Goal: Transaction & Acquisition: Purchase product/service

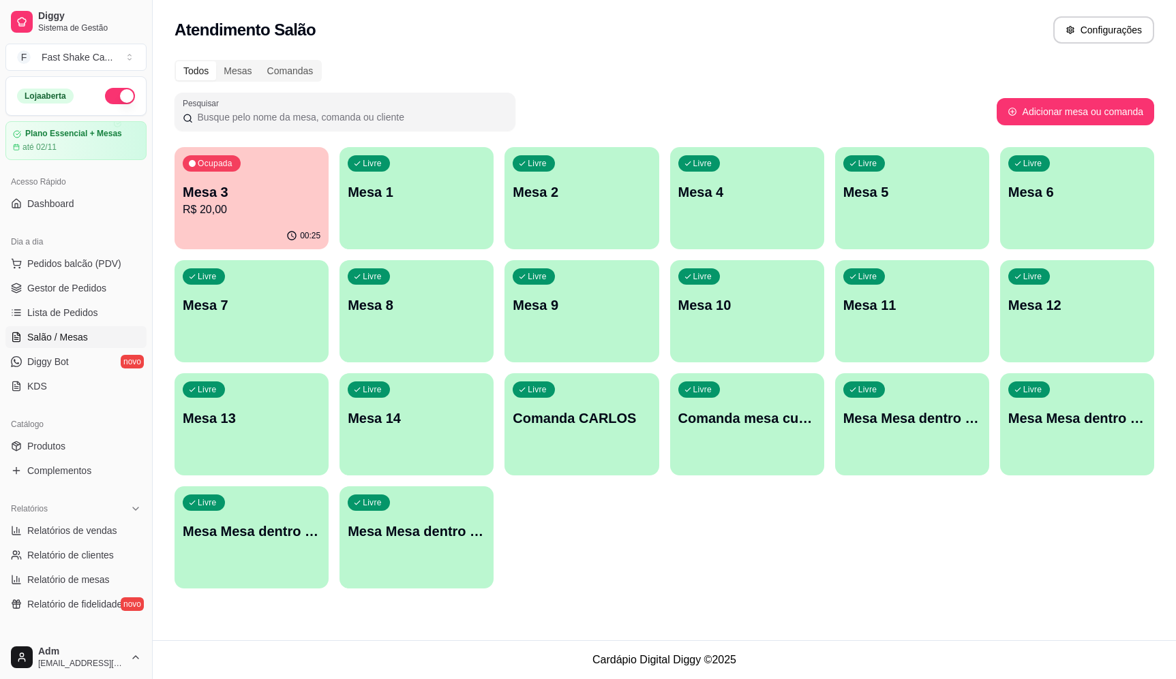
click at [266, 225] on div "00:25" at bounding box center [251, 236] width 154 height 27
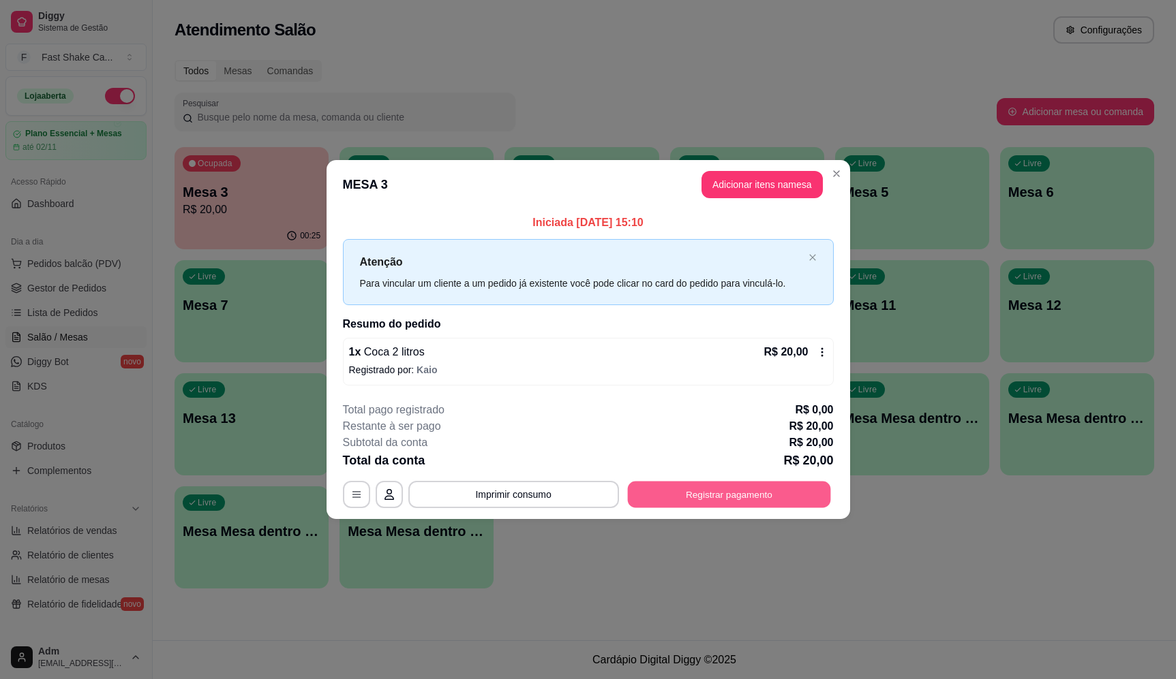
click at [716, 497] on button "Registrar pagamento" at bounding box center [728, 495] width 203 height 27
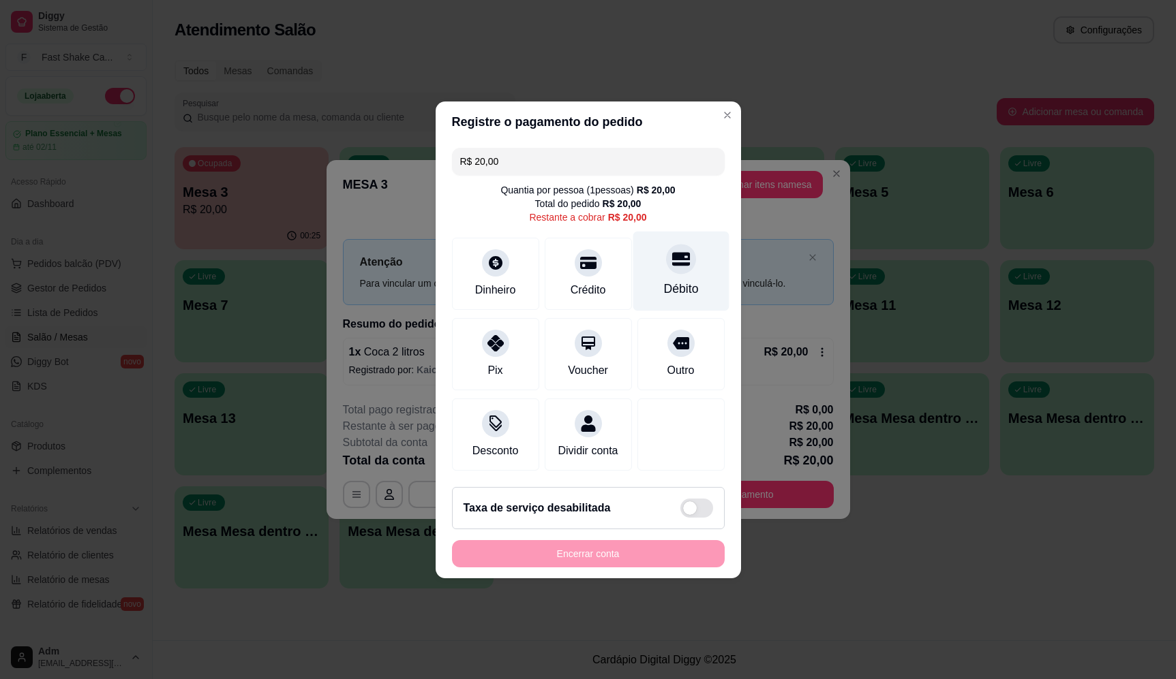
click at [681, 259] on div at bounding box center [681, 259] width 30 height 30
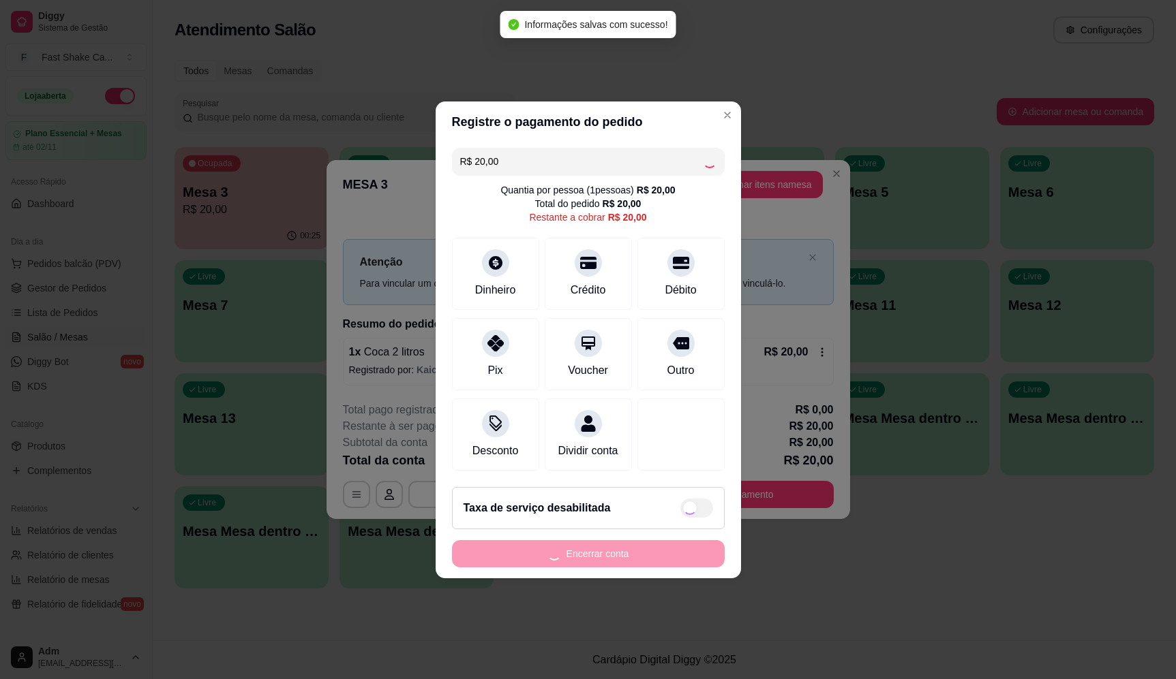
type input "R$ 0,00"
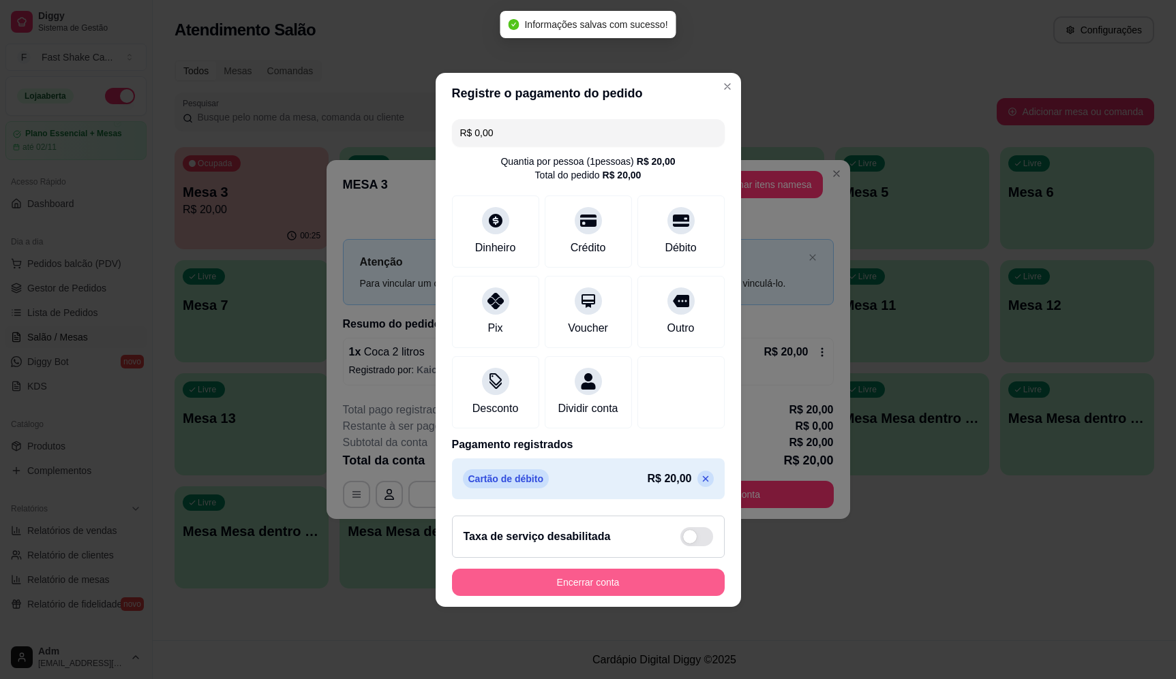
click at [604, 586] on button "Encerrar conta" at bounding box center [588, 582] width 273 height 27
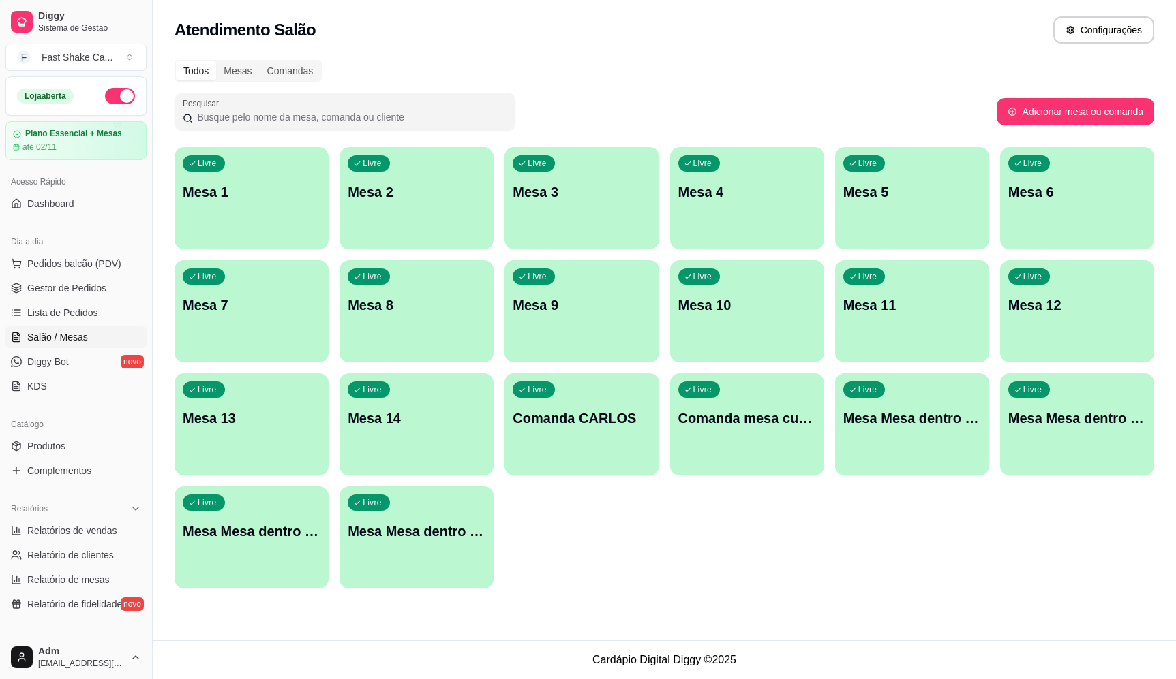
click at [1094, 429] on div "Livre Mesa Mesa dentro laranja" at bounding box center [1077, 416] width 154 height 86
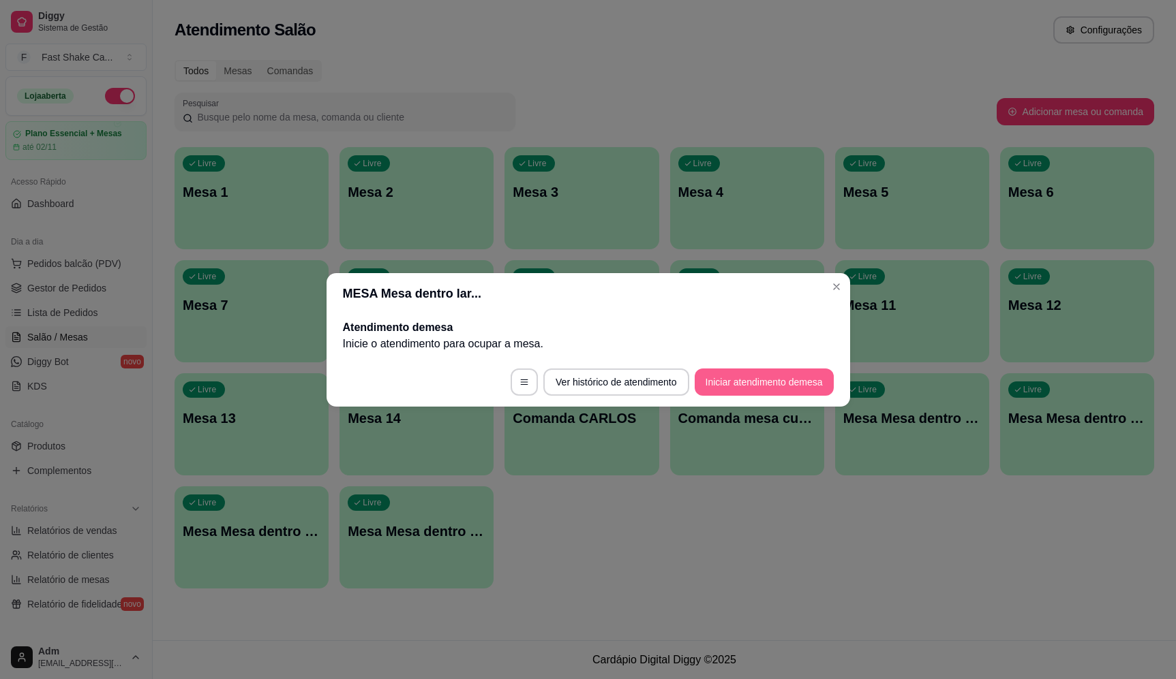
click at [746, 388] on button "Iniciar atendimento de mesa" at bounding box center [763, 382] width 139 height 27
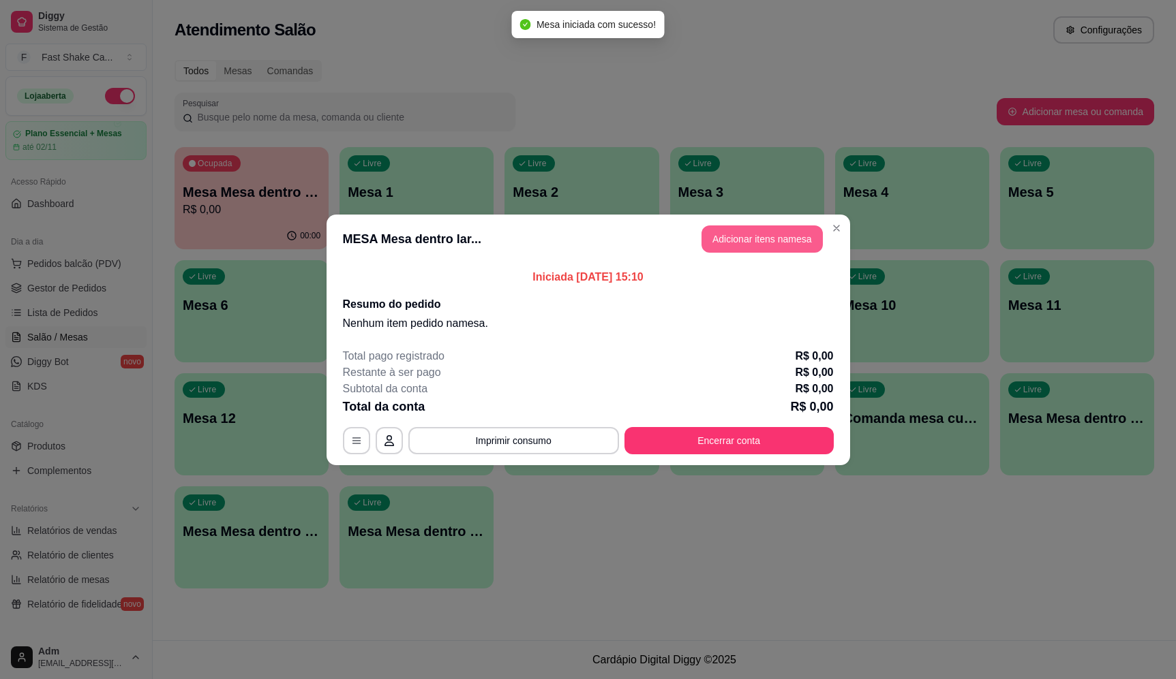
click at [739, 240] on button "Adicionar itens na mesa" at bounding box center [761, 239] width 121 height 27
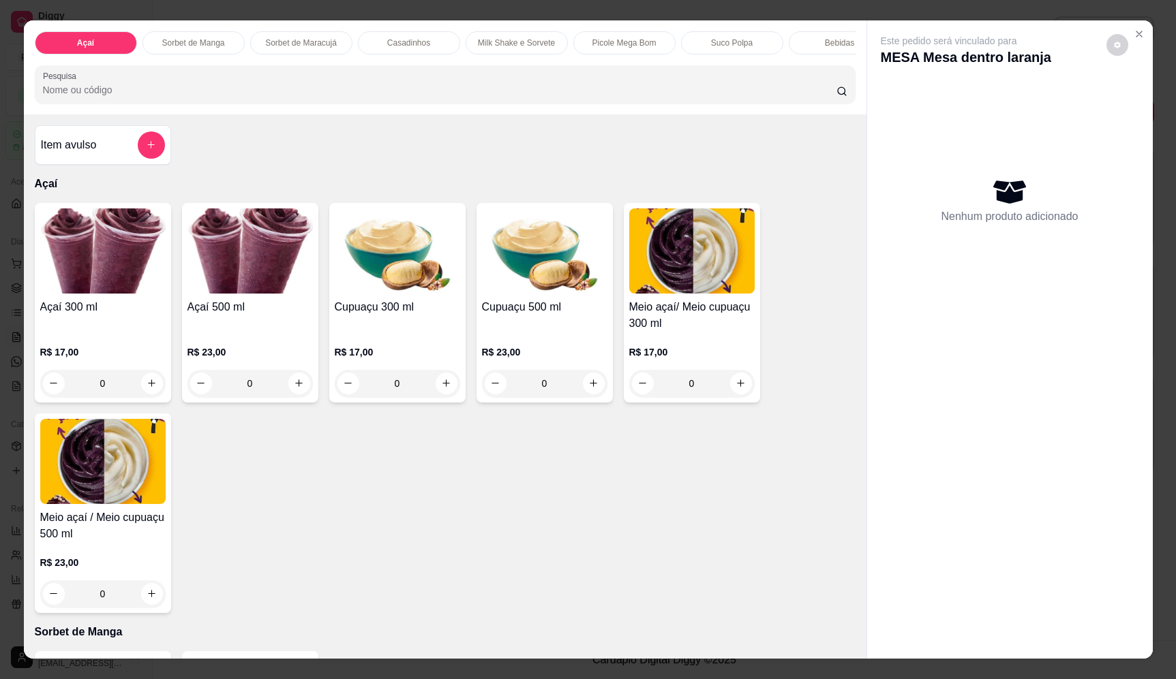
click at [740, 395] on div "0" at bounding box center [691, 383] width 125 height 27
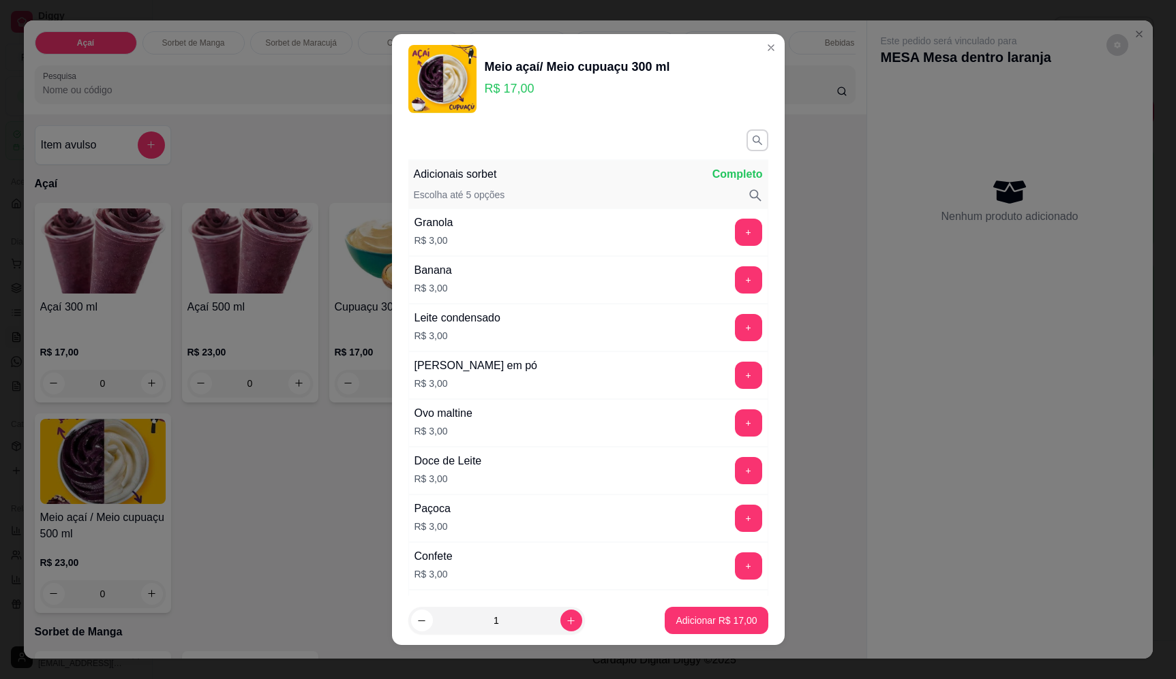
click at [736, 326] on div "+" at bounding box center [748, 327] width 38 height 27
click at [735, 339] on button "+" at bounding box center [748, 327] width 27 height 27
click at [735, 378] on button "+" at bounding box center [748, 375] width 27 height 27
click at [735, 515] on button "+" at bounding box center [748, 518] width 27 height 27
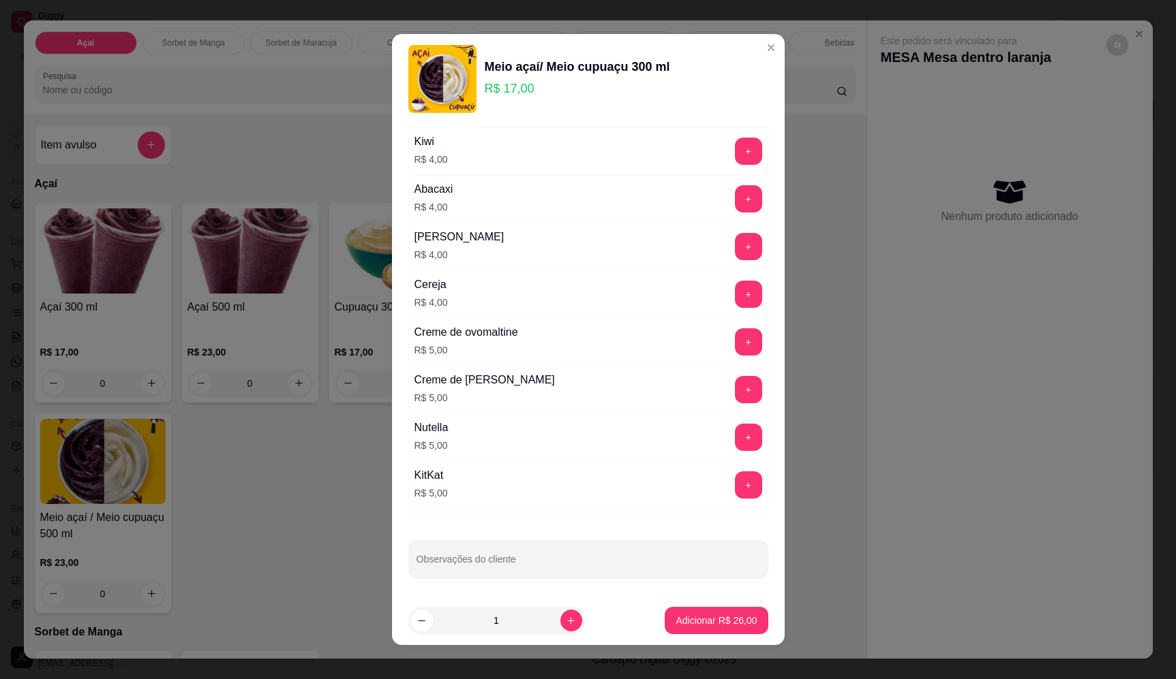
scroll to position [798, 0]
click at [735, 426] on button "+" at bounding box center [748, 436] width 27 height 27
click at [718, 624] on p "Adicionar R$ 31,00" at bounding box center [715, 621] width 81 height 14
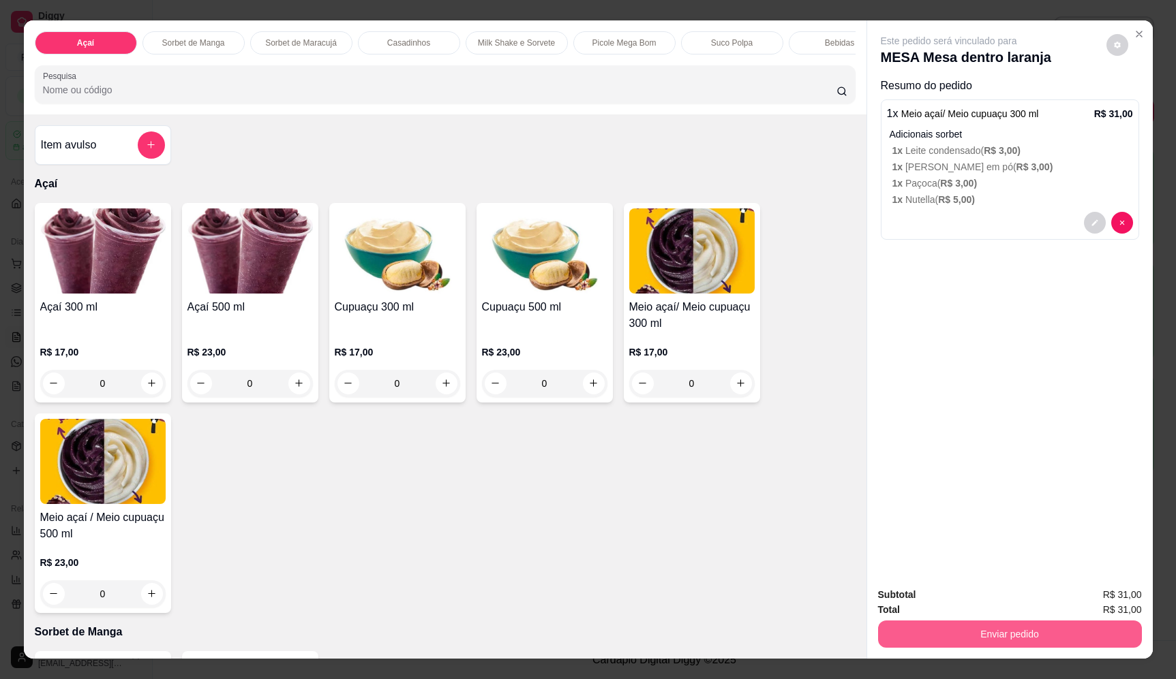
click at [1032, 637] on button "Enviar pedido" at bounding box center [1010, 634] width 264 height 27
click at [1104, 600] on button "Enviar pedido" at bounding box center [1105, 601] width 77 height 26
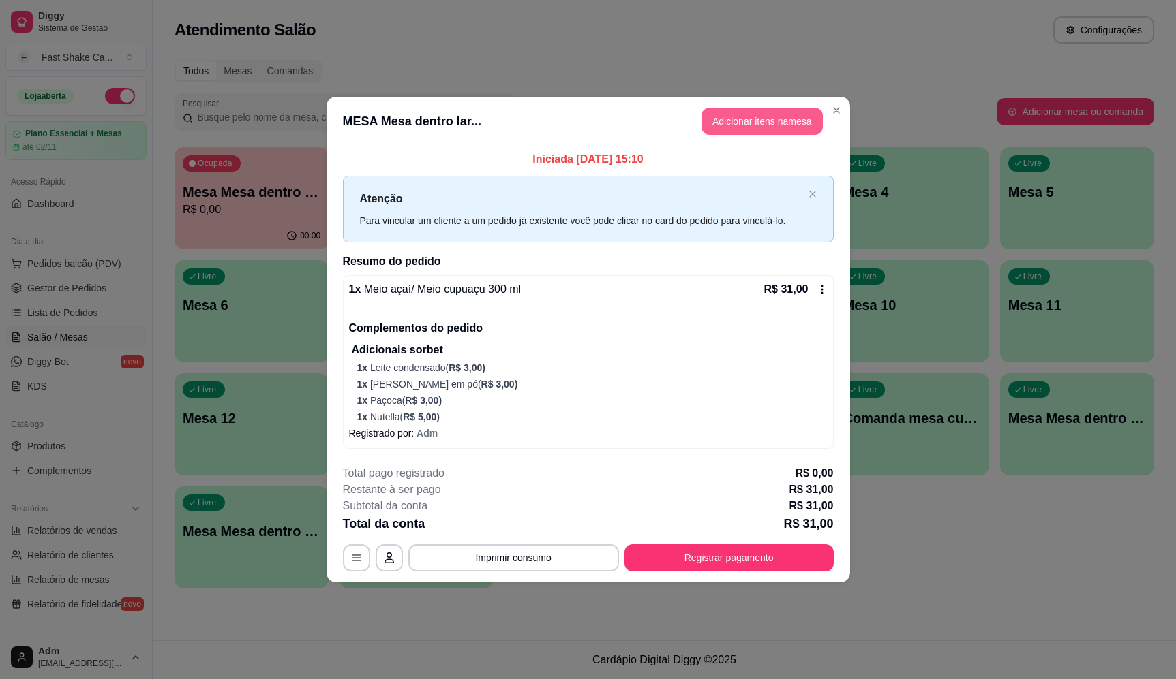
click at [755, 114] on button "Adicionar itens na mesa" at bounding box center [761, 121] width 121 height 27
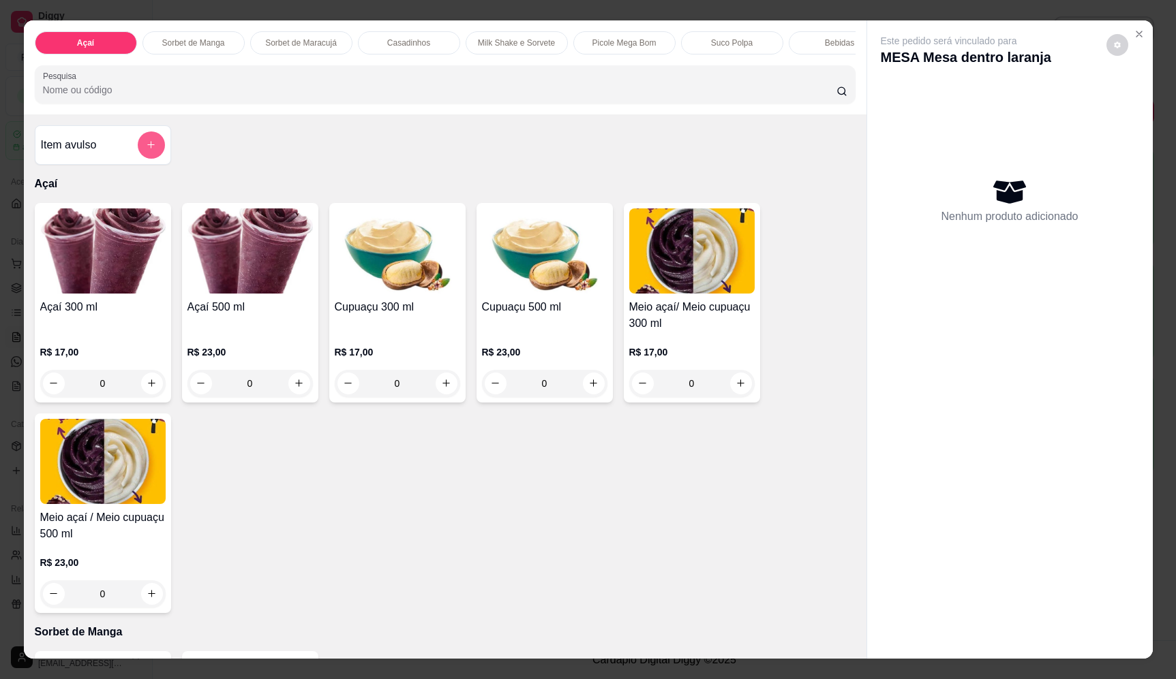
click at [147, 150] on icon "add-separate-item" at bounding box center [151, 145] width 10 height 10
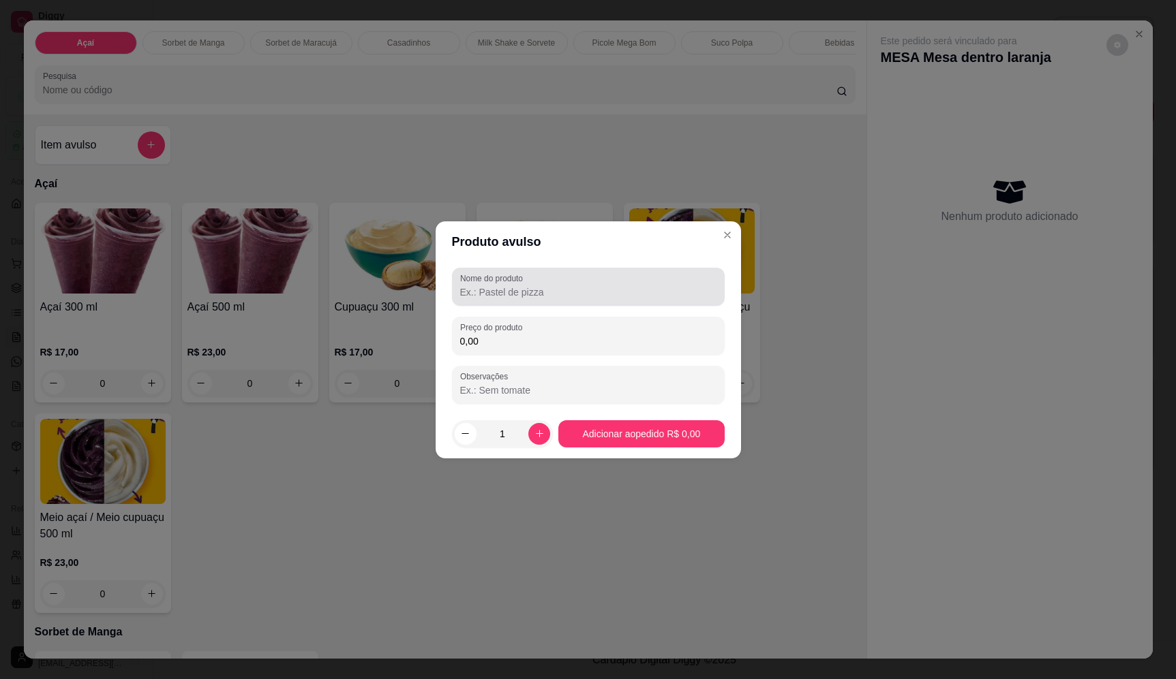
click at [655, 290] on input "Nome do produto" at bounding box center [588, 293] width 256 height 14
type input "sorvete"
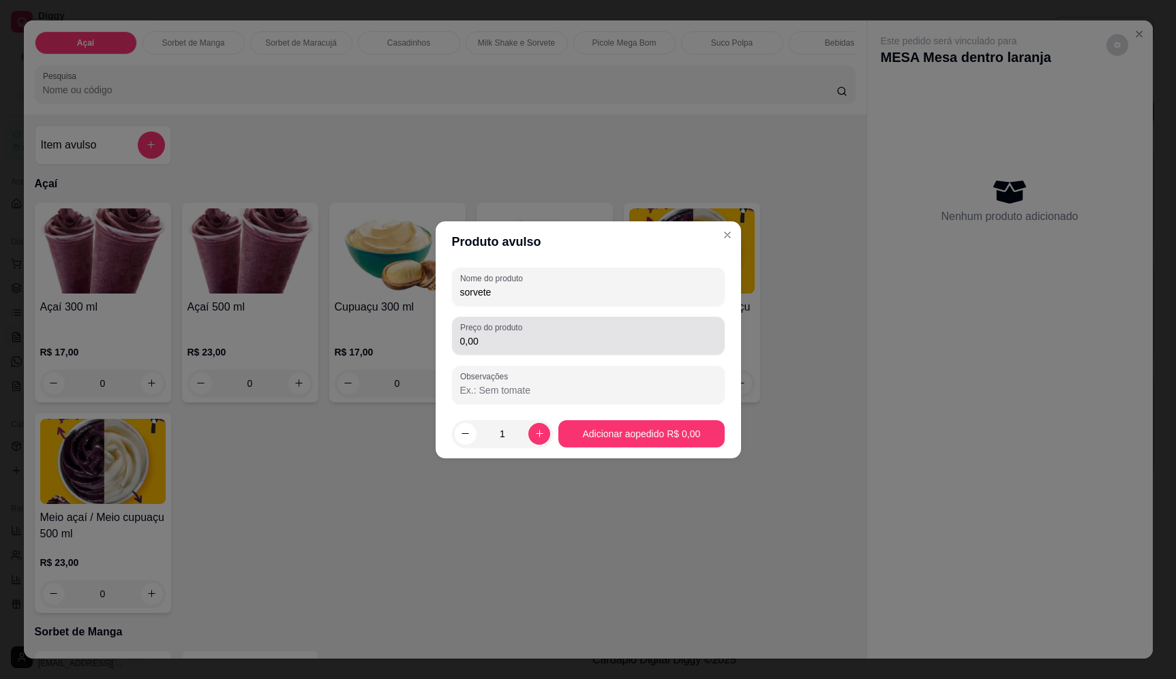
click at [652, 333] on div "0,00" at bounding box center [588, 335] width 256 height 27
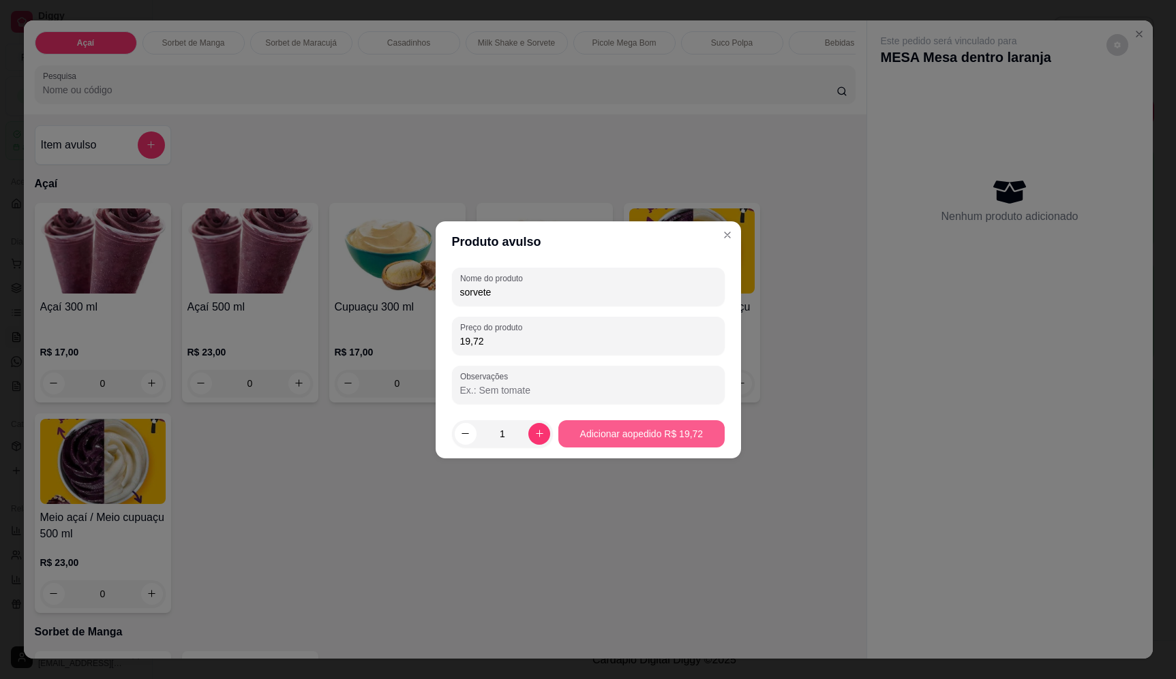
type input "19,72"
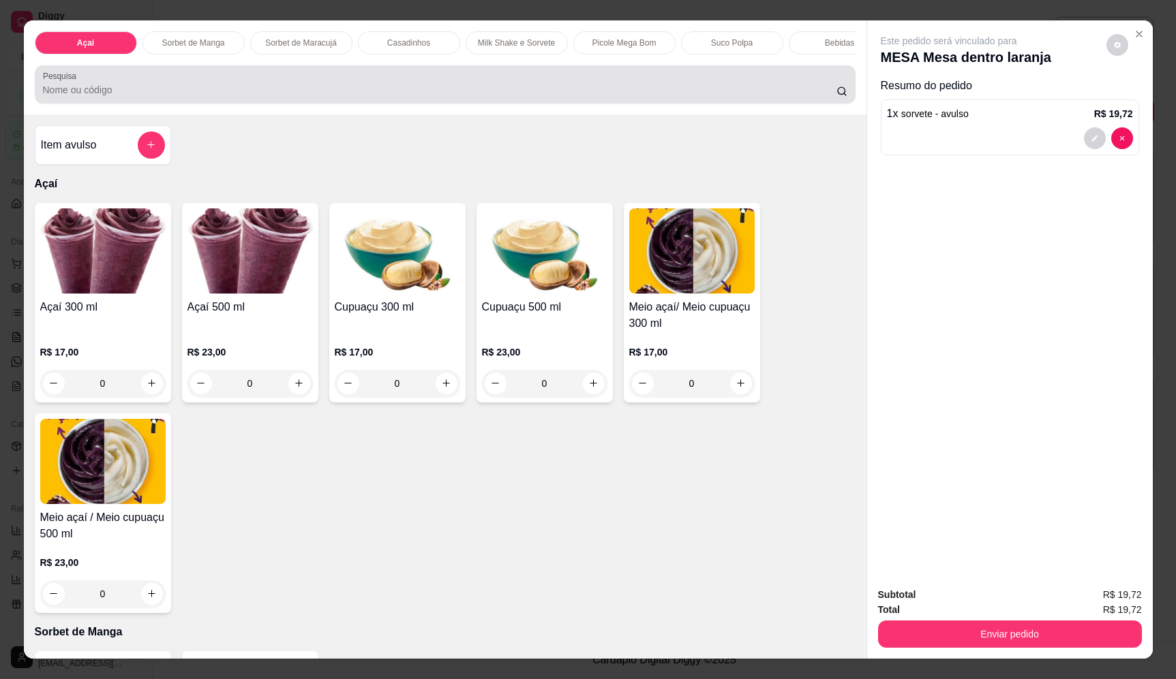
click at [159, 97] on input "Pesquisa" at bounding box center [439, 90] width 793 height 14
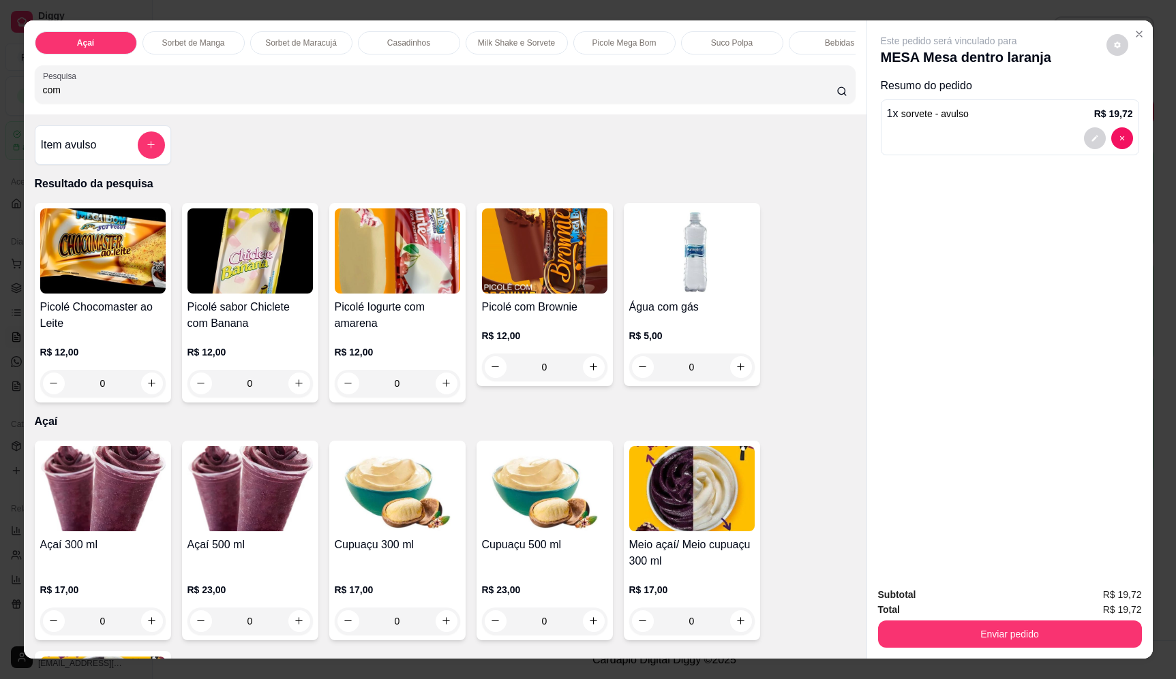
type input "com"
click at [737, 373] on icon "increase-product-quantity" at bounding box center [740, 368] width 10 height 10
type input "1"
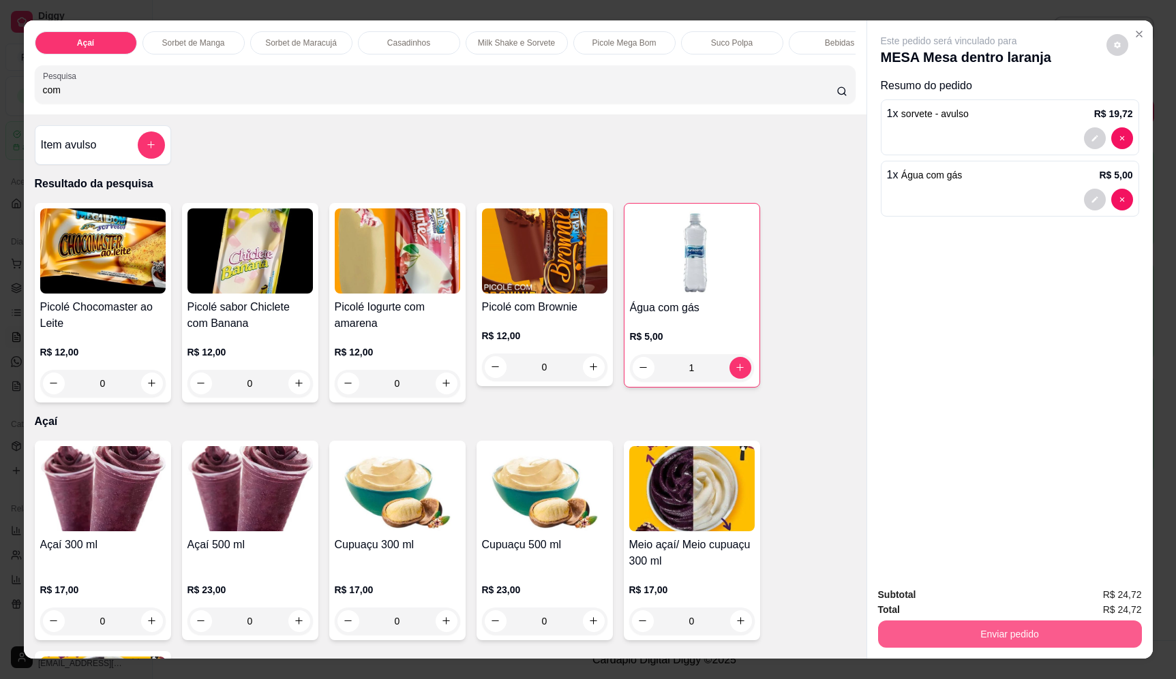
click at [1034, 631] on button "Enviar pedido" at bounding box center [1010, 634] width 264 height 27
click at [1102, 594] on button "Enviar pedido" at bounding box center [1105, 601] width 77 height 26
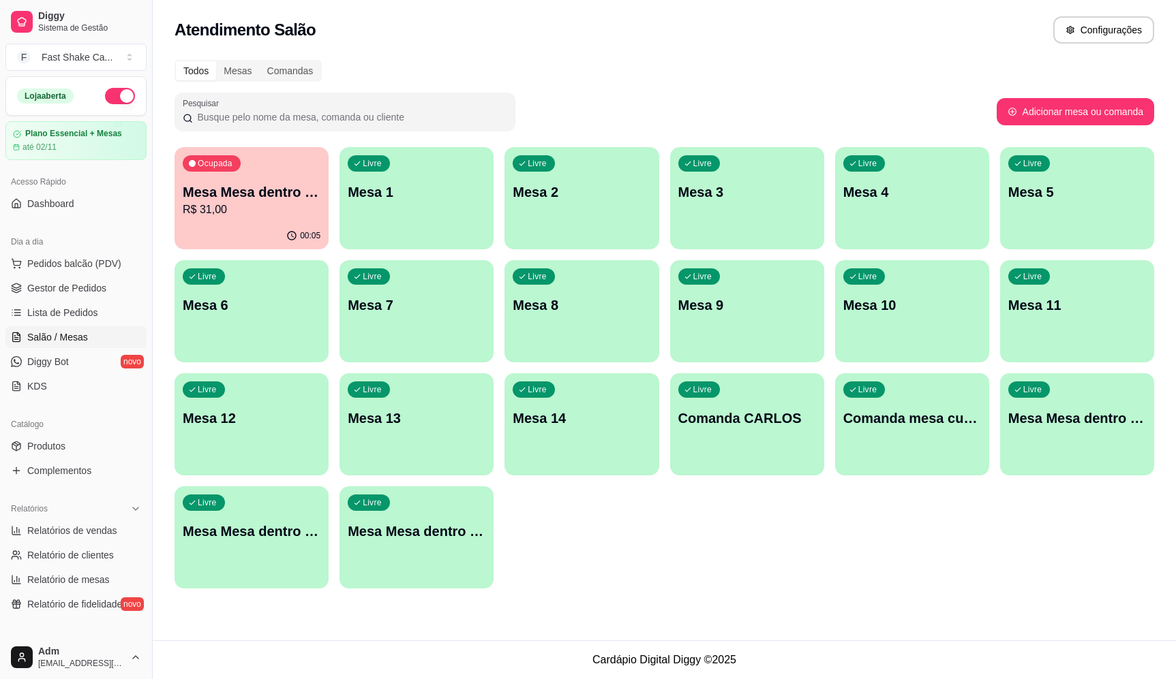
click at [451, 545] on div "Livre Mesa Mesa dentro vermelha" at bounding box center [416, 530] width 154 height 86
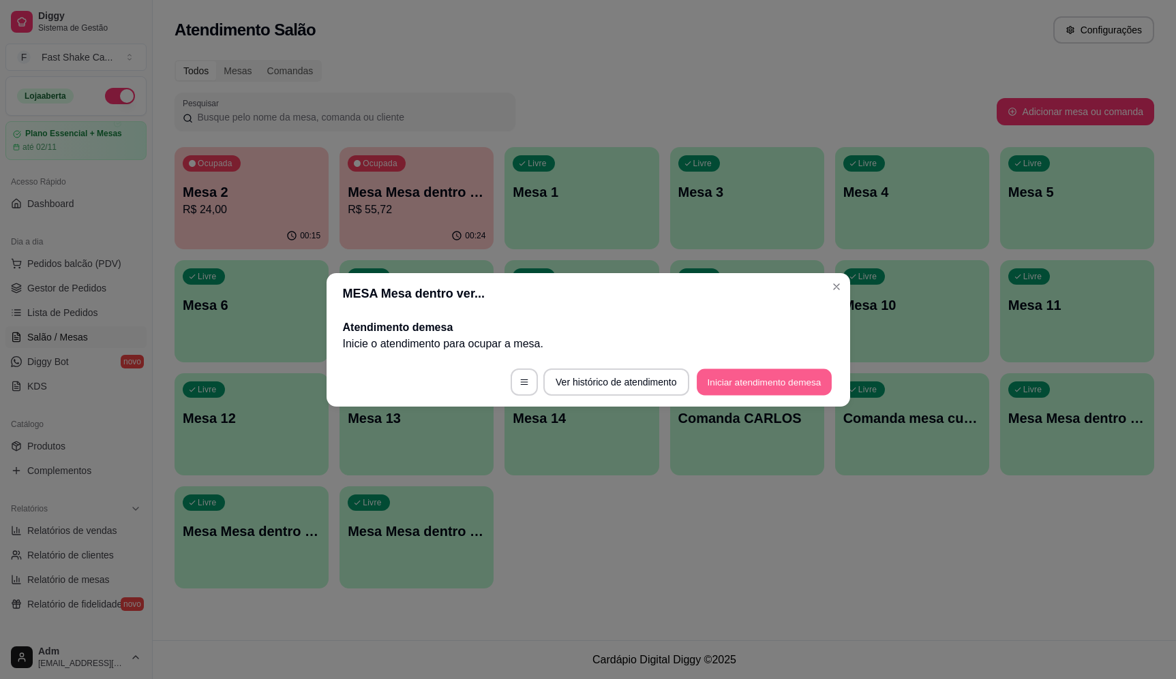
click at [750, 381] on button "Iniciar atendimento de mesa" at bounding box center [763, 382] width 135 height 27
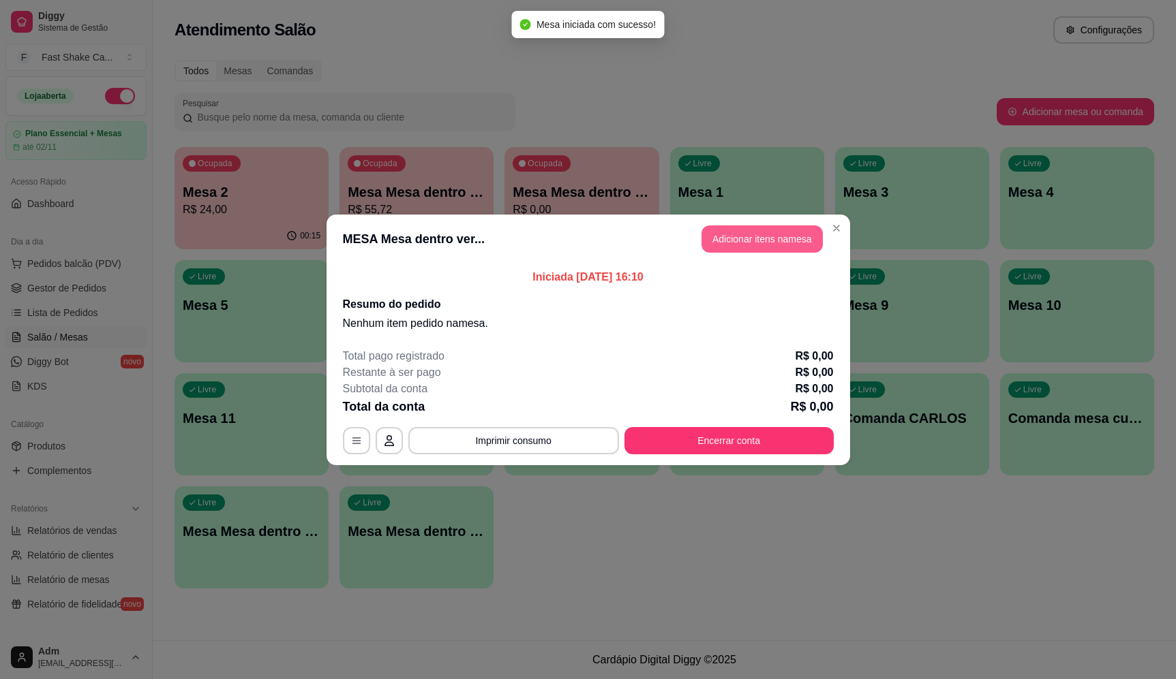
click at [786, 239] on button "Adicionar itens na mesa" at bounding box center [761, 239] width 121 height 27
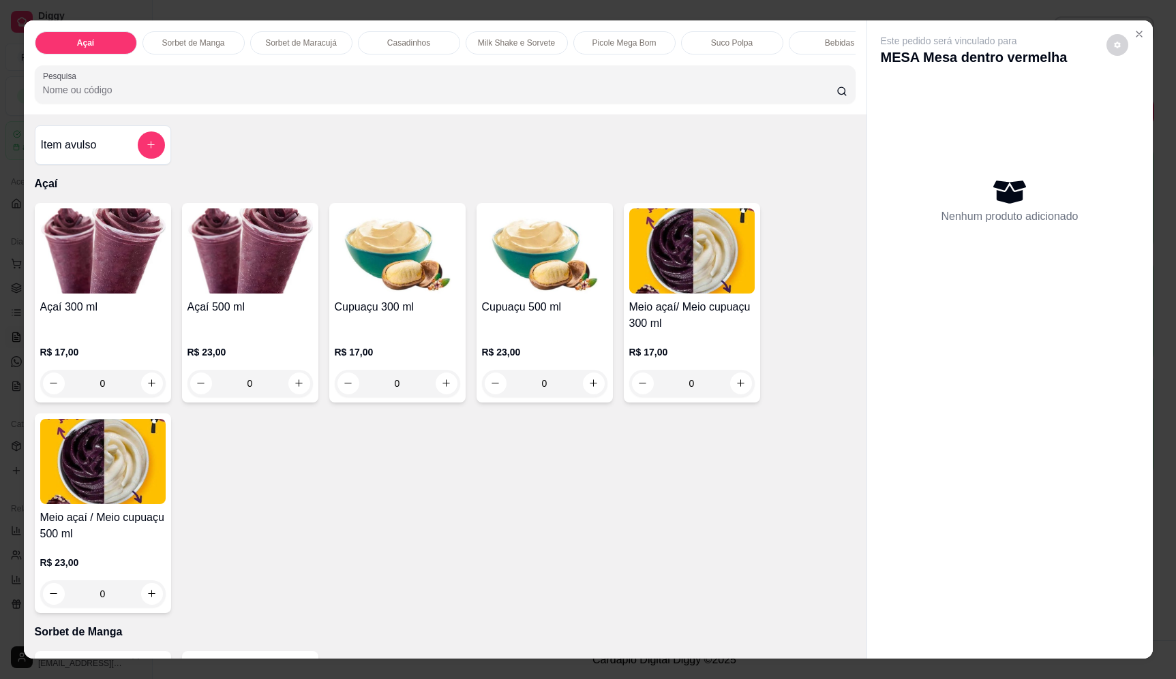
click at [149, 393] on div "0" at bounding box center [102, 383] width 125 height 27
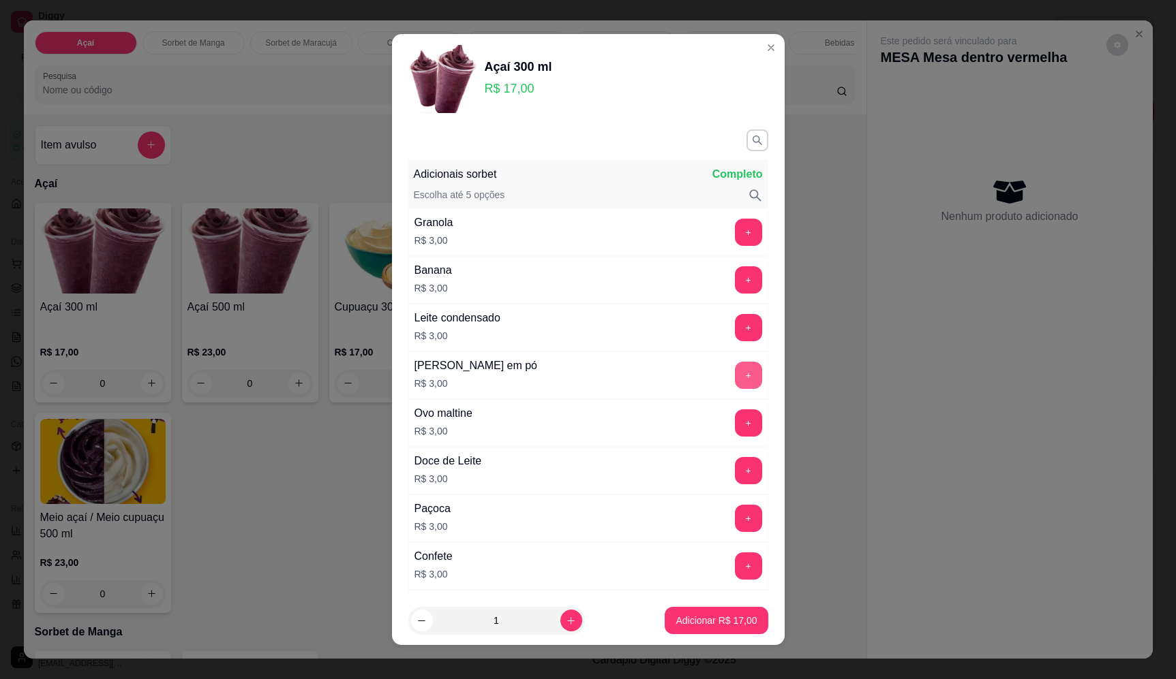
click at [735, 369] on button "+" at bounding box center [748, 375] width 27 height 27
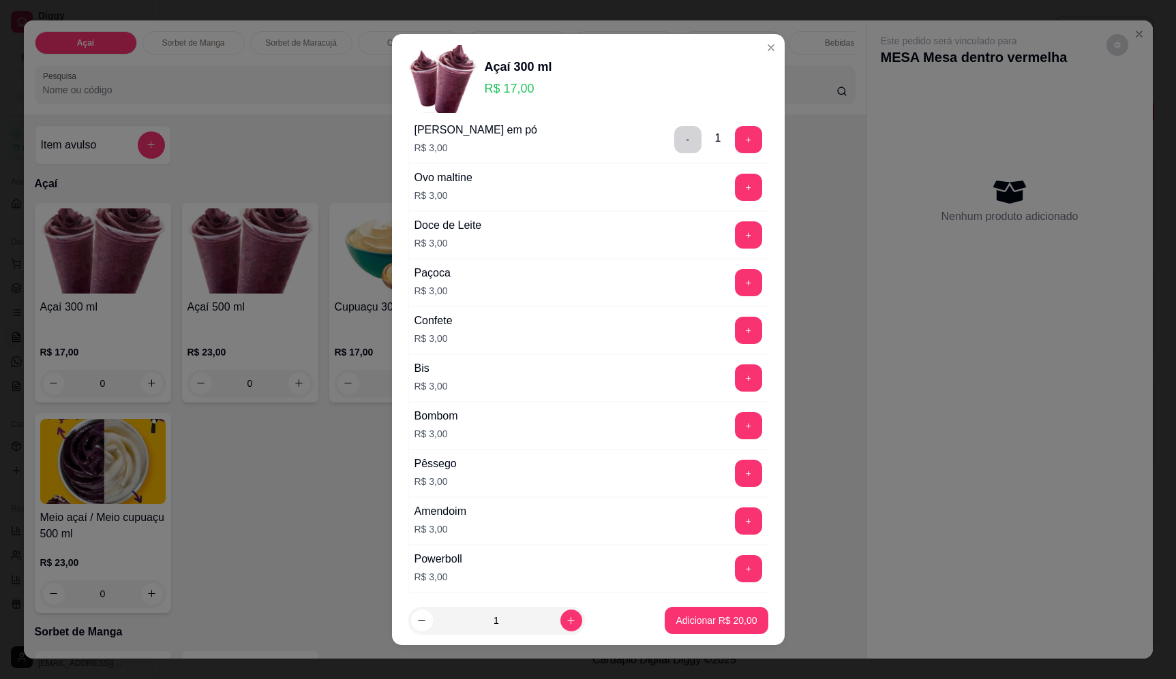
scroll to position [681, 0]
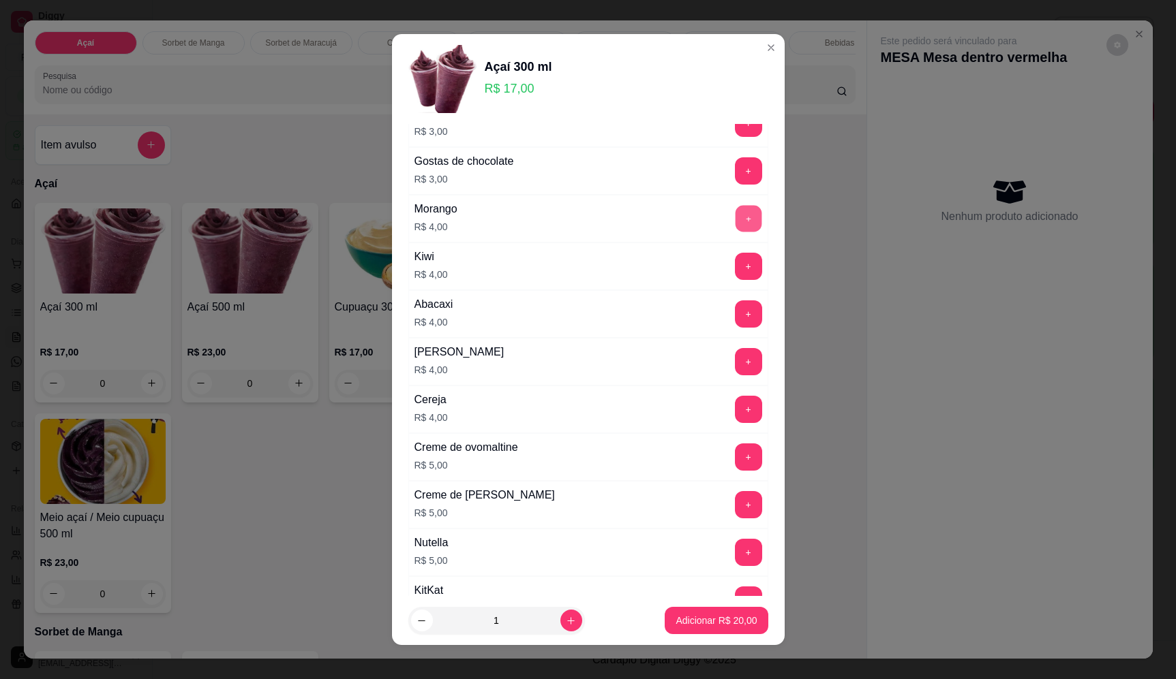
click at [735, 215] on button "+" at bounding box center [748, 218] width 27 height 27
click at [692, 627] on p "Adicionar R$ 24,00" at bounding box center [715, 621] width 81 height 14
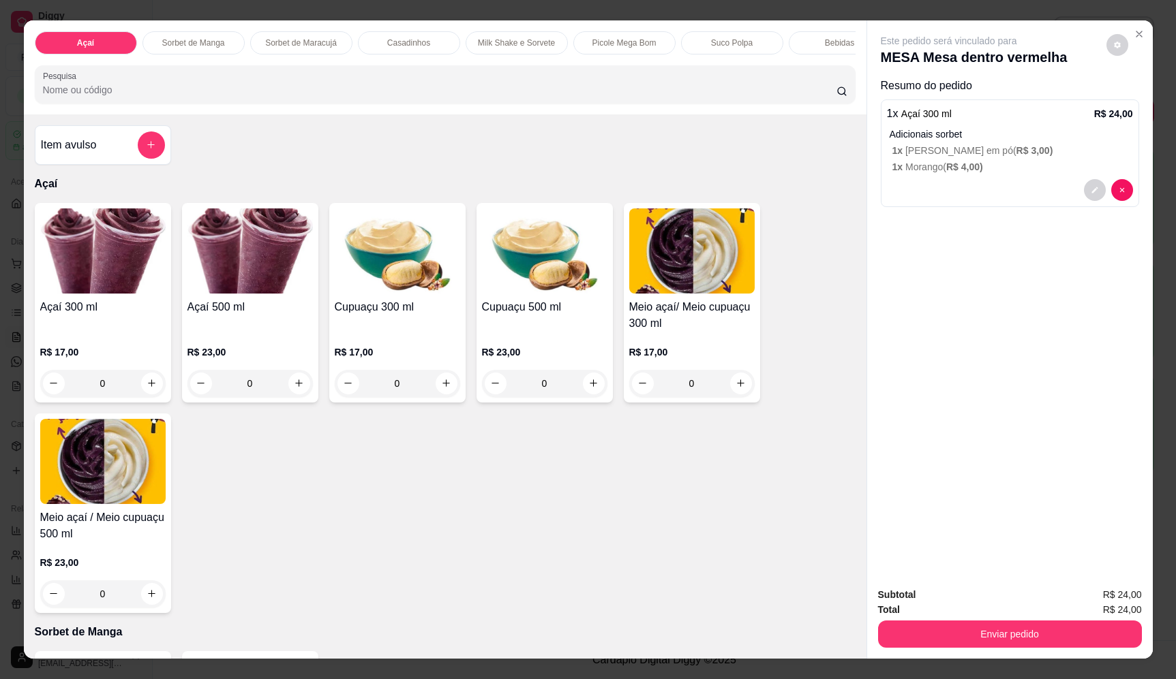
click at [149, 396] on div "0" at bounding box center [102, 383] width 125 height 27
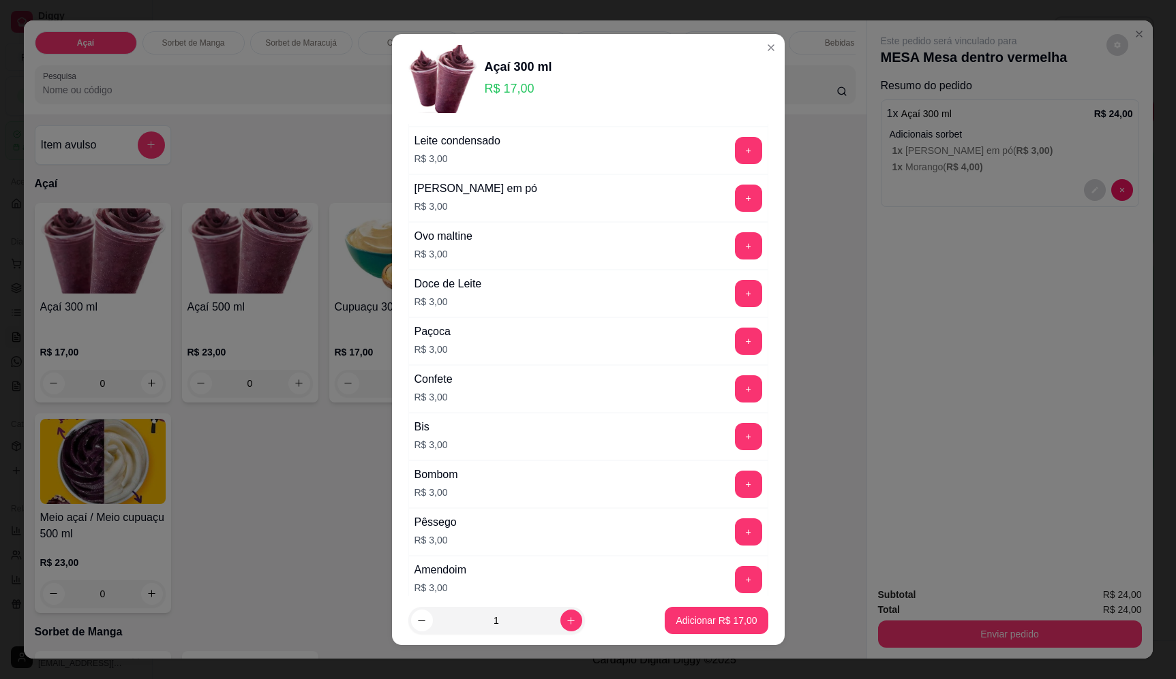
scroll to position [750, 0]
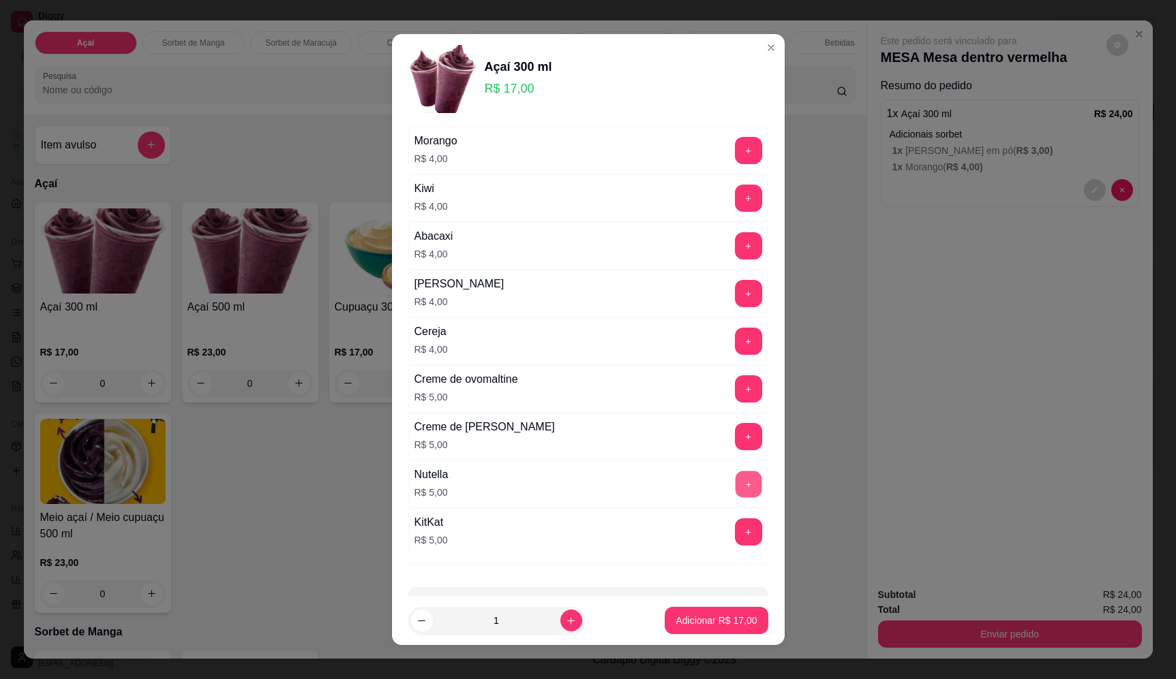
click at [735, 482] on button "+" at bounding box center [748, 484] width 27 height 27
click at [735, 147] on button "+" at bounding box center [748, 150] width 27 height 27
click at [729, 628] on button "Adicionar R$ 26,00" at bounding box center [715, 620] width 103 height 27
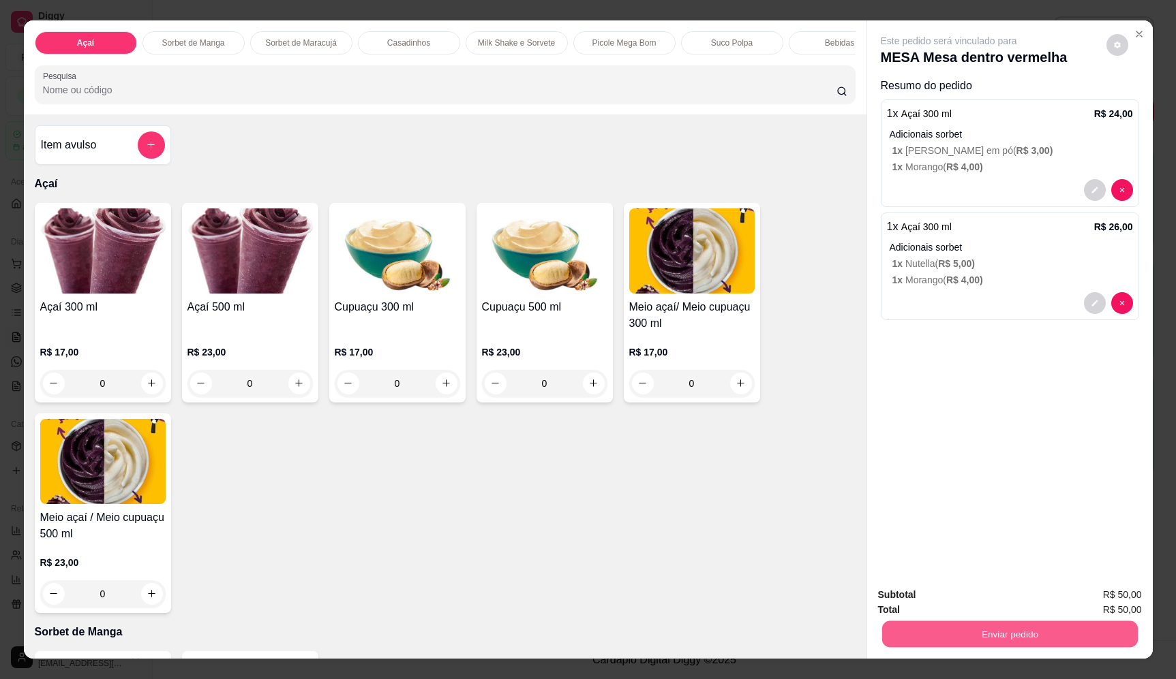
click at [1016, 629] on button "Enviar pedido" at bounding box center [1009, 635] width 256 height 27
click at [1116, 608] on button "Enviar pedido" at bounding box center [1106, 600] width 75 height 25
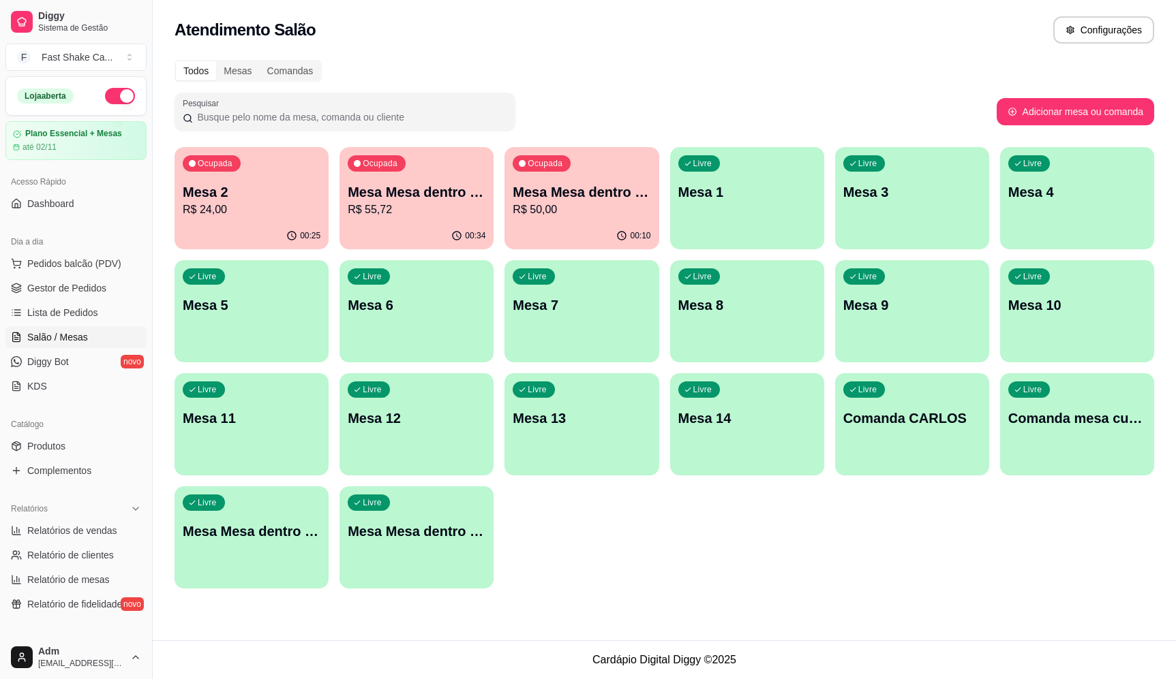
click at [228, 197] on p "Mesa 2" at bounding box center [252, 192] width 138 height 19
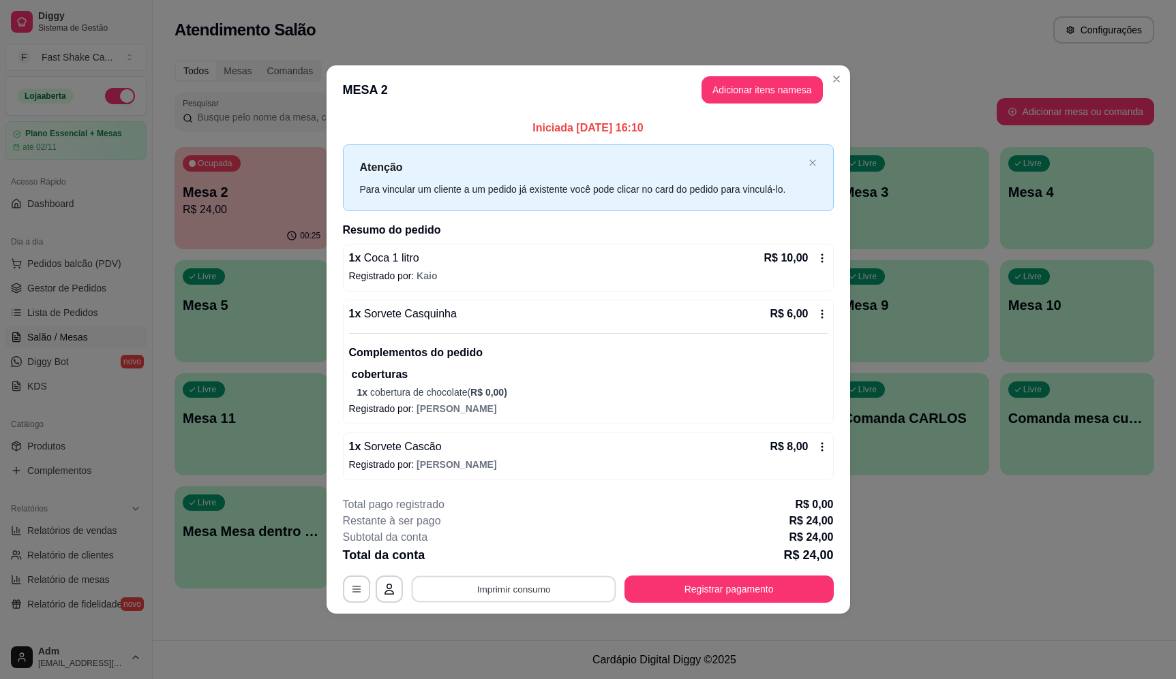
click at [511, 581] on button "Imprimir consumo" at bounding box center [513, 589] width 204 height 27
click at [525, 449] on h4 "Escolha a impressora" at bounding box center [517, 454] width 79 height 11
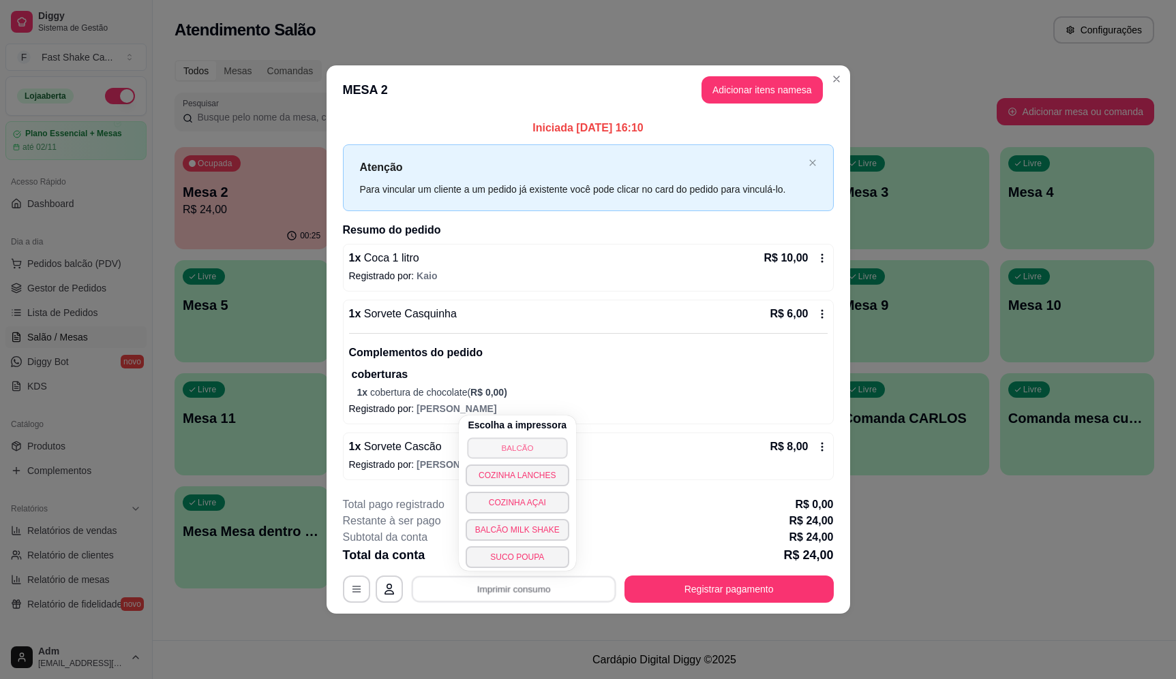
click at [525, 447] on button "BALCÃO" at bounding box center [517, 448] width 100 height 21
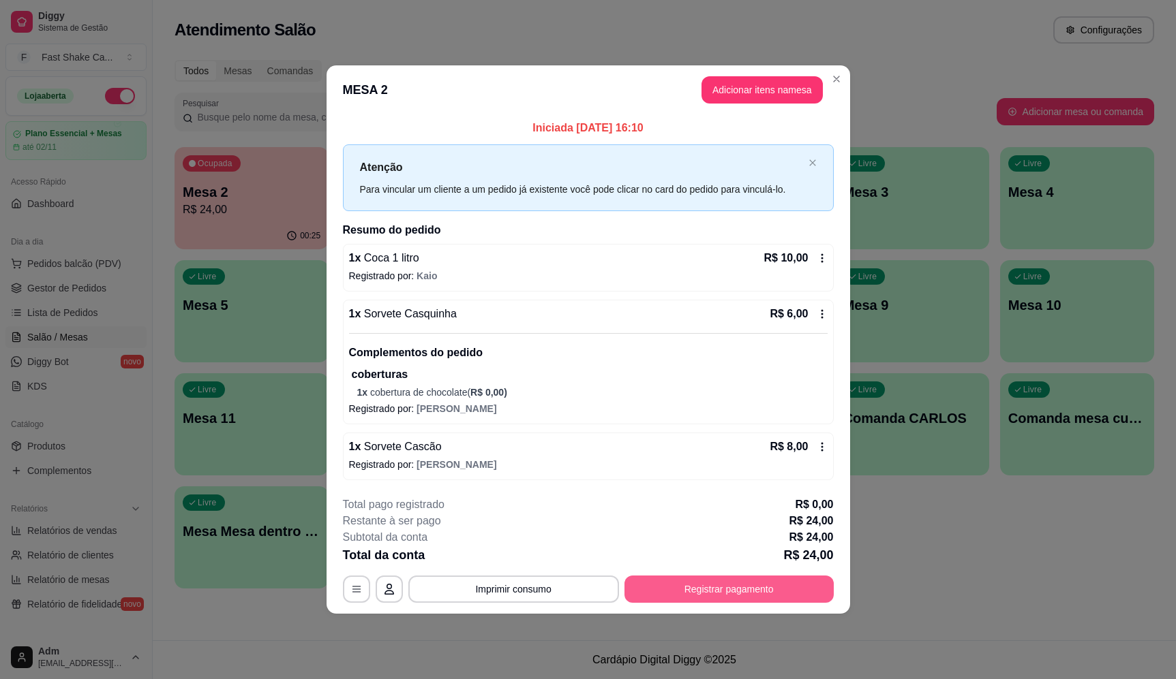
click at [801, 589] on button "Registrar pagamento" at bounding box center [728, 589] width 209 height 27
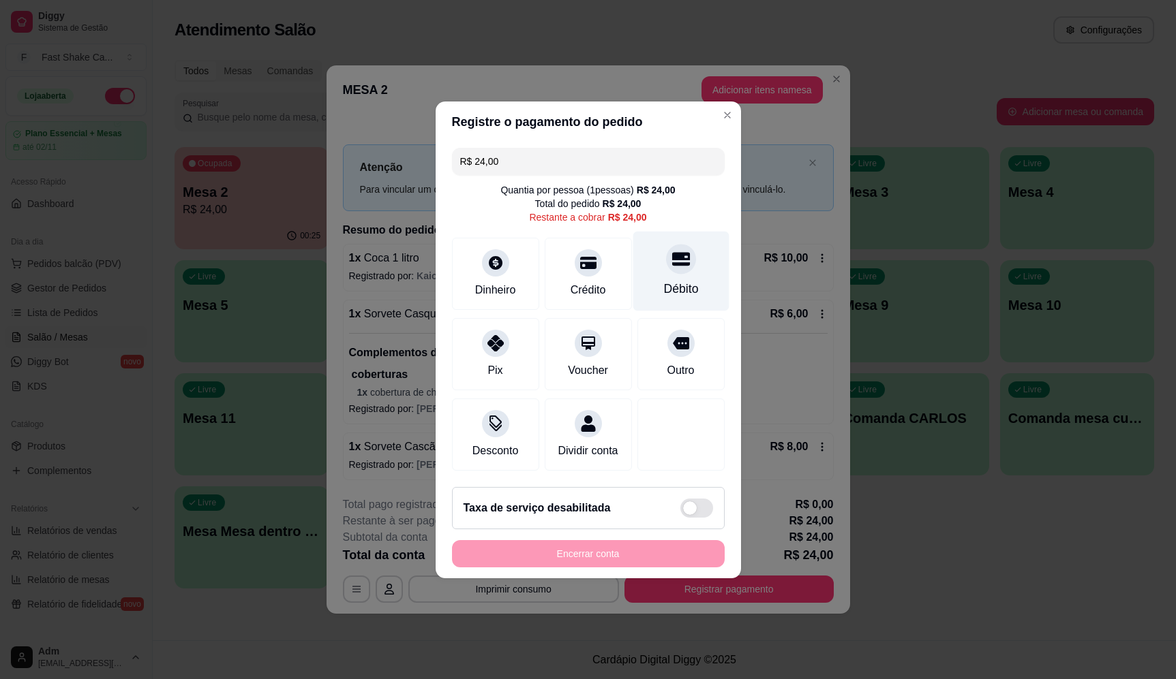
click at [680, 264] on div at bounding box center [681, 259] width 30 height 30
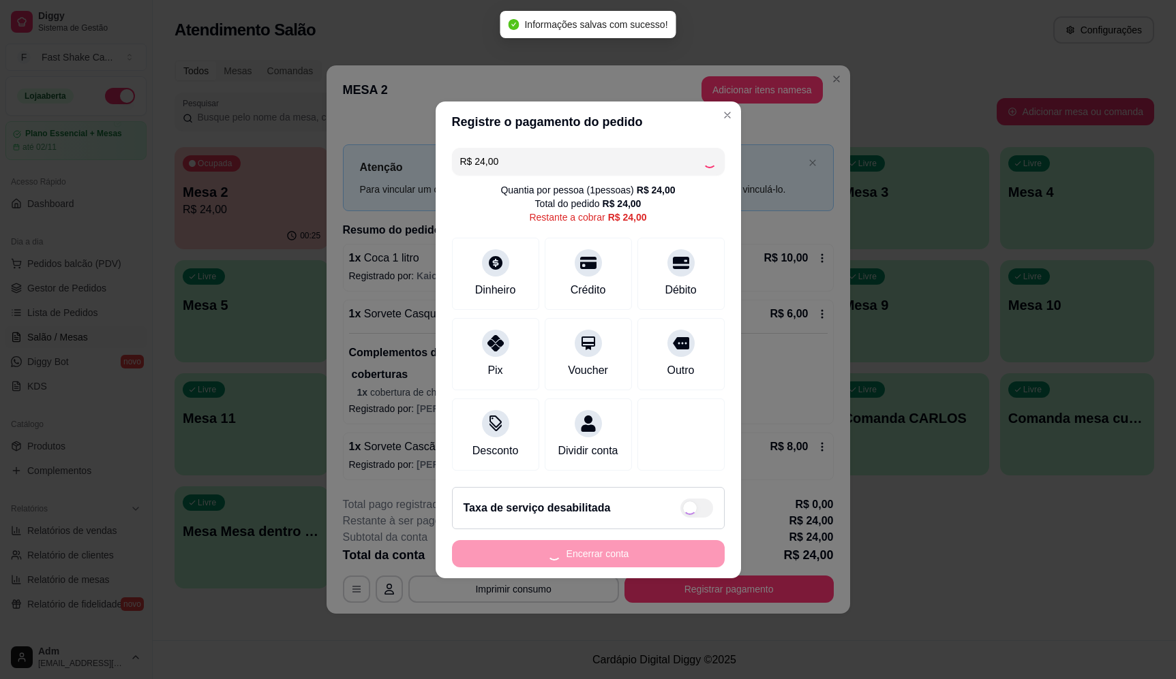
type input "R$ 0,00"
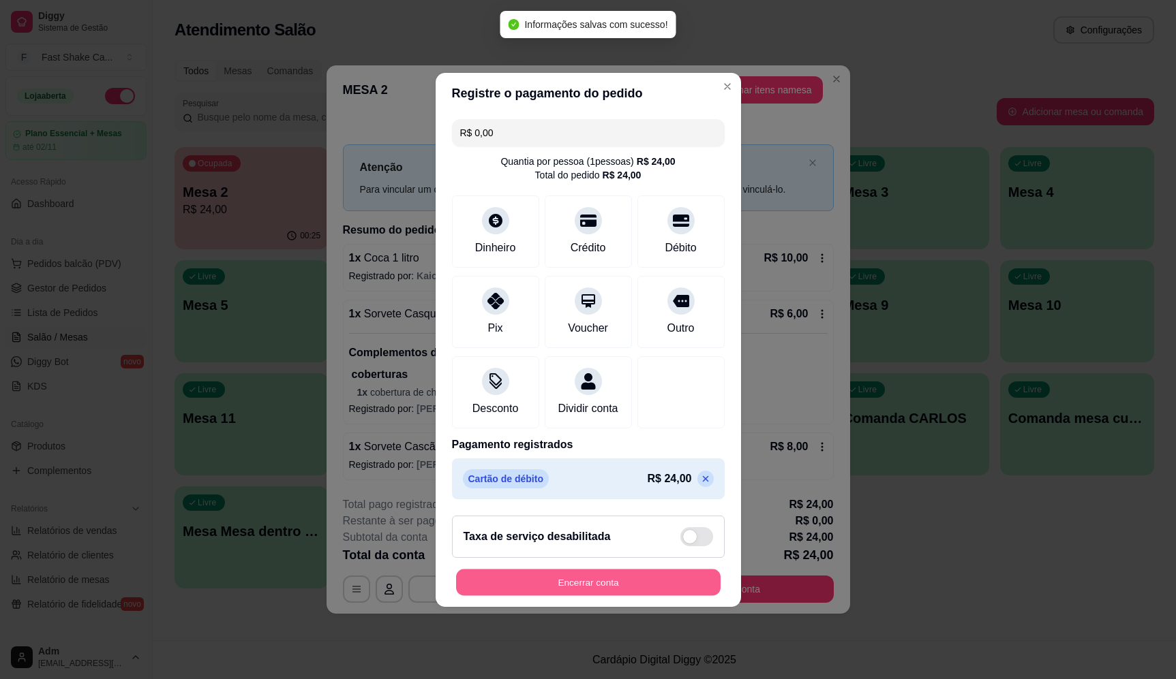
click at [621, 584] on button "Encerrar conta" at bounding box center [588, 582] width 264 height 27
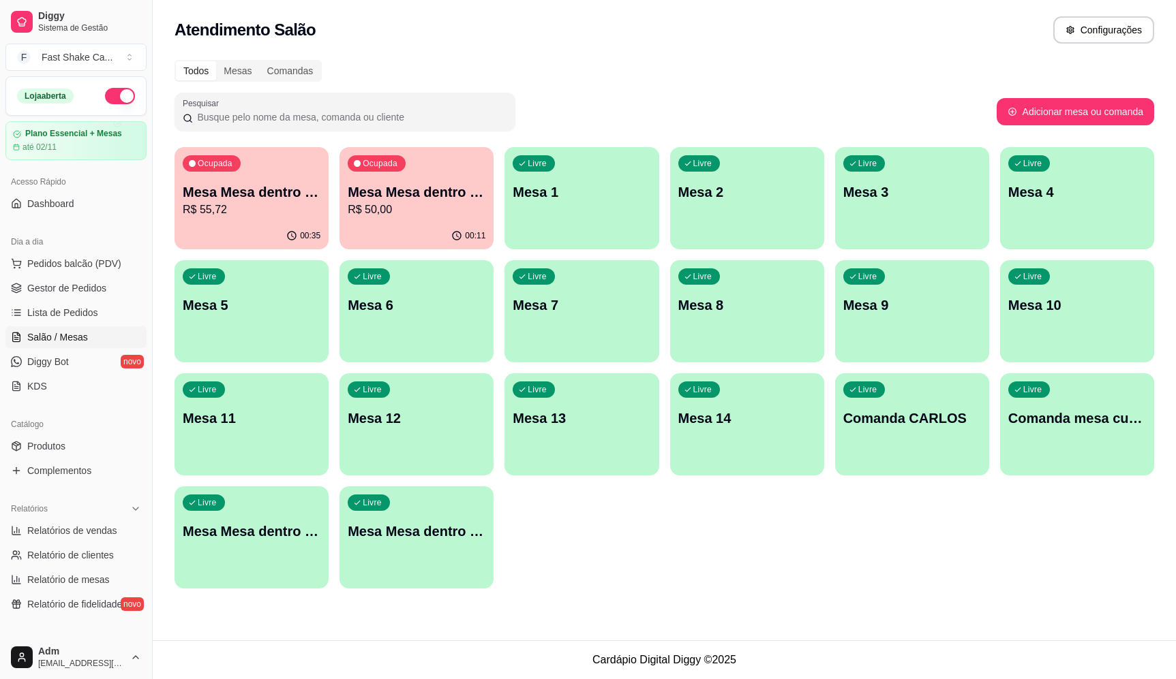
click at [387, 203] on p "R$ 50,00" at bounding box center [417, 210] width 138 height 16
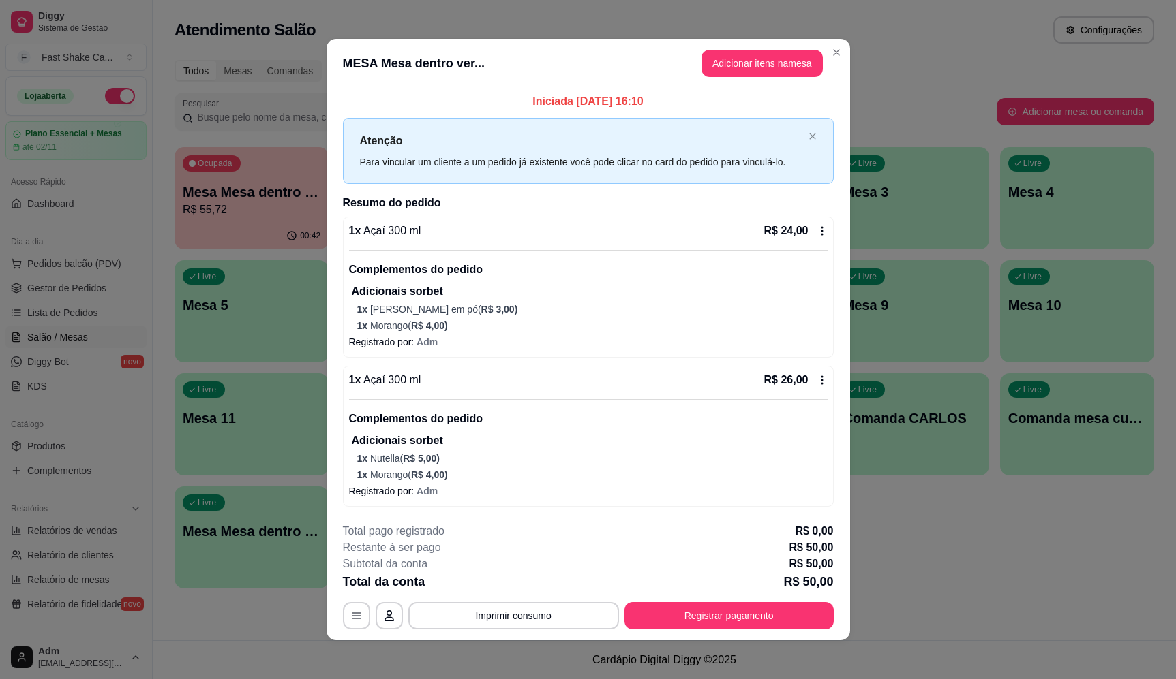
click at [532, 630] on footer "**********" at bounding box center [587, 576] width 523 height 128
click at [528, 609] on button "Imprimir consumo" at bounding box center [513, 615] width 211 height 27
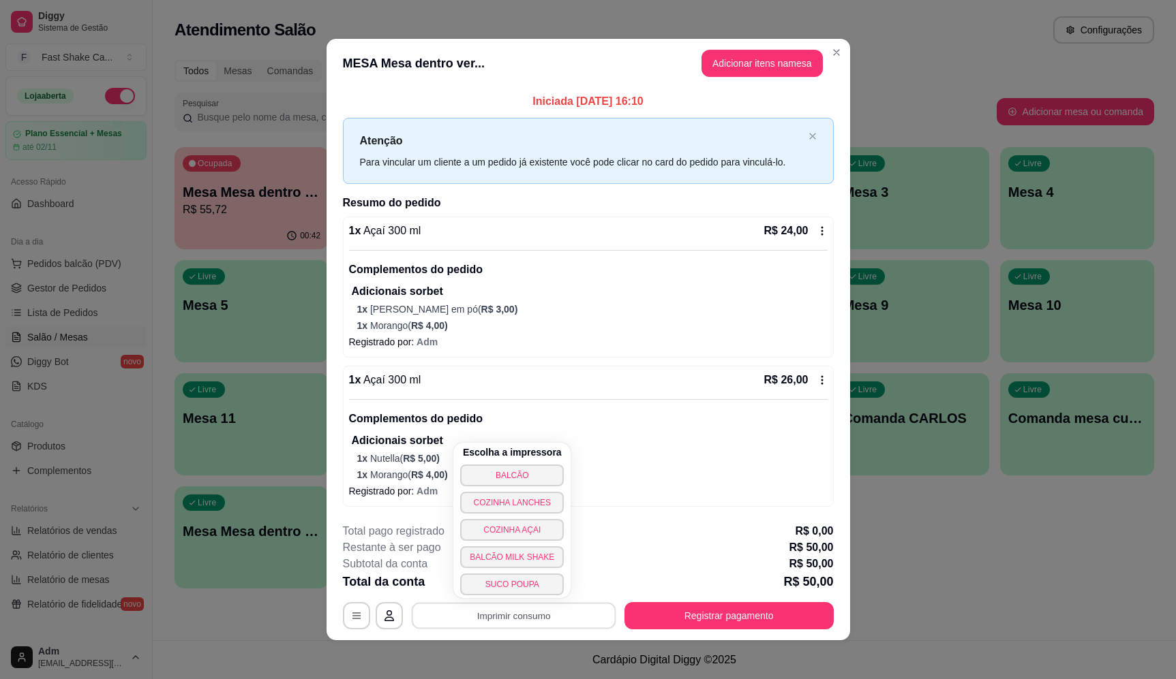
click at [517, 471] on button "BALCÃO" at bounding box center [512, 476] width 104 height 22
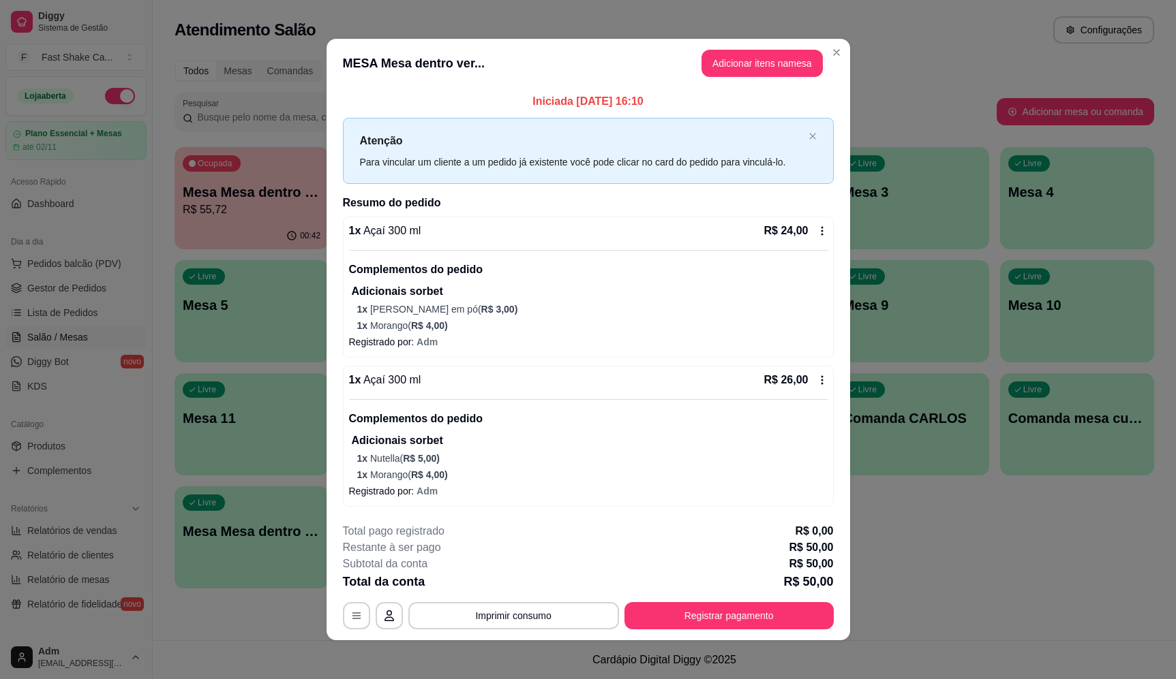
drag, startPoint x: 507, startPoint y: 468, endPoint x: 429, endPoint y: 479, distance: 79.2
click at [718, 612] on button "Registrar pagamento" at bounding box center [728, 615] width 209 height 27
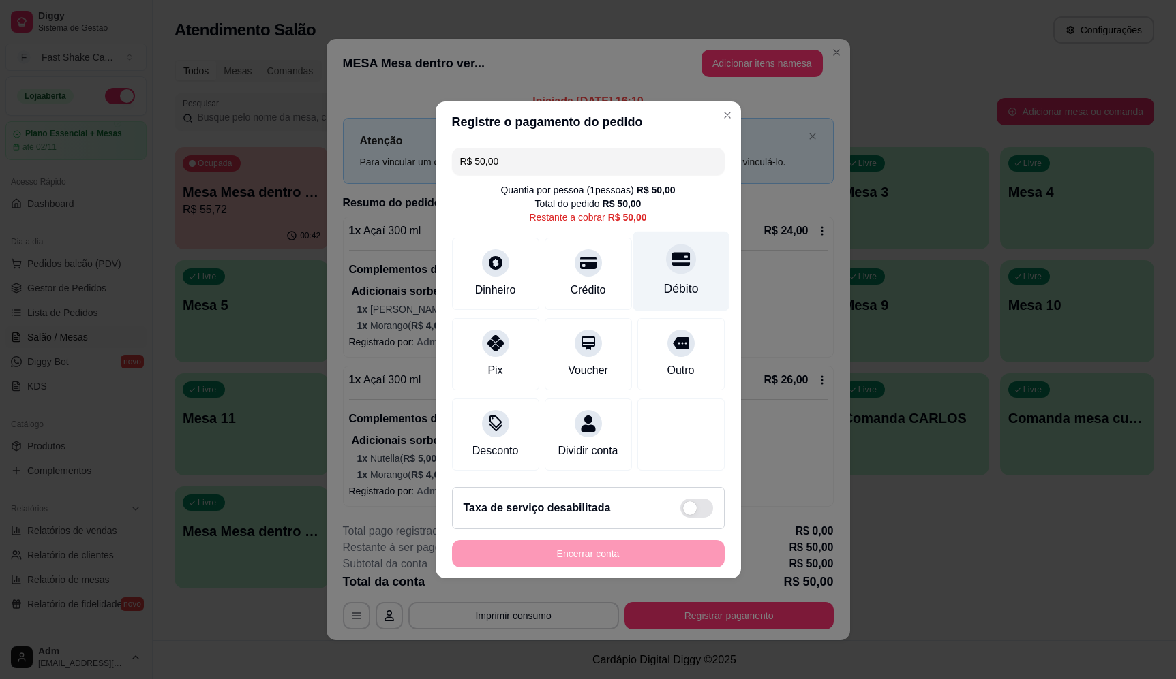
click at [686, 249] on div "Débito" at bounding box center [680, 271] width 96 height 80
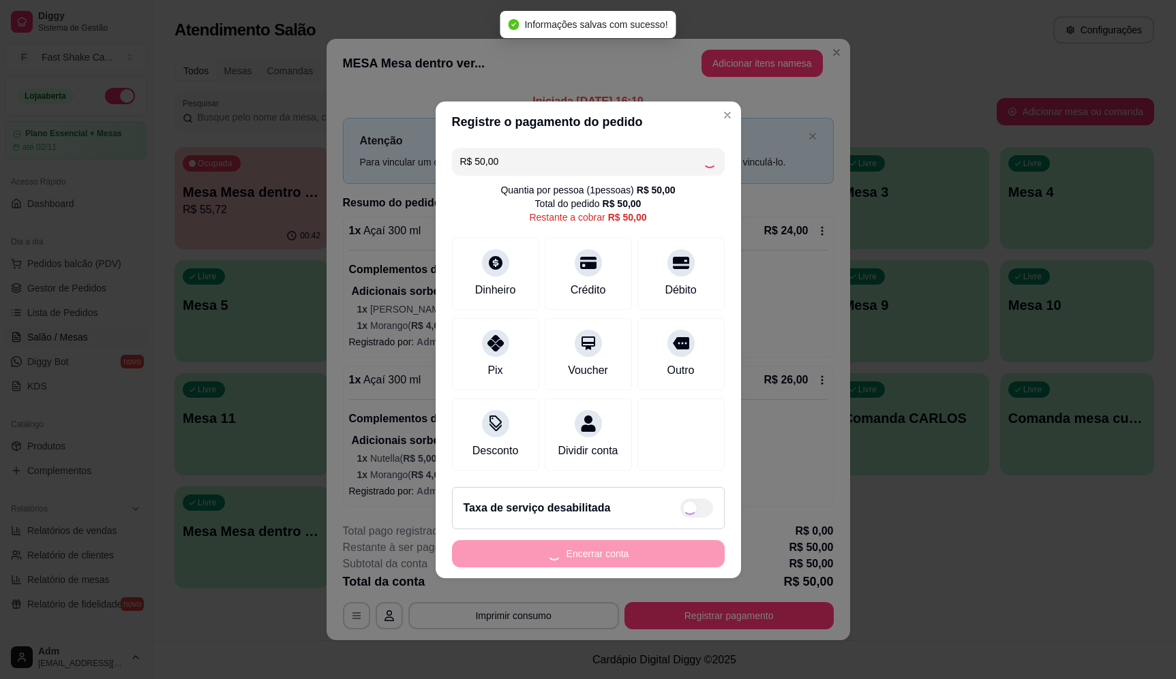
type input "R$ 0,00"
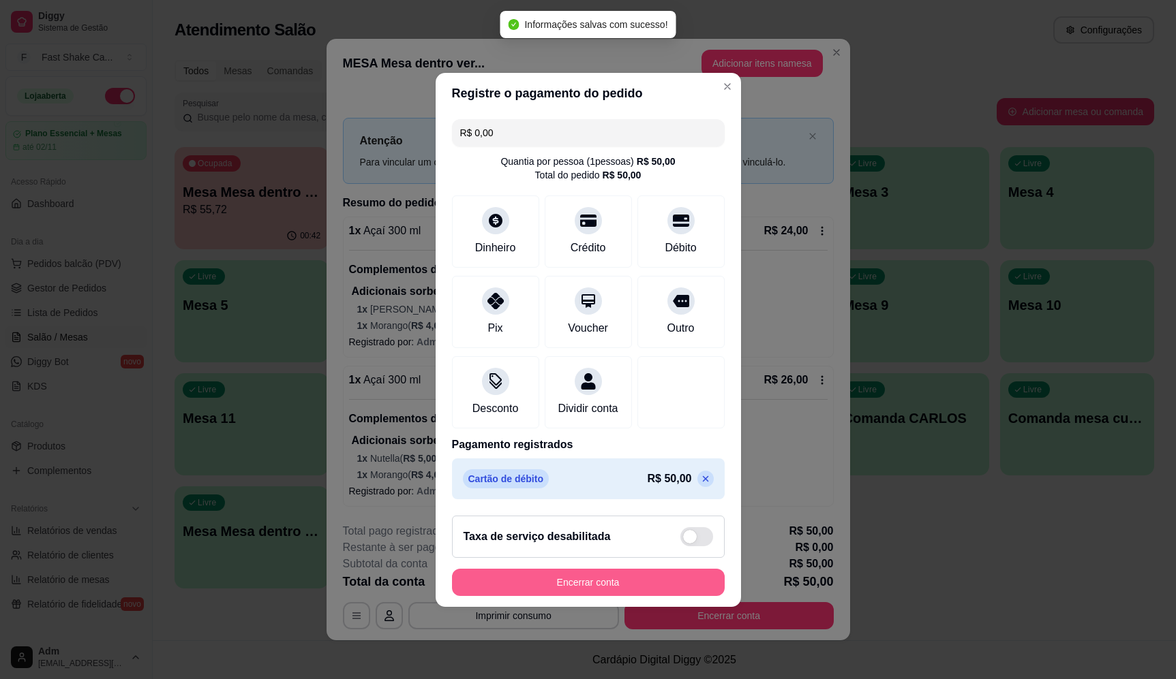
click at [646, 588] on button "Encerrar conta" at bounding box center [588, 582] width 273 height 27
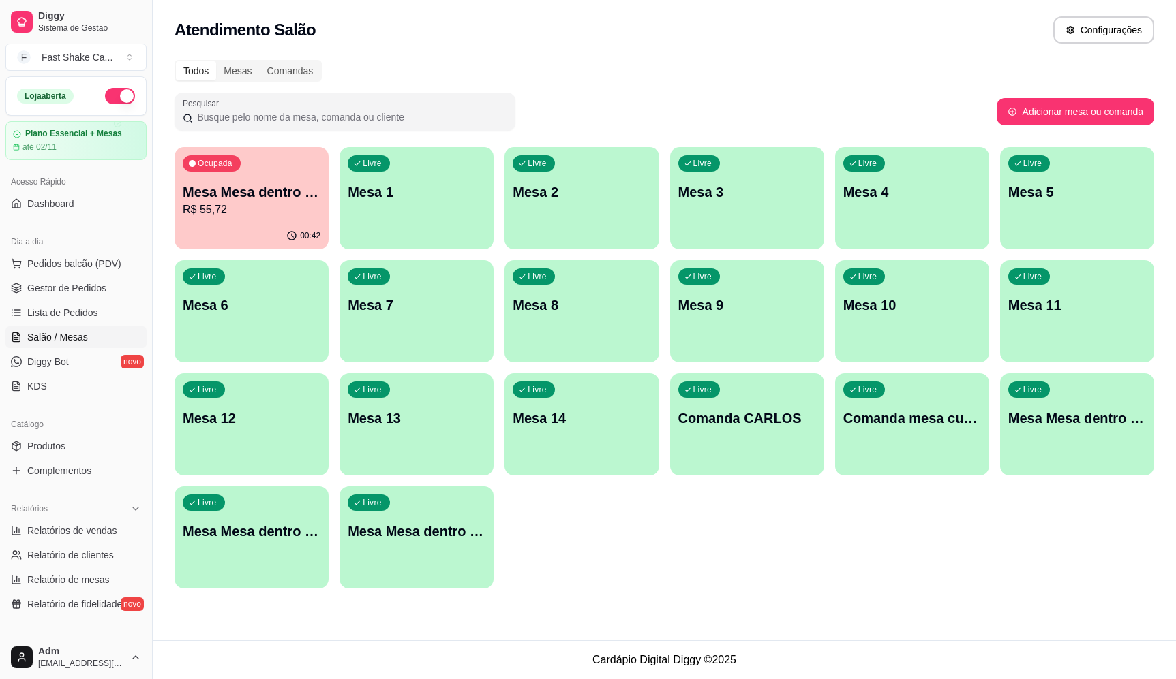
click at [272, 235] on div "00:42" at bounding box center [251, 236] width 154 height 27
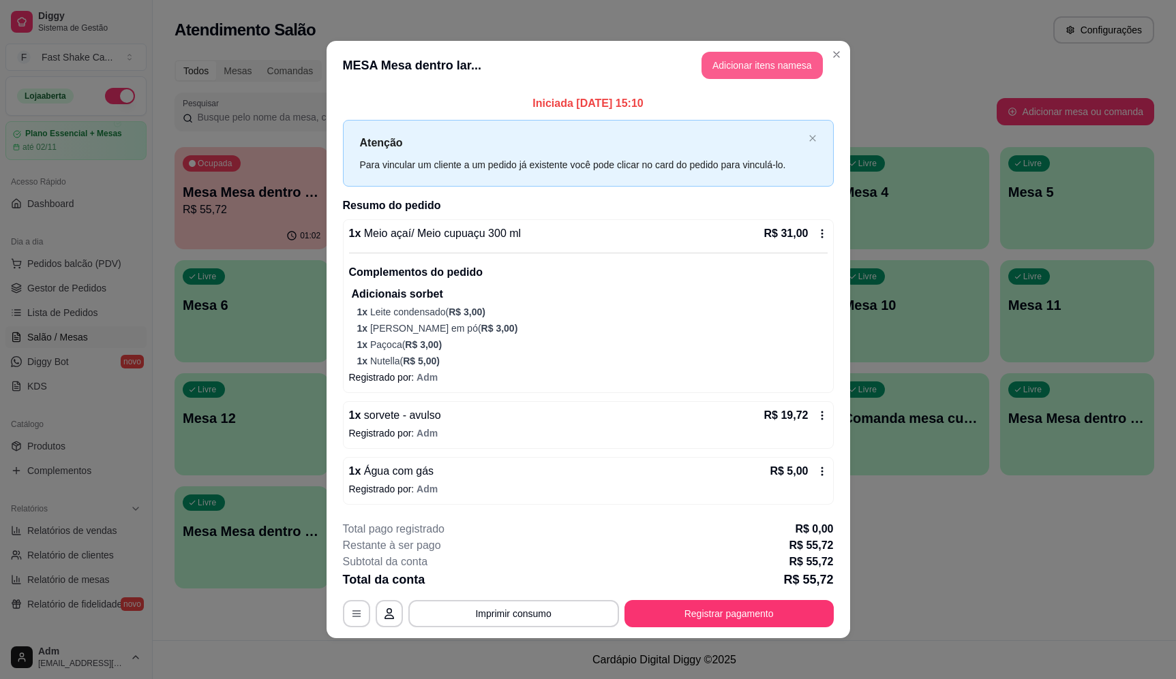
click at [793, 64] on button "Adicionar itens na mesa" at bounding box center [761, 65] width 121 height 27
click at [262, 86] on div at bounding box center [445, 84] width 804 height 27
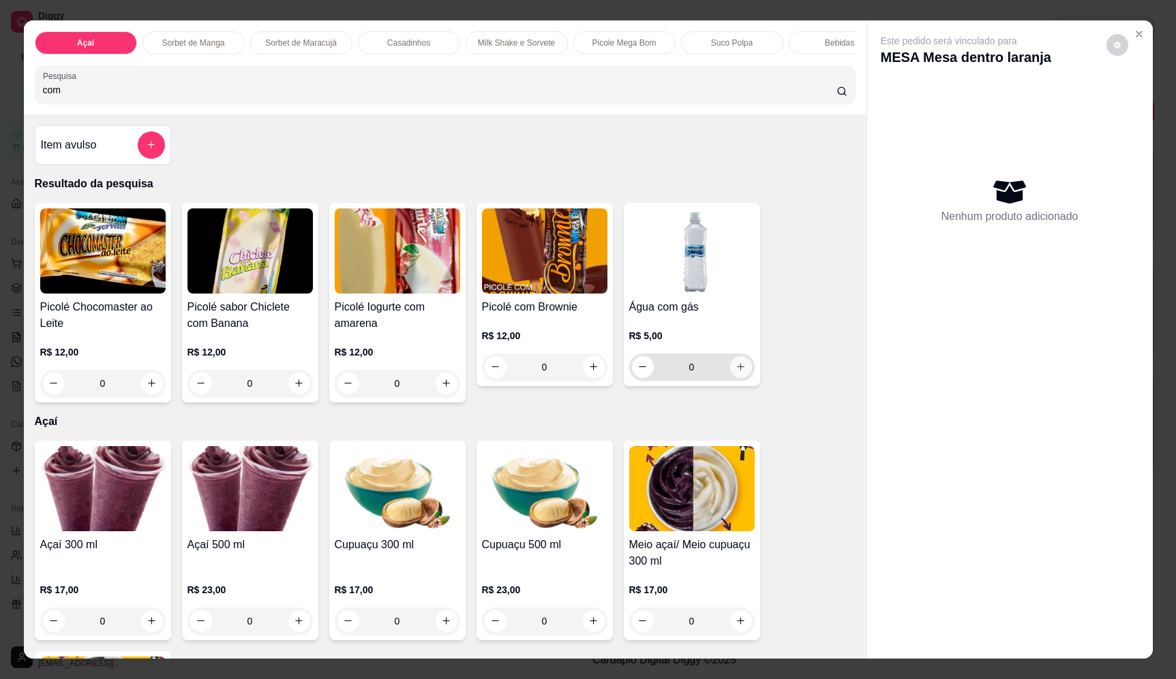
type input "com"
click at [739, 378] on button "increase-product-quantity" at bounding box center [740, 366] width 21 height 21
type input "1"
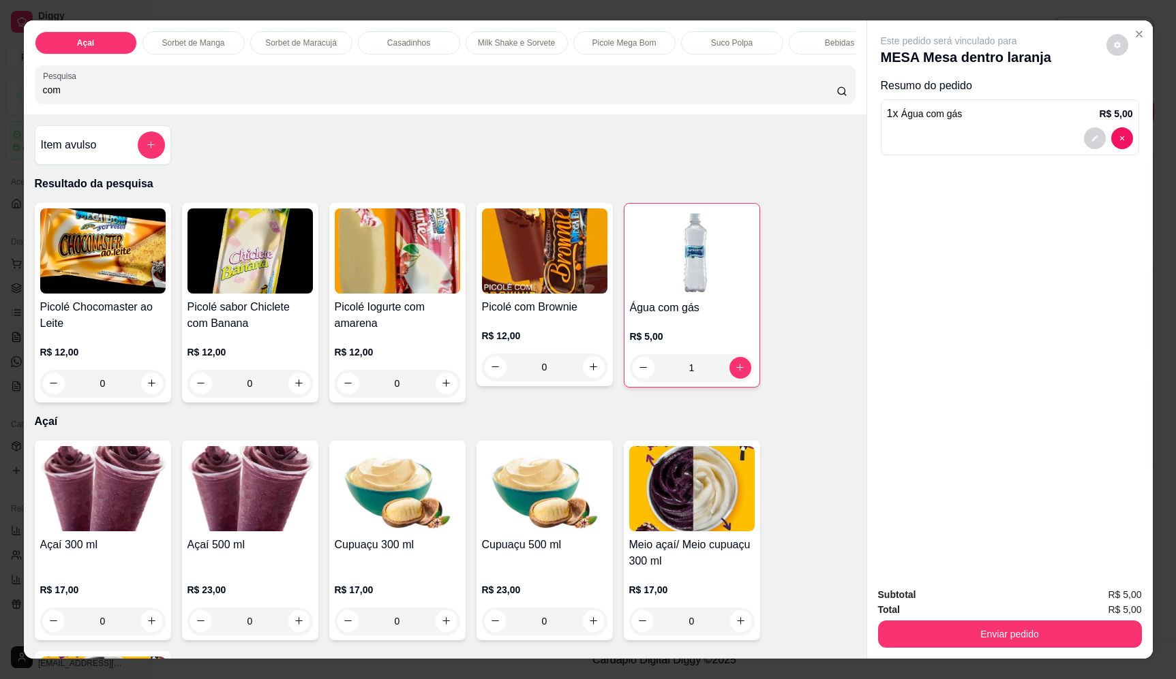
click at [1037, 657] on div "Subtotal R$ 5,00 Total R$ 5,00 Enviar pedido" at bounding box center [1010, 618] width 286 height 82
click at [1044, 648] on div "Subtotal R$ 5,00 Total R$ 5,00 Enviar pedido" at bounding box center [1010, 618] width 286 height 82
click at [1073, 636] on button "Enviar pedido" at bounding box center [1010, 634] width 264 height 27
click at [1120, 602] on button "Enviar pedido" at bounding box center [1105, 601] width 77 height 26
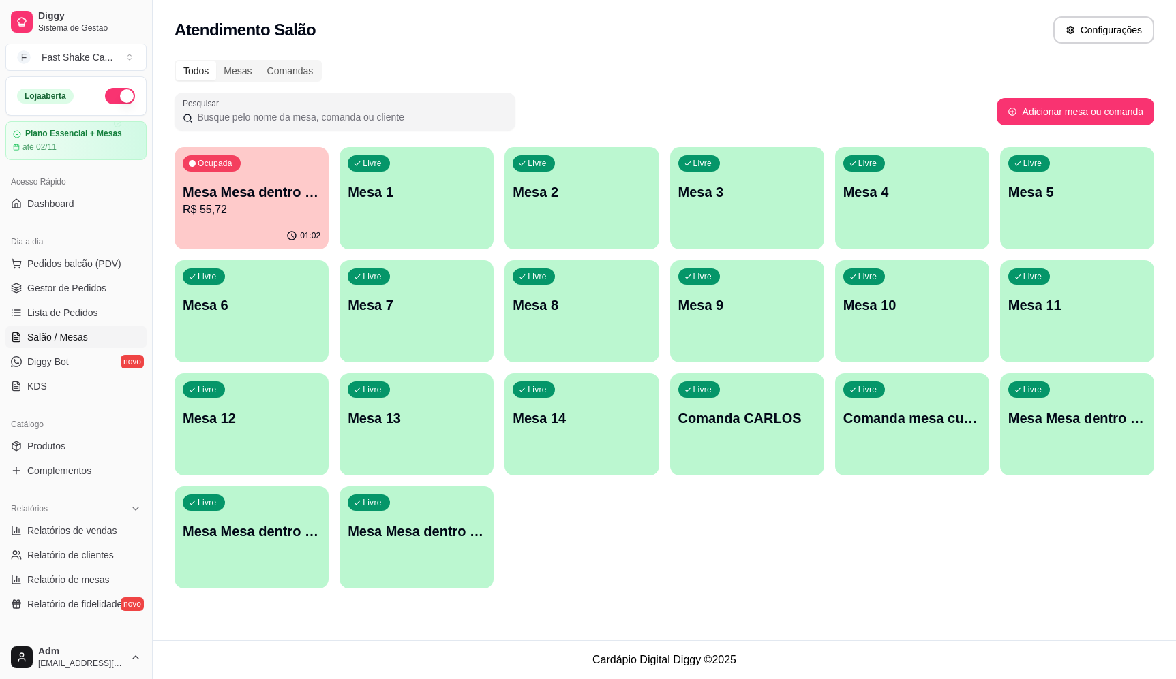
click at [199, 179] on div "Ocupada Mesa Mesa dentro laranja R$ 55,72" at bounding box center [251, 185] width 154 height 76
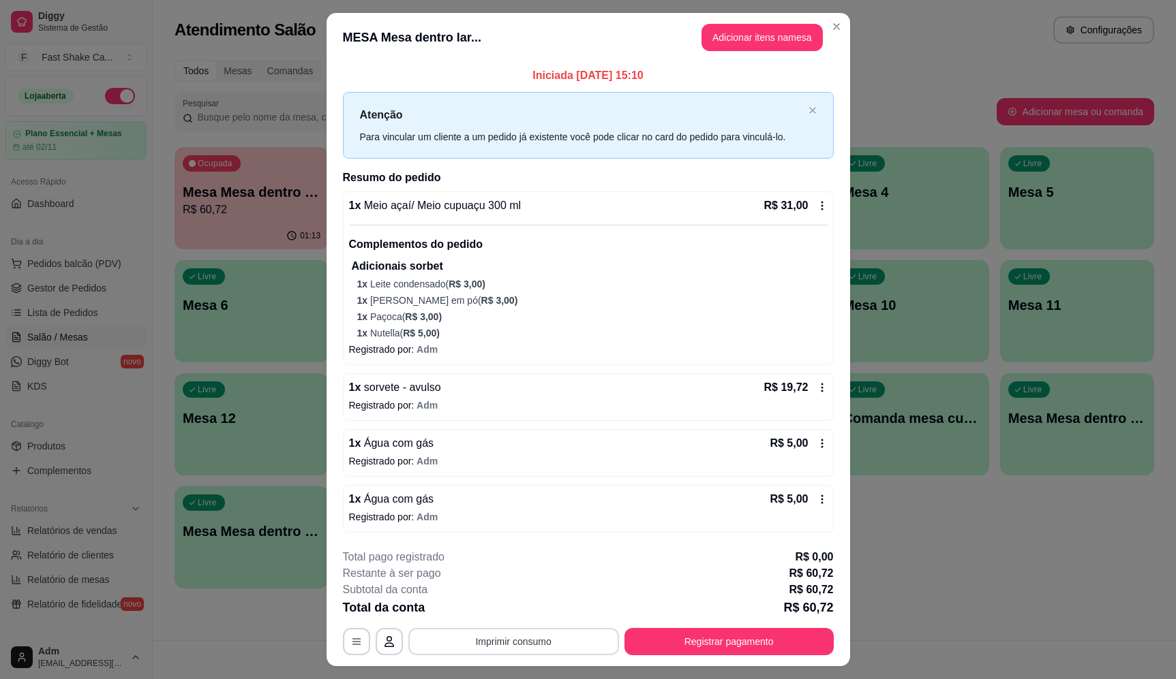
click at [542, 639] on button "Imprimir consumo" at bounding box center [513, 641] width 211 height 27
click at [542, 517] on button "BALCÃO" at bounding box center [511, 526] width 83 height 18
click at [736, 634] on button "Registrar pagamento" at bounding box center [728, 641] width 209 height 27
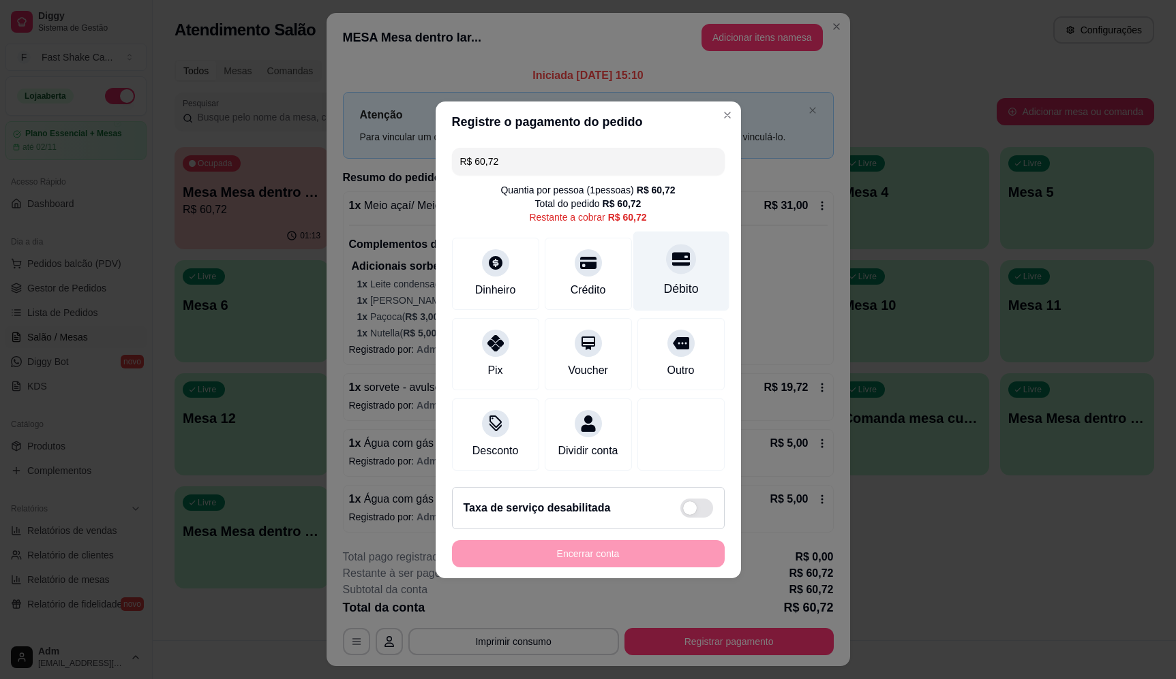
click at [671, 280] on div "Débito" at bounding box center [680, 289] width 35 height 18
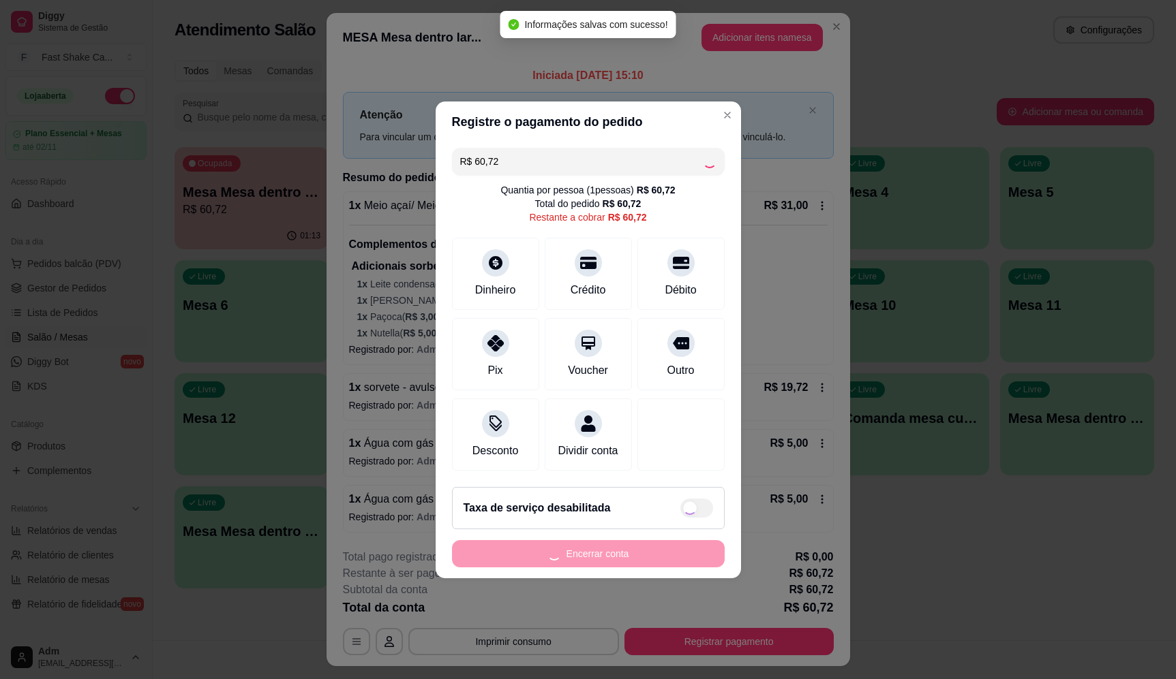
type input "R$ 0,00"
click at [624, 574] on footer "Taxa de serviço desabilitada Encerrar conta" at bounding box center [587, 527] width 305 height 102
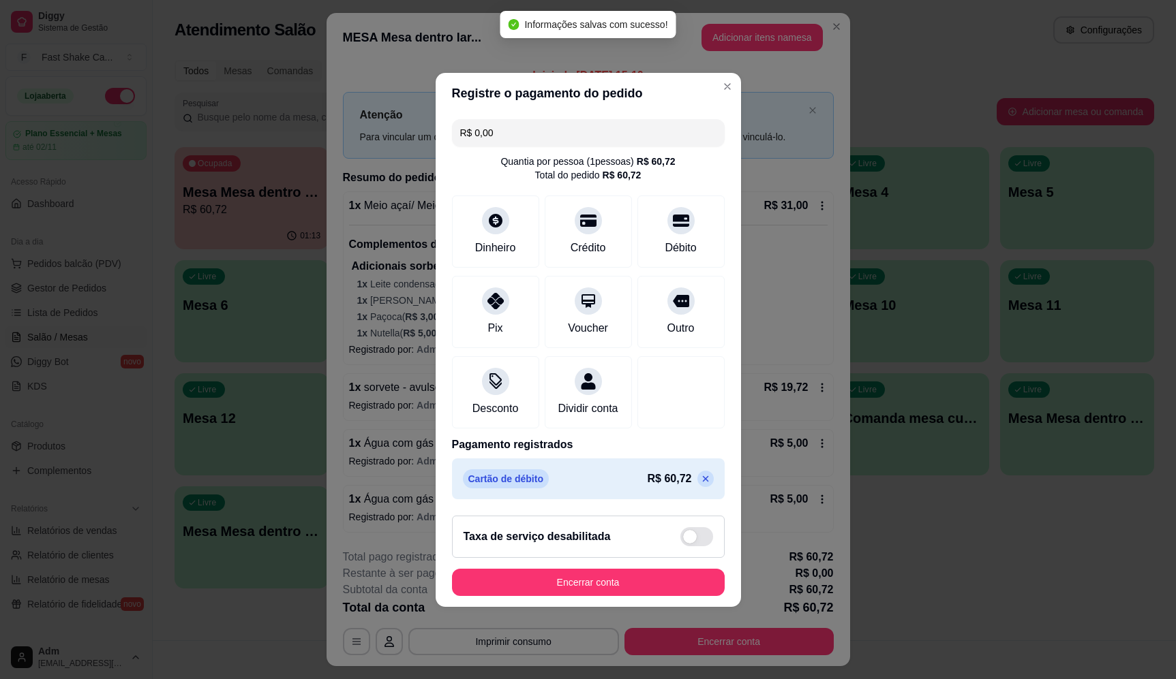
click at [629, 583] on button "Encerrar conta" at bounding box center [588, 582] width 273 height 27
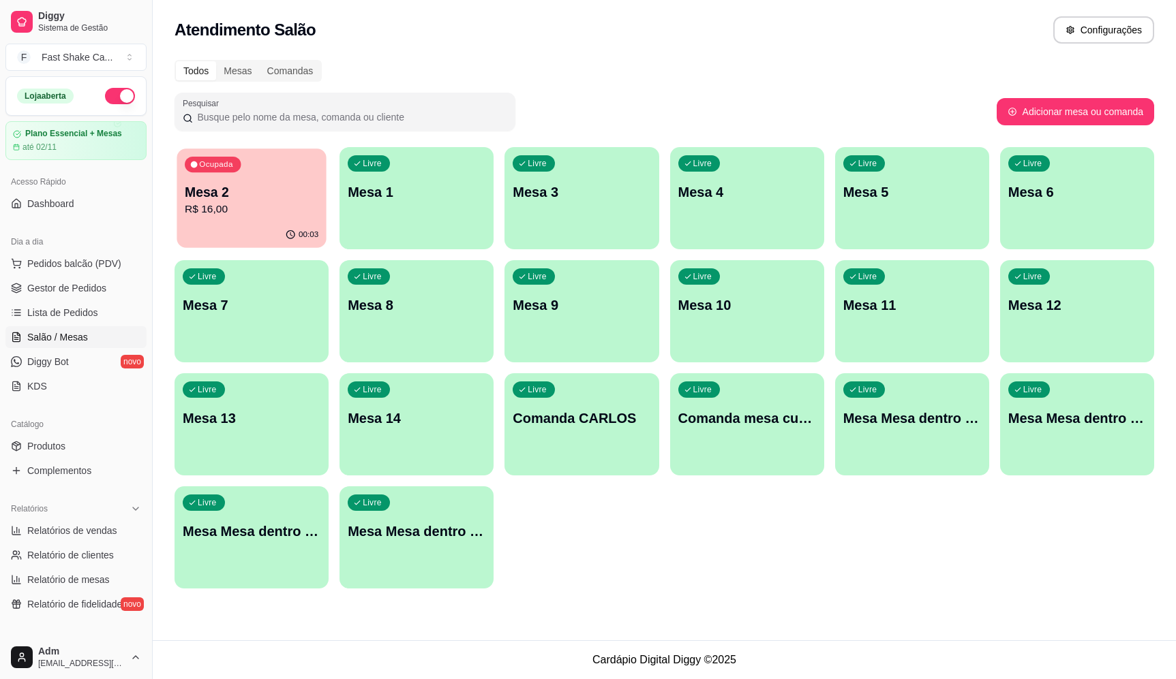
click at [267, 183] on div "Ocupada Mesa 2 R$ 16,00" at bounding box center [251, 186] width 149 height 74
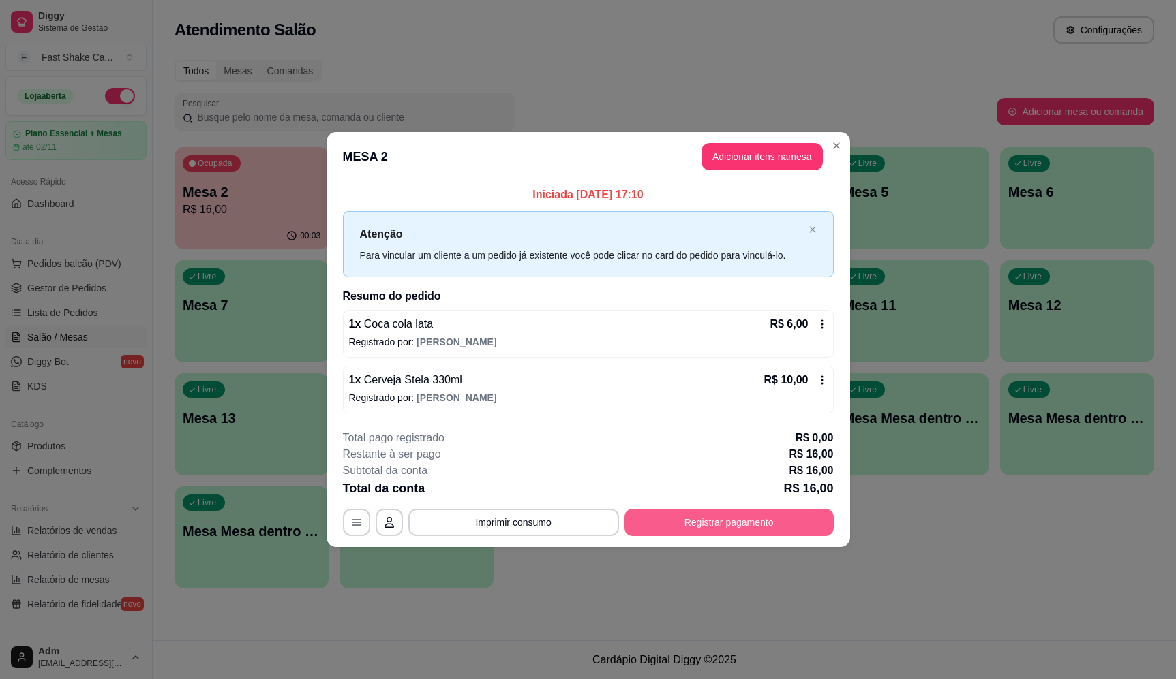
click at [737, 510] on button "Registrar pagamento" at bounding box center [728, 522] width 209 height 27
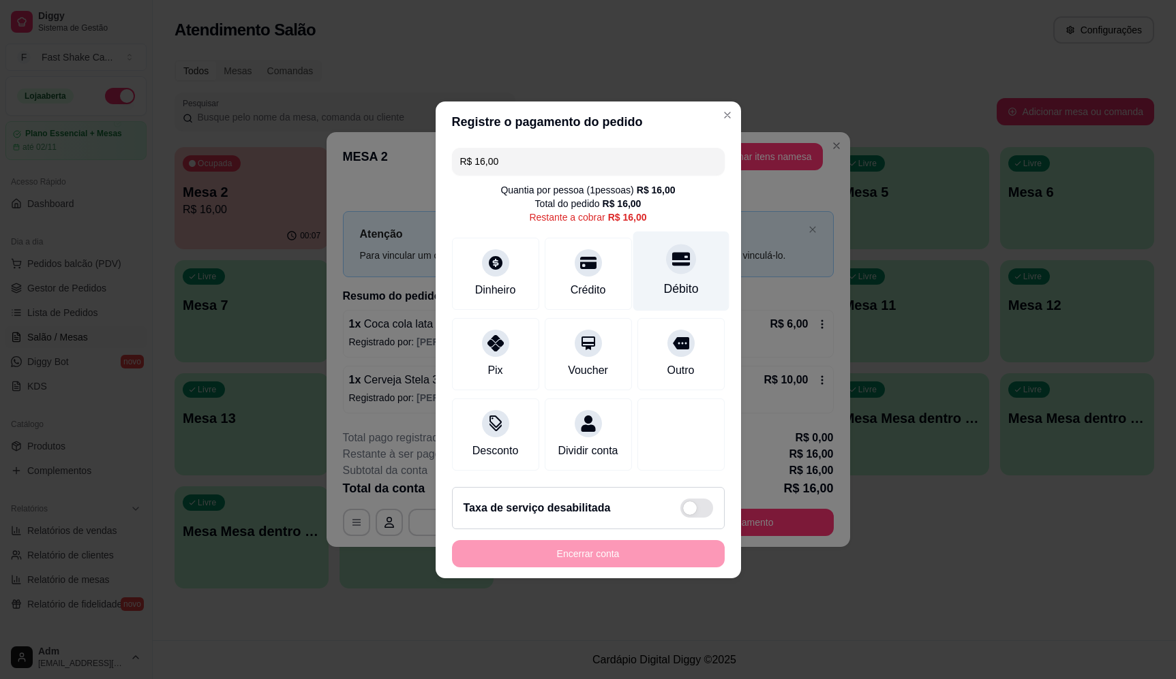
click at [681, 231] on div "Débito" at bounding box center [680, 271] width 96 height 80
type input "R$ 0,00"
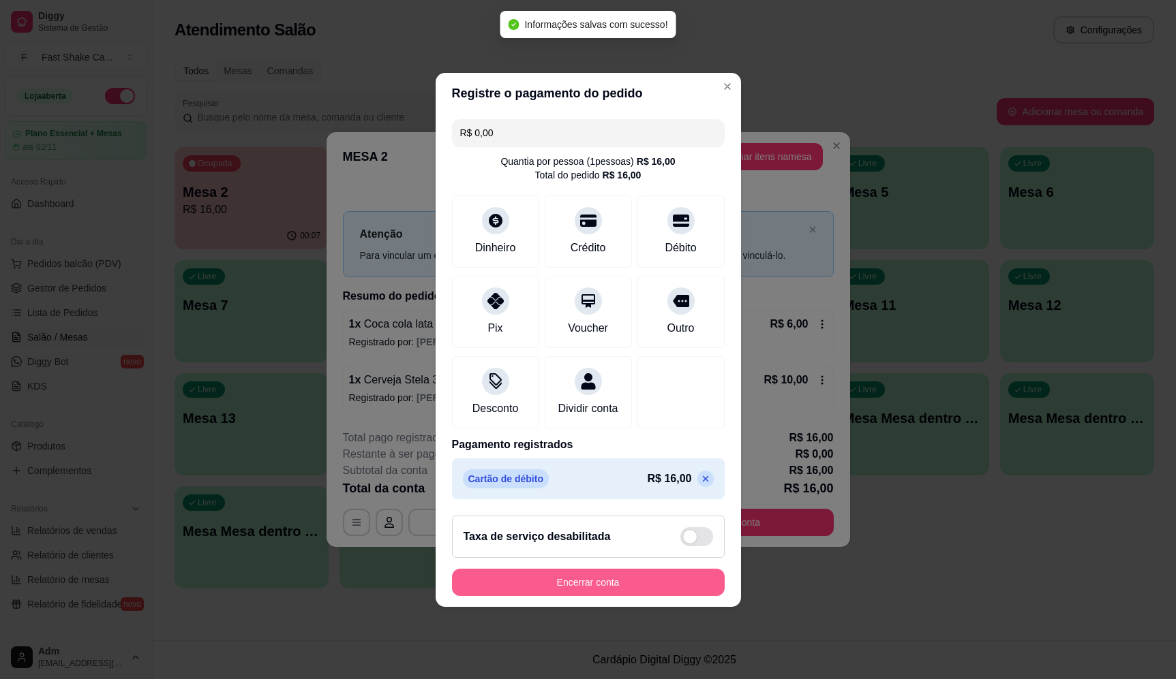
click at [615, 583] on button "Encerrar conta" at bounding box center [588, 582] width 273 height 27
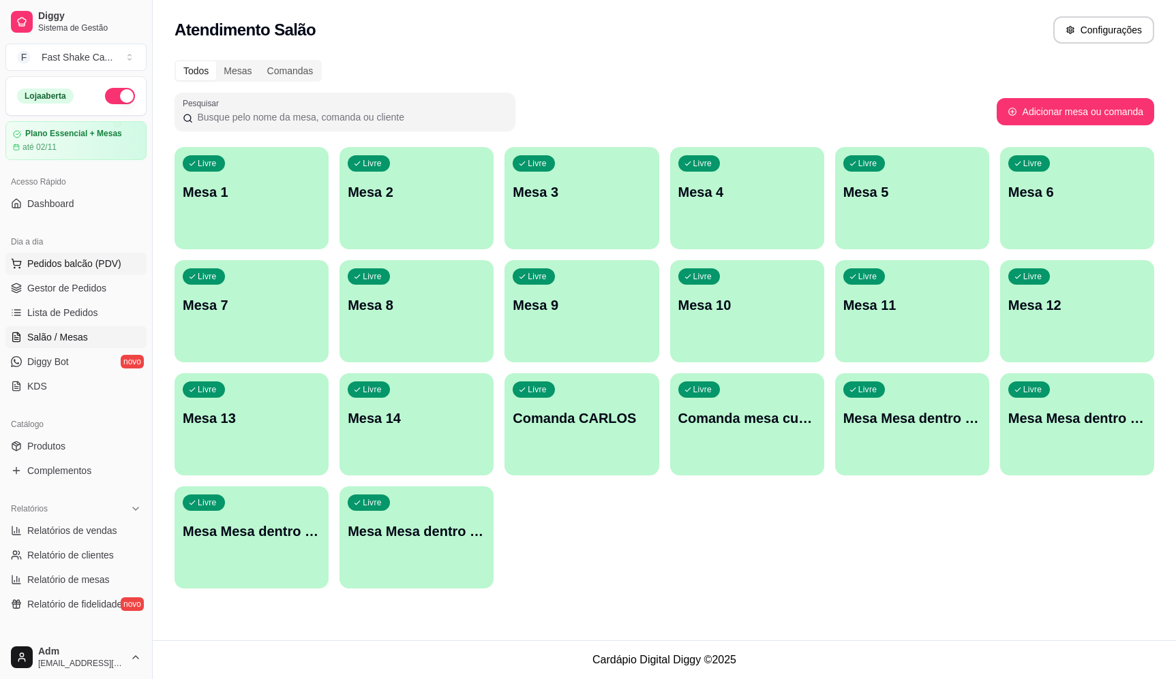
click at [64, 262] on span "Pedidos balcão (PDV)" at bounding box center [74, 264] width 94 height 14
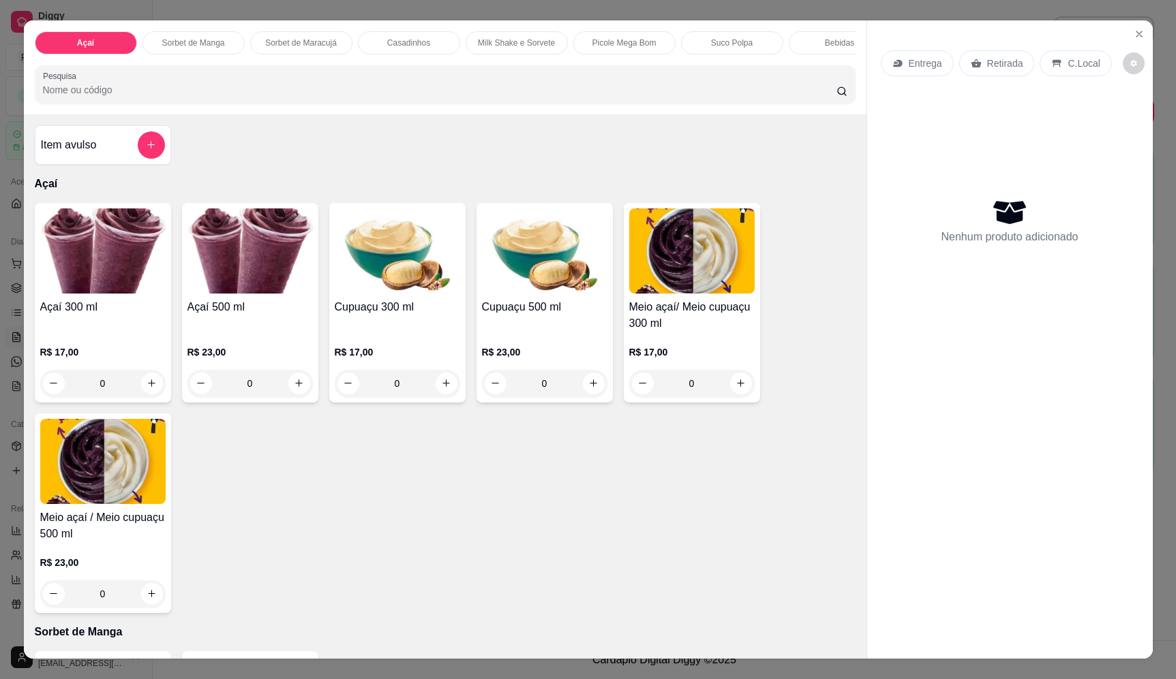
click at [895, 66] on icon at bounding box center [897, 63] width 11 height 11
click at [152, 155] on button "add-separate-item" at bounding box center [151, 145] width 27 height 27
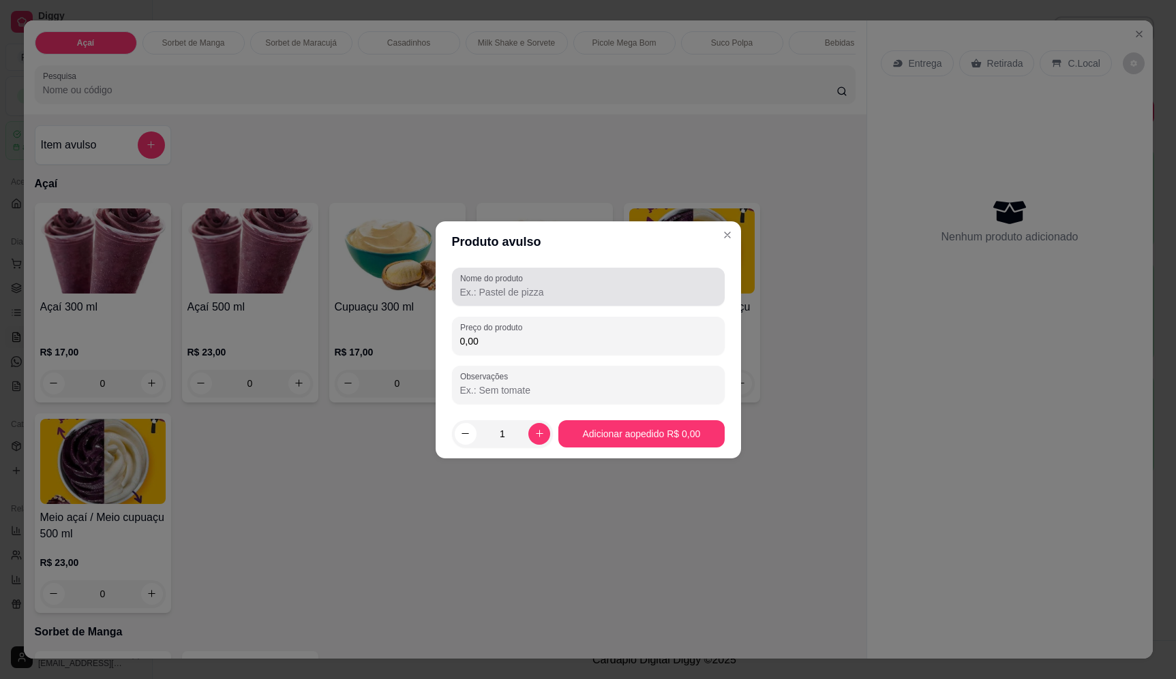
click at [621, 292] on input "Nome do produto" at bounding box center [588, 293] width 256 height 14
type input "morango"
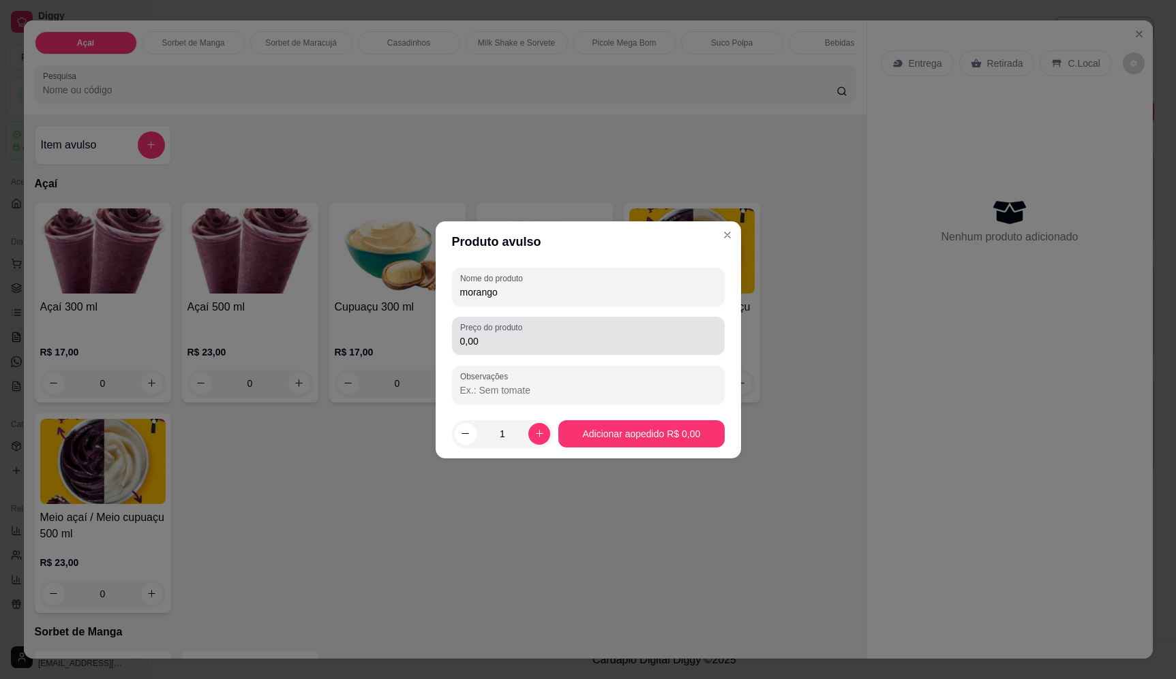
click at [666, 332] on div "0,00" at bounding box center [588, 335] width 256 height 27
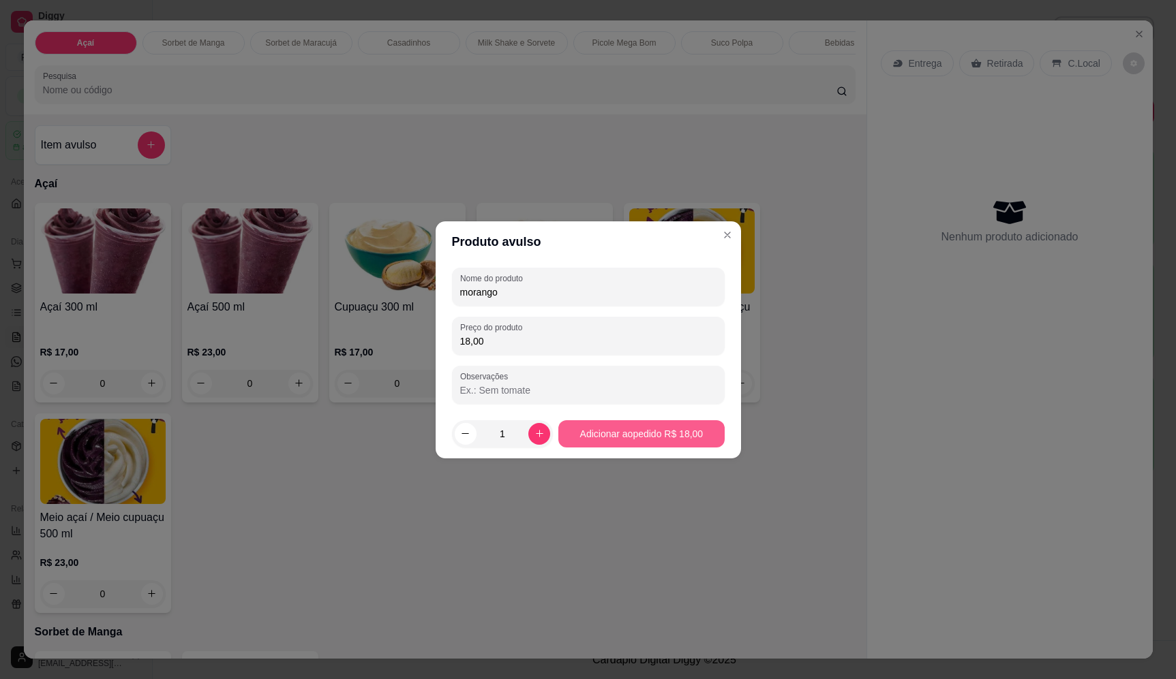
type input "18,00"
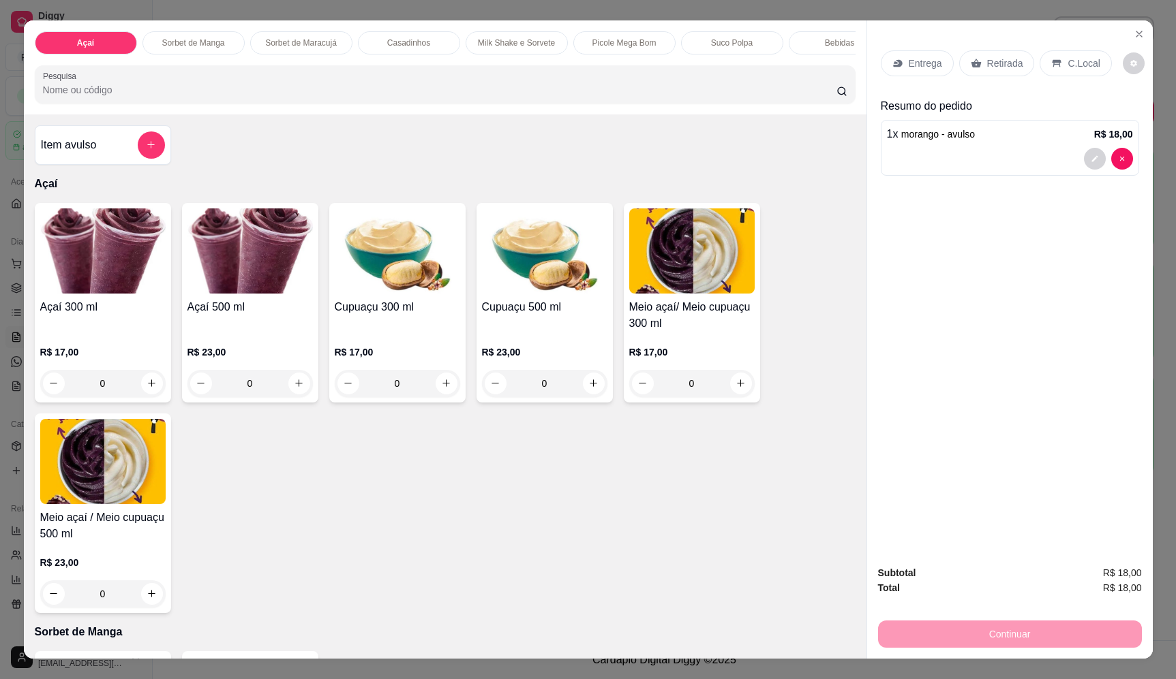
click at [908, 60] on p "Entrega" at bounding box center [924, 64] width 33 height 14
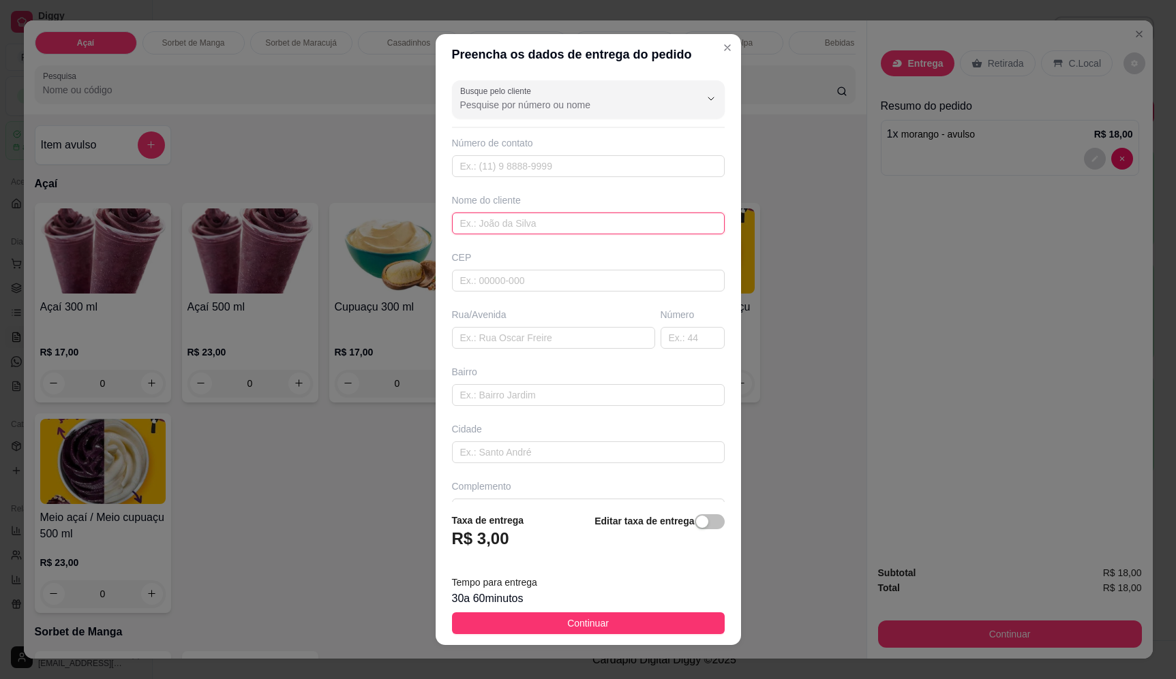
click at [512, 219] on input "text" at bounding box center [588, 224] width 273 height 22
type input "diego"
click at [547, 337] on input "text" at bounding box center [553, 338] width 203 height 22
type input "dom diego"
click at [610, 630] on button "Continuar" at bounding box center [588, 624] width 273 height 22
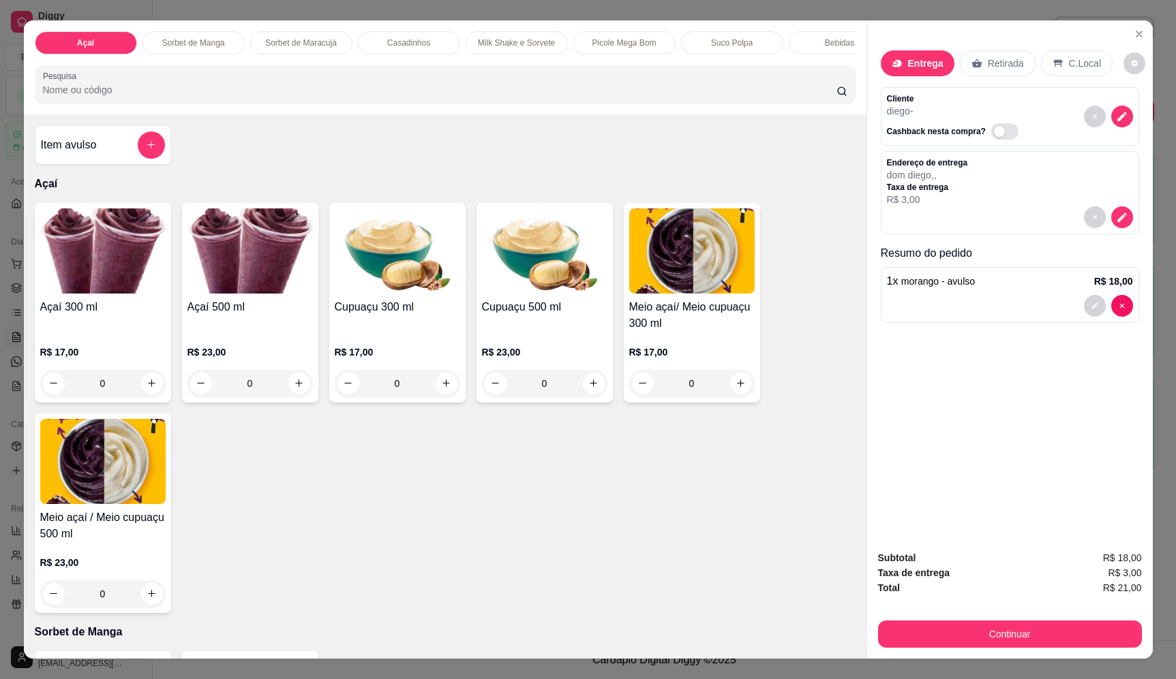
click at [1087, 658] on div "Subtotal R$ 18,00 Taxa de entrega R$ 3,00 Total R$ 21,00 Continuar" at bounding box center [1010, 599] width 286 height 119
click at [1082, 642] on button "Continuar" at bounding box center [1010, 634] width 264 height 27
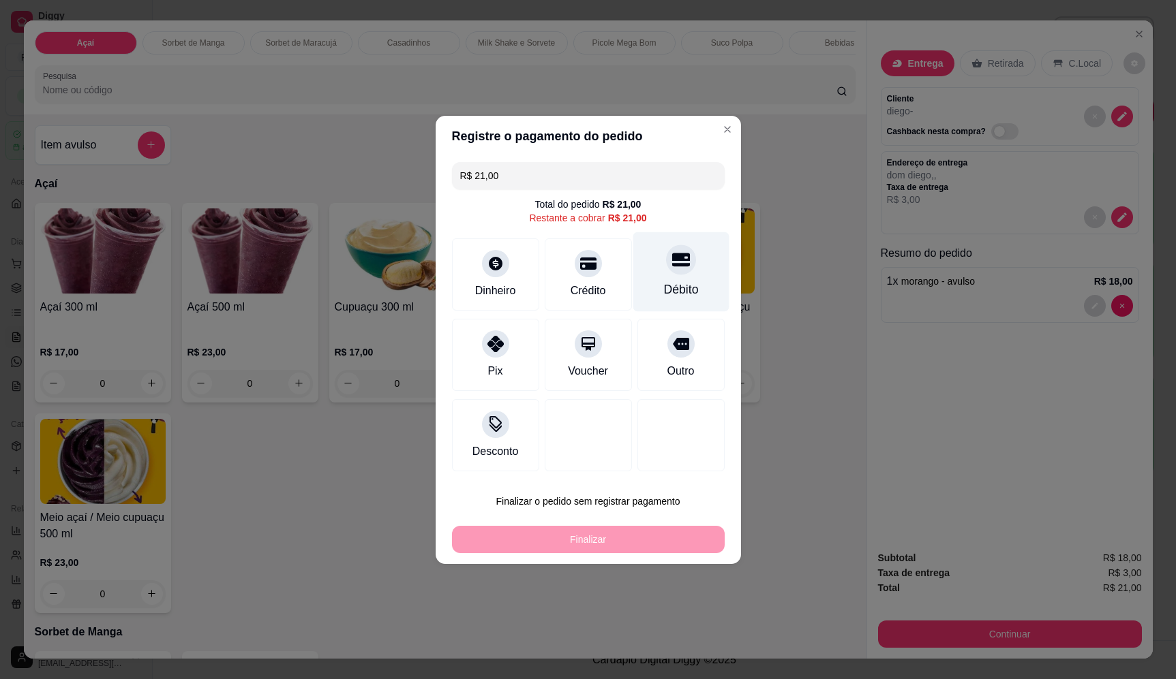
click at [690, 274] on div "Débito" at bounding box center [680, 272] width 96 height 80
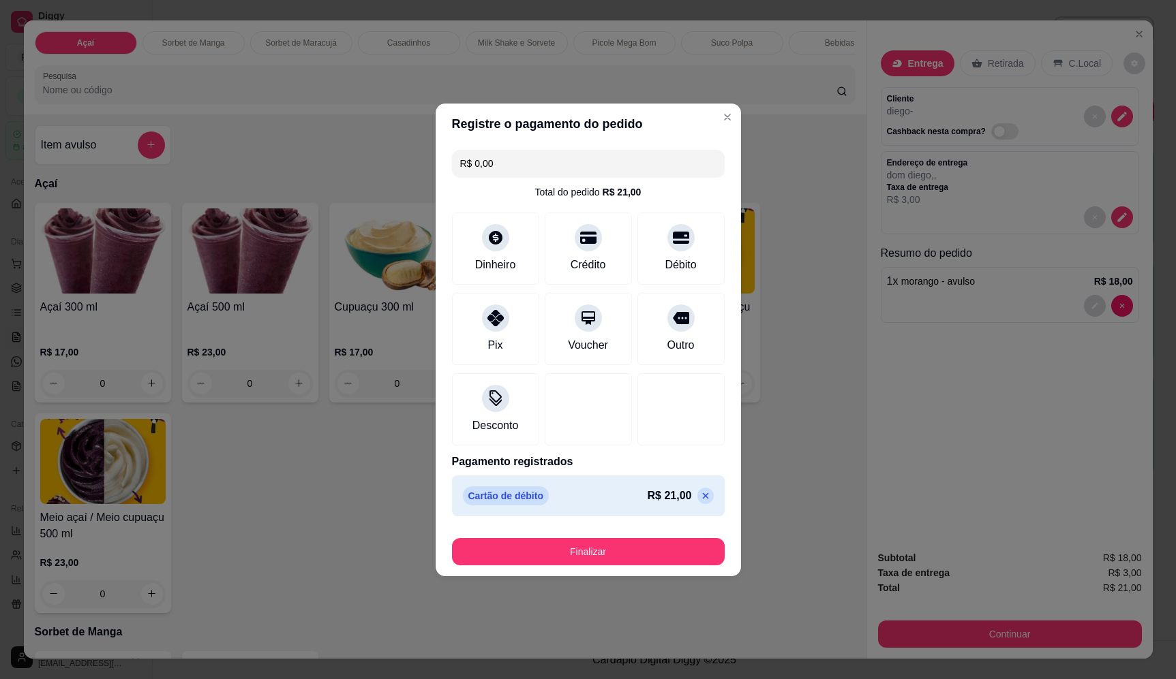
click at [700, 493] on icon at bounding box center [705, 496] width 11 height 11
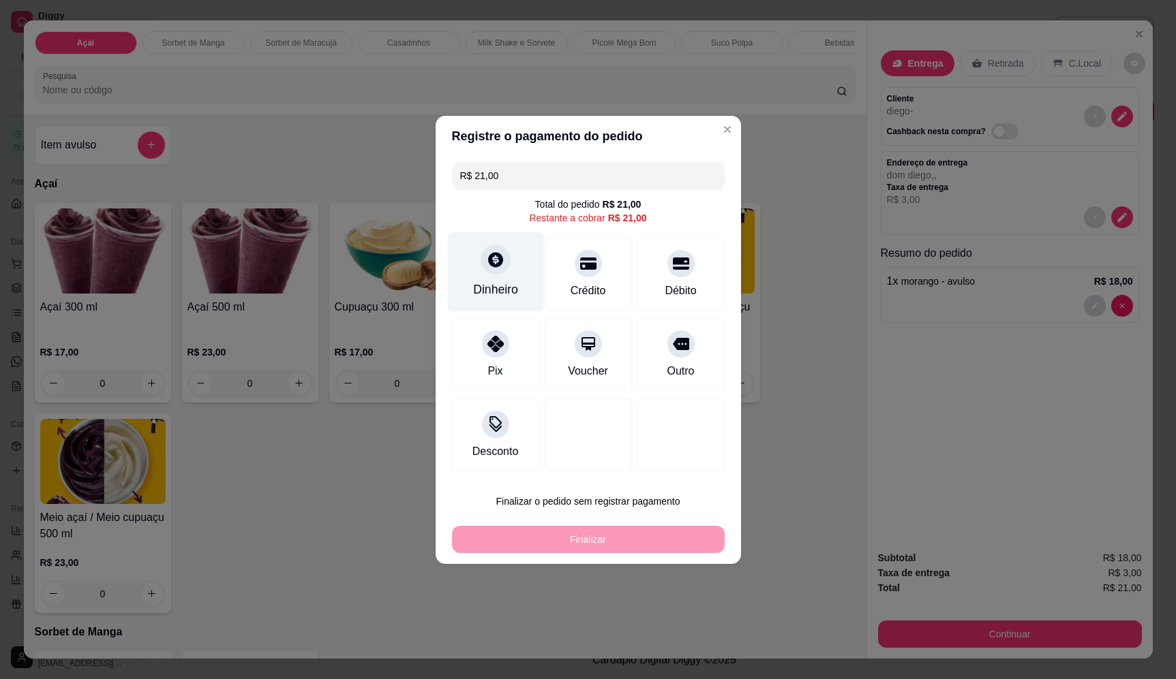
click at [495, 266] on icon at bounding box center [495, 259] width 15 height 15
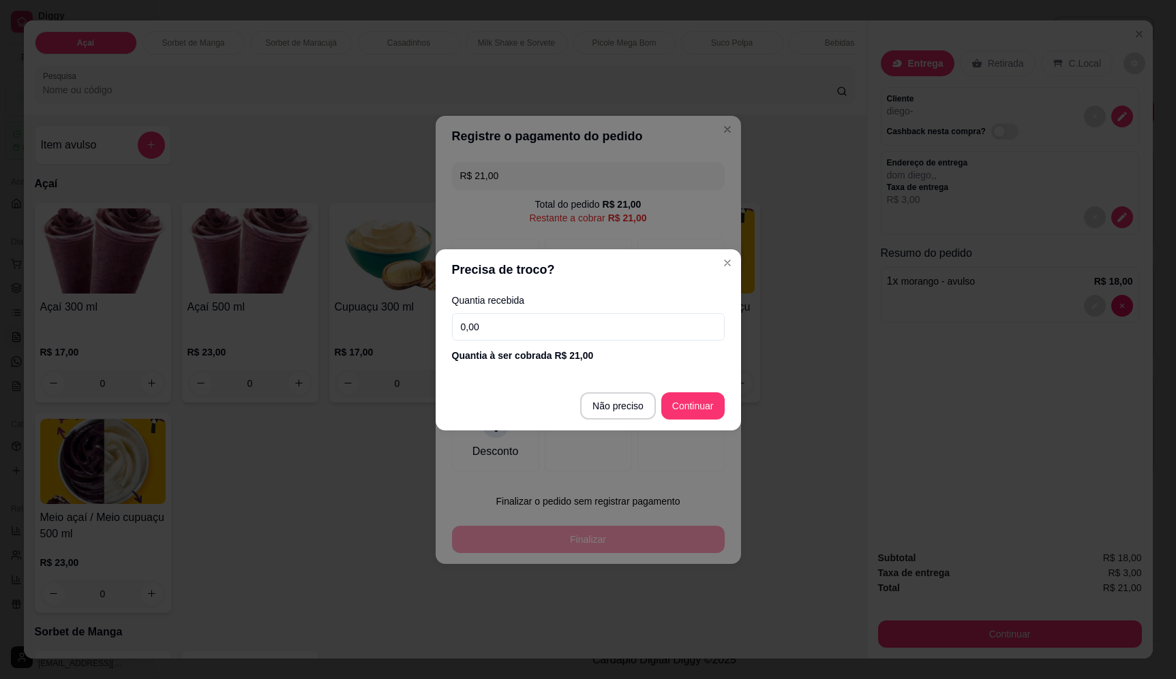
click at [521, 335] on input "0,00" at bounding box center [588, 326] width 273 height 27
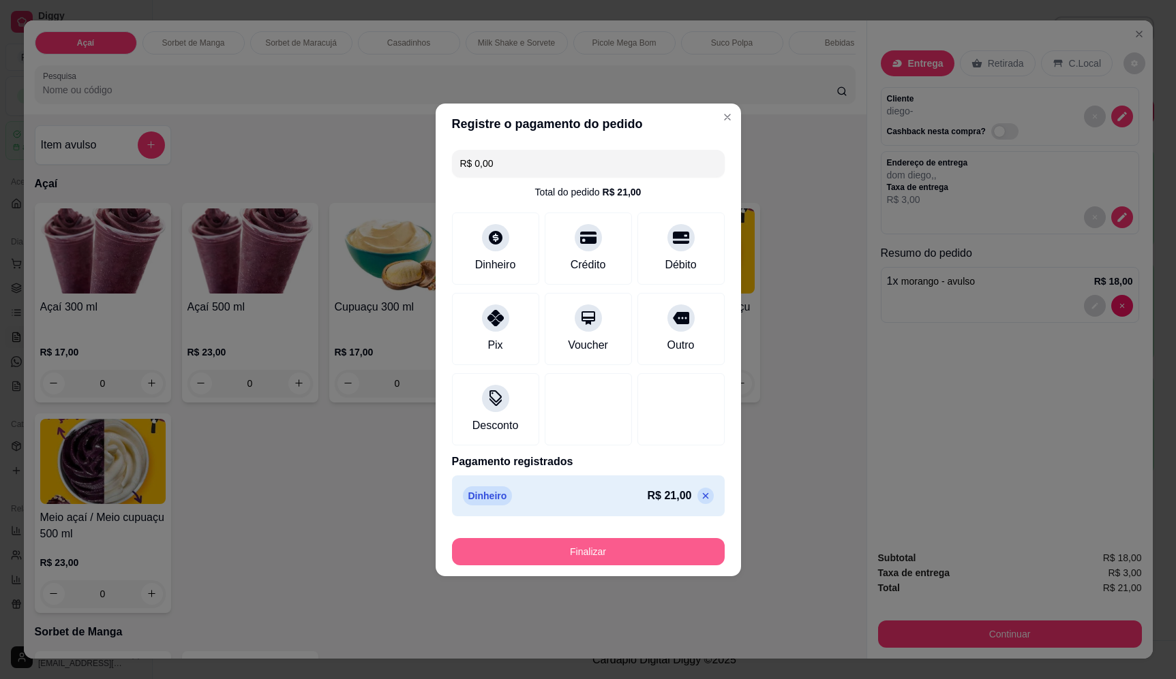
click at [607, 545] on button "Finalizar" at bounding box center [588, 551] width 273 height 27
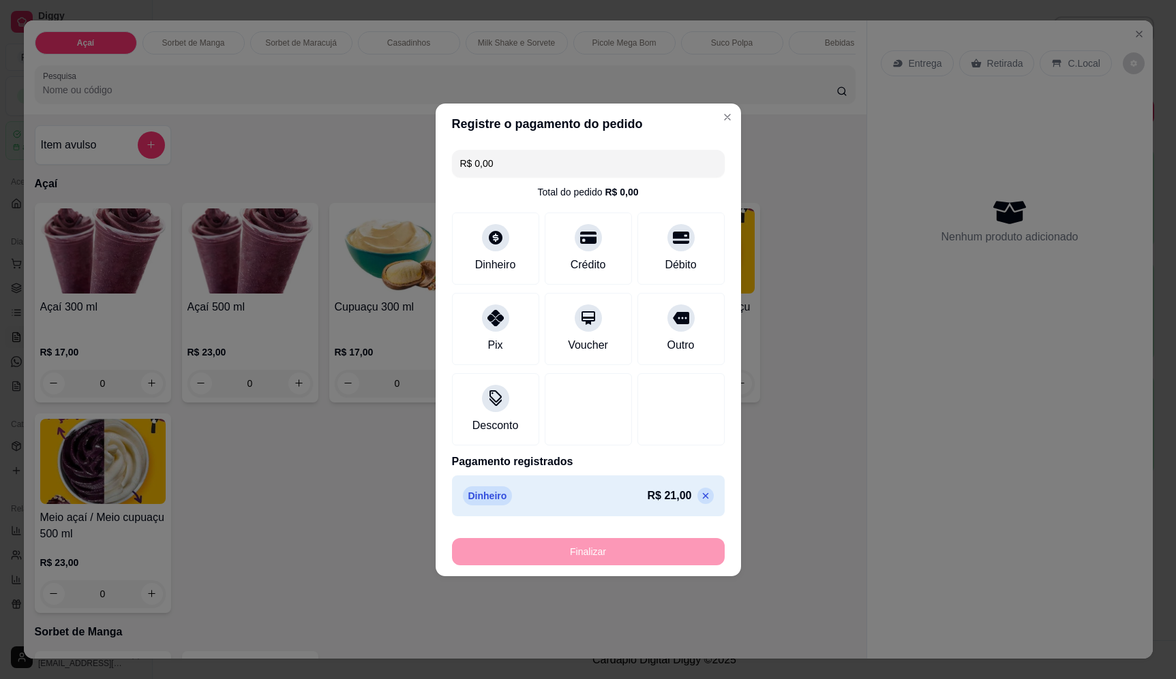
type input "-R$ 21,00"
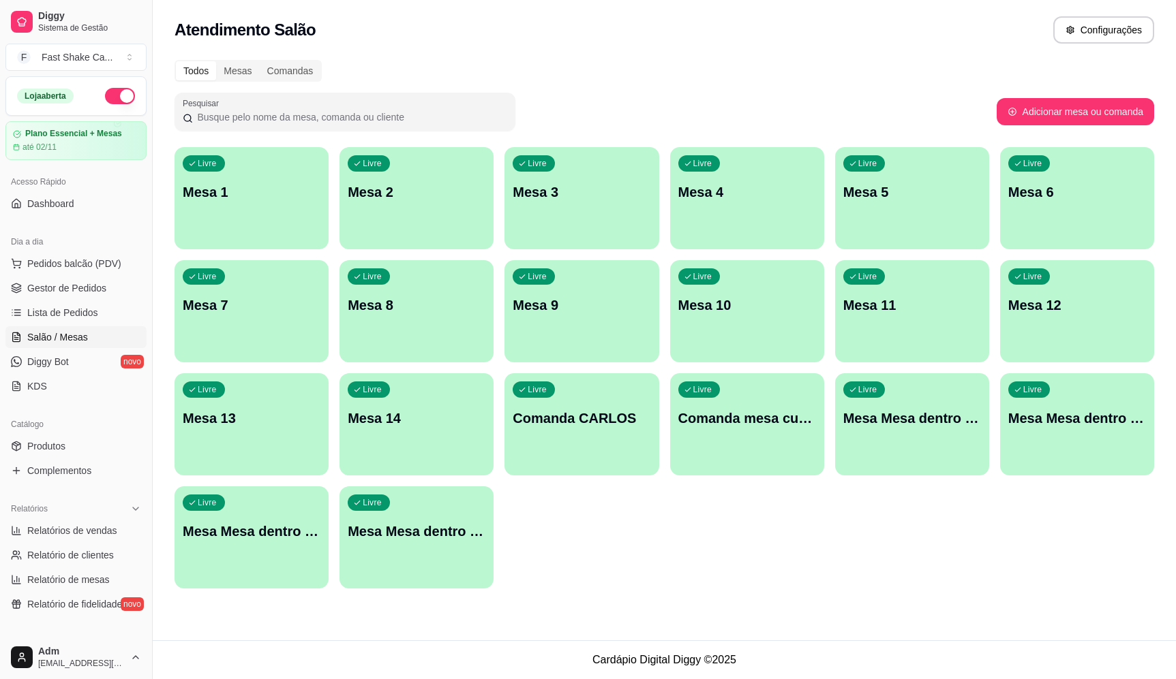
click at [279, 533] on p "Mesa Mesa dentro verde" at bounding box center [252, 531] width 138 height 19
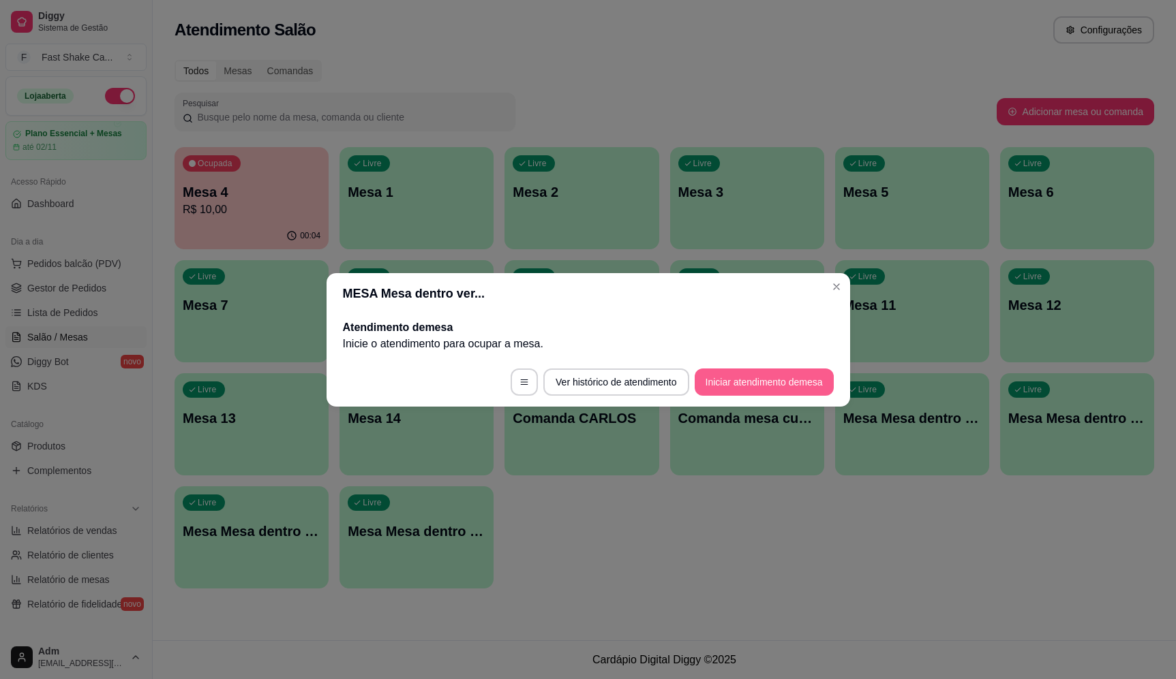
click at [749, 384] on button "Iniciar atendimento de mesa" at bounding box center [763, 382] width 139 height 27
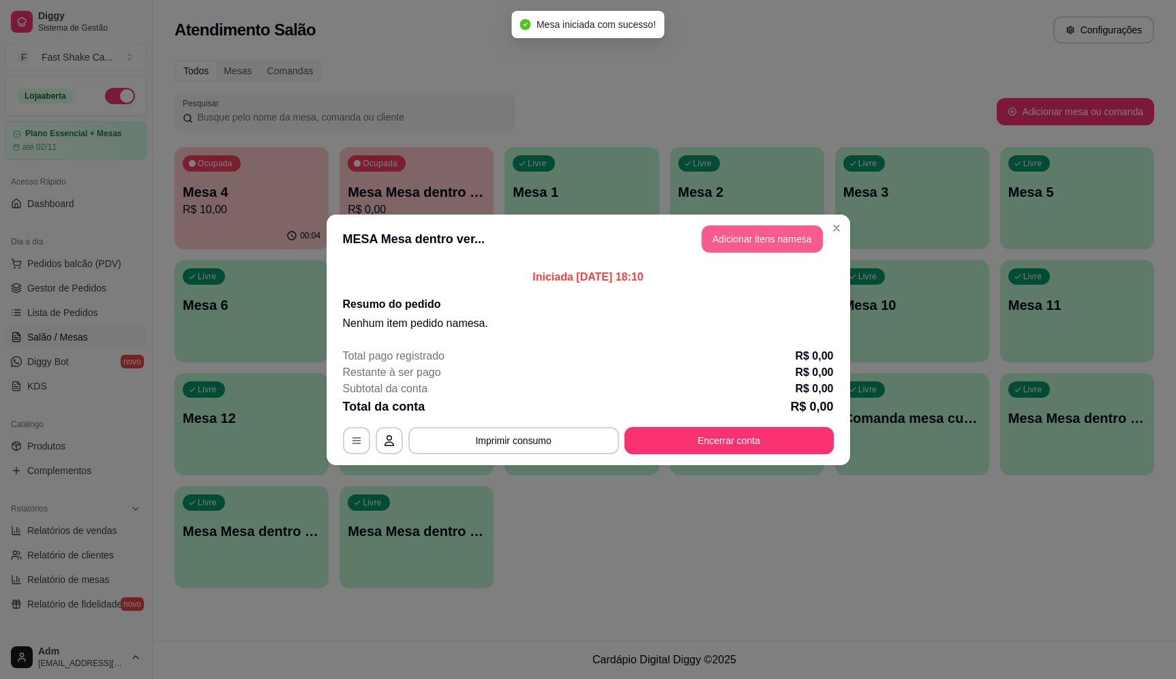
click at [766, 234] on button "Adicionar itens na mesa" at bounding box center [761, 239] width 121 height 27
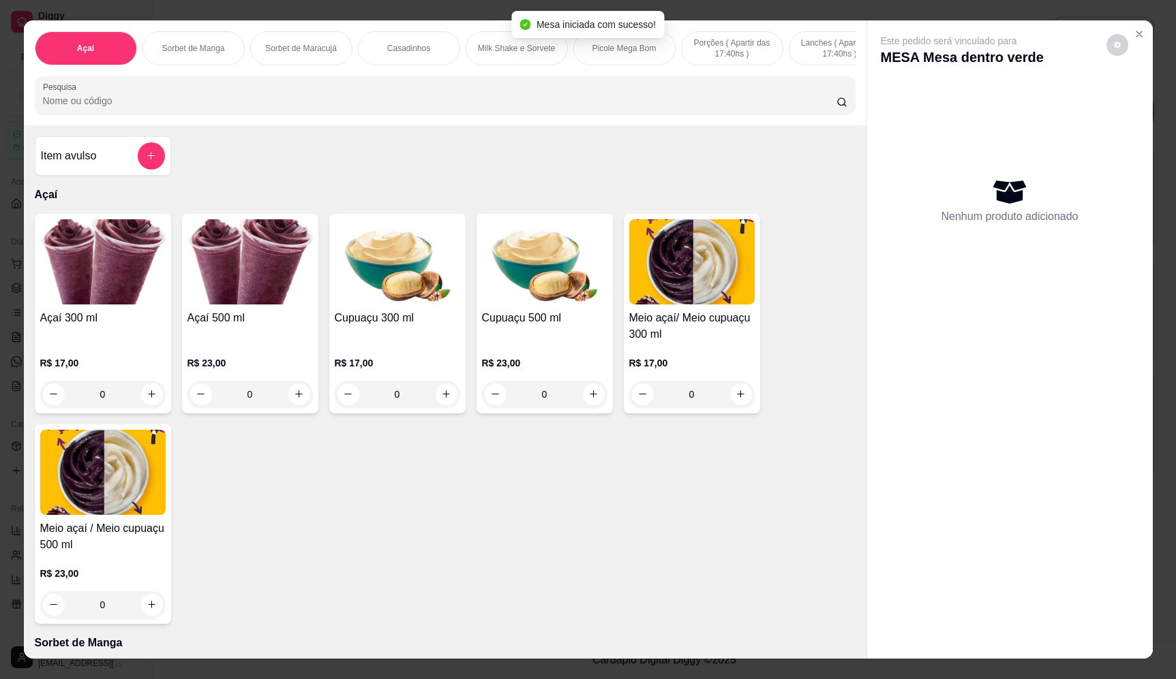
click at [153, 168] on button "add-separate-item" at bounding box center [151, 155] width 27 height 27
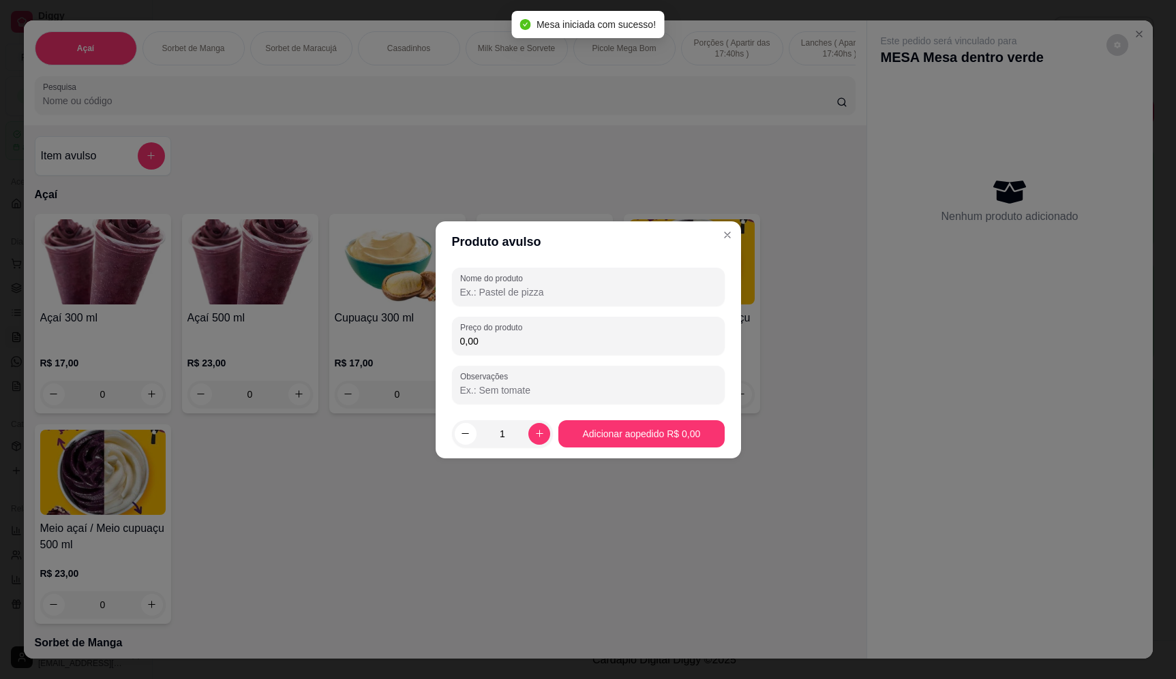
click at [518, 291] on input "Nome do produto" at bounding box center [588, 293] width 256 height 14
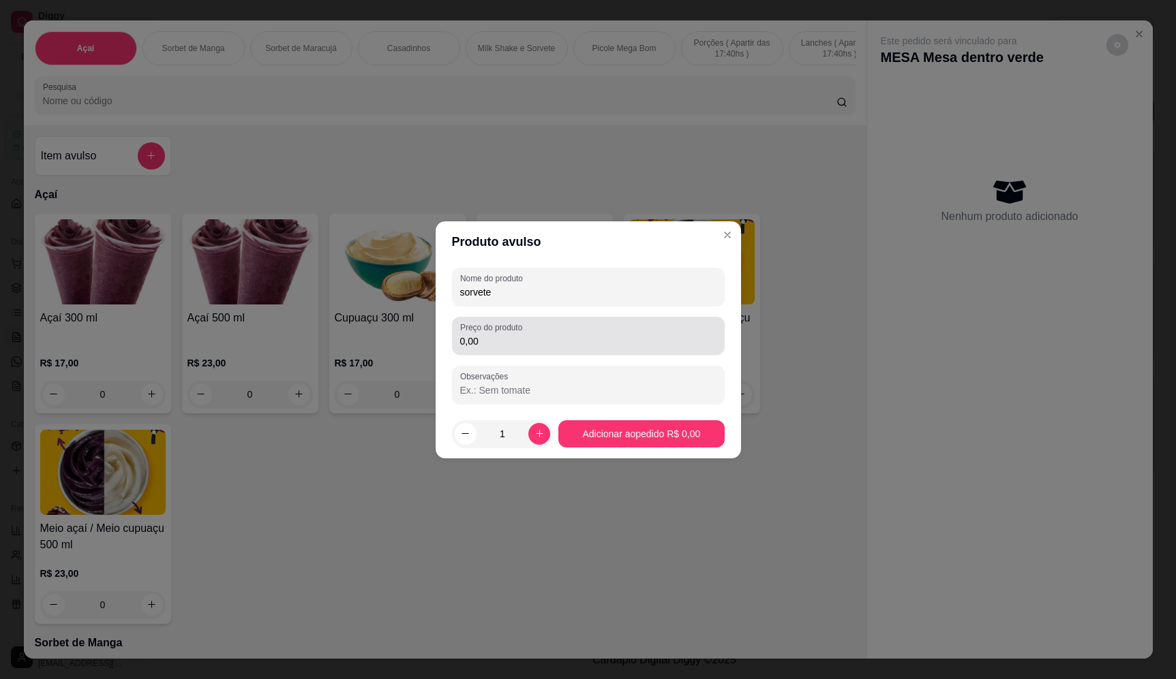
type input "sorvete"
click at [647, 325] on div "0,00" at bounding box center [588, 335] width 256 height 27
type input "19,04"
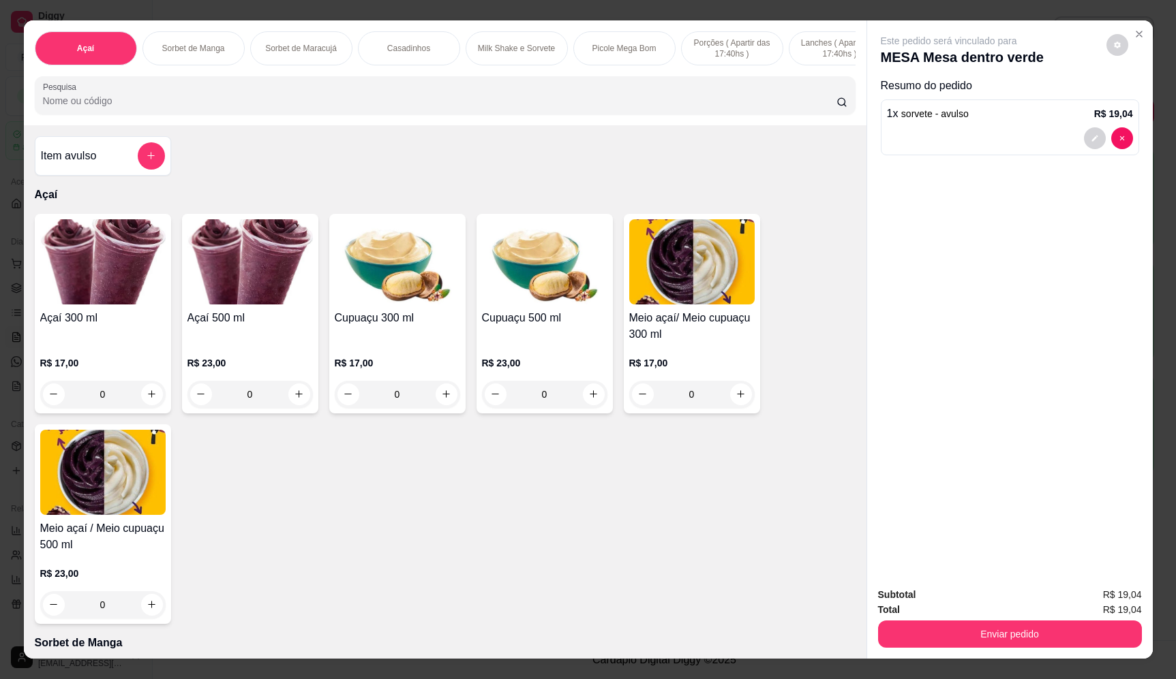
click at [147, 161] on icon "add-separate-item" at bounding box center [151, 156] width 10 height 10
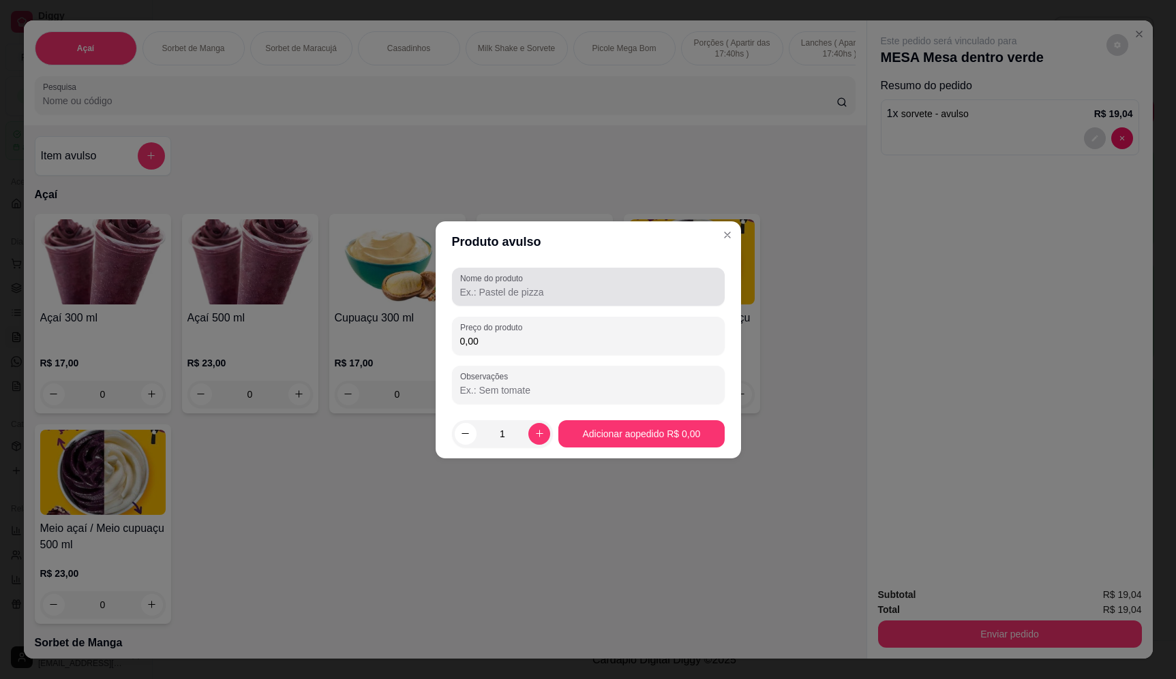
click at [587, 275] on div at bounding box center [588, 286] width 256 height 27
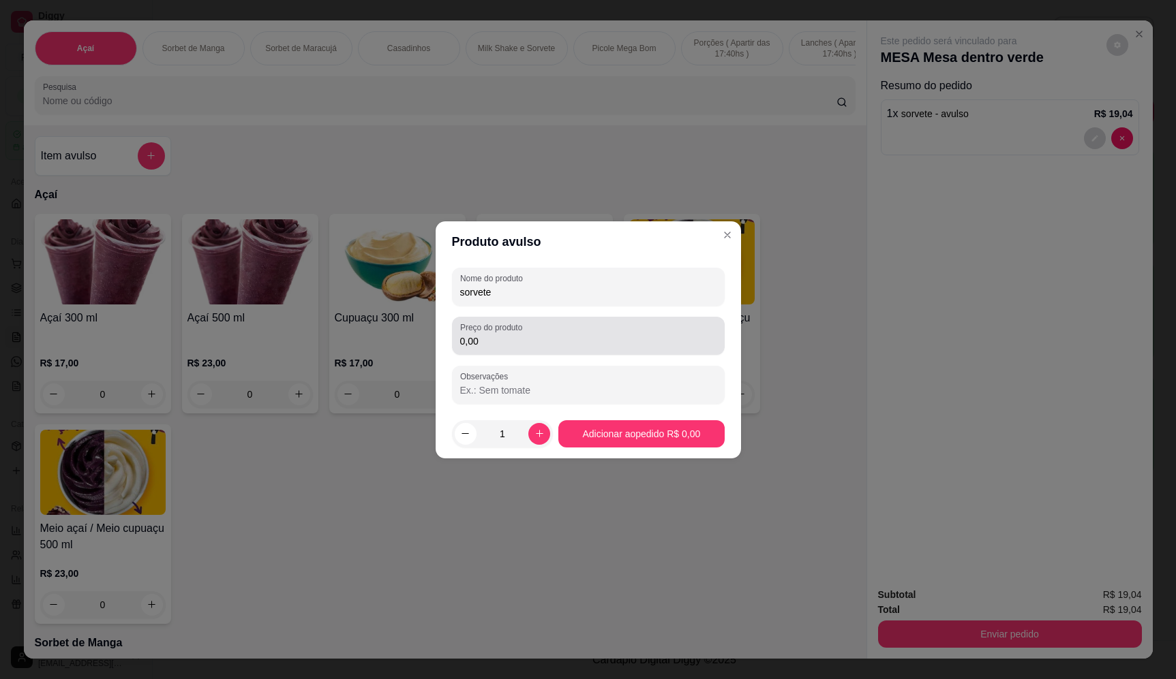
type input "sorvete"
click at [532, 340] on input "0,00" at bounding box center [588, 342] width 256 height 14
type input "17,68"
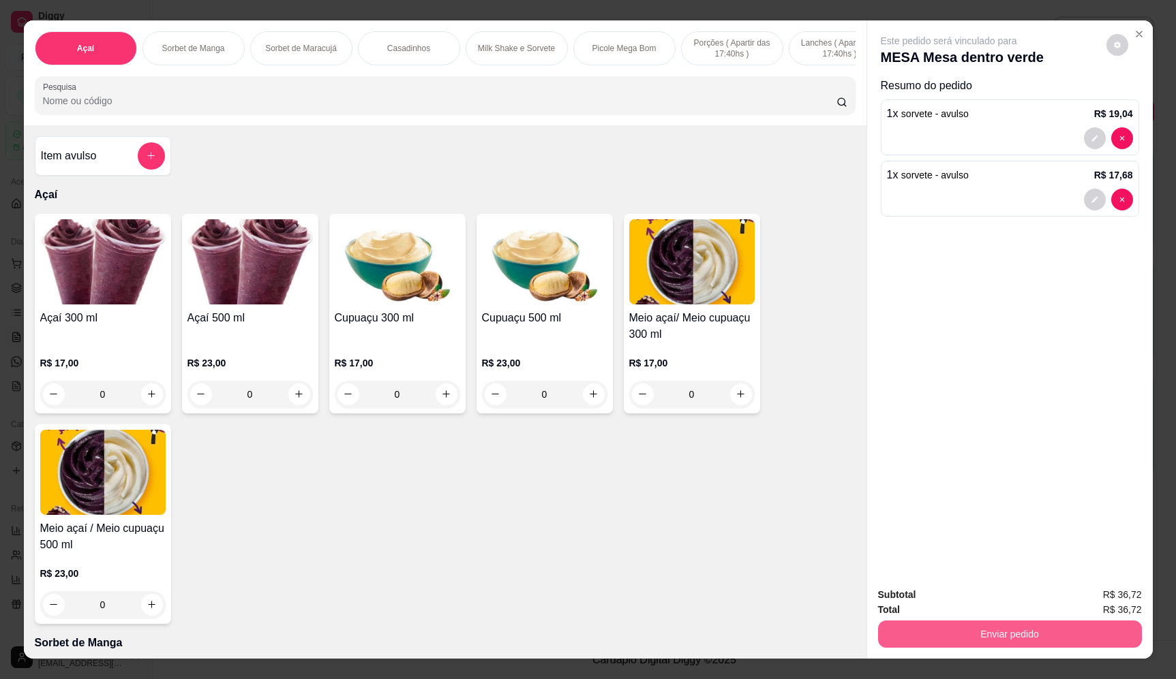
click at [1034, 635] on button "Enviar pedido" at bounding box center [1010, 634] width 264 height 27
click at [1089, 600] on button "Enviar pedido" at bounding box center [1105, 601] width 77 height 26
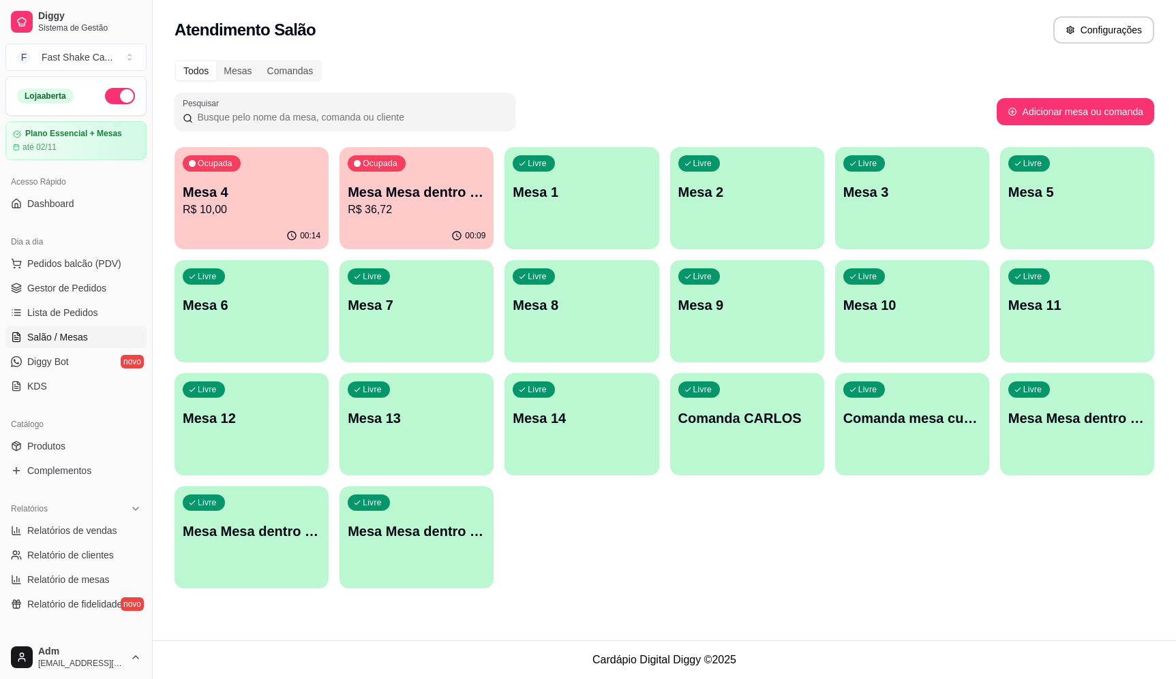
click at [256, 200] on p "Mesa 4" at bounding box center [252, 192] width 138 height 19
click at [427, 204] on p "R$ 36,72" at bounding box center [417, 210] width 134 height 16
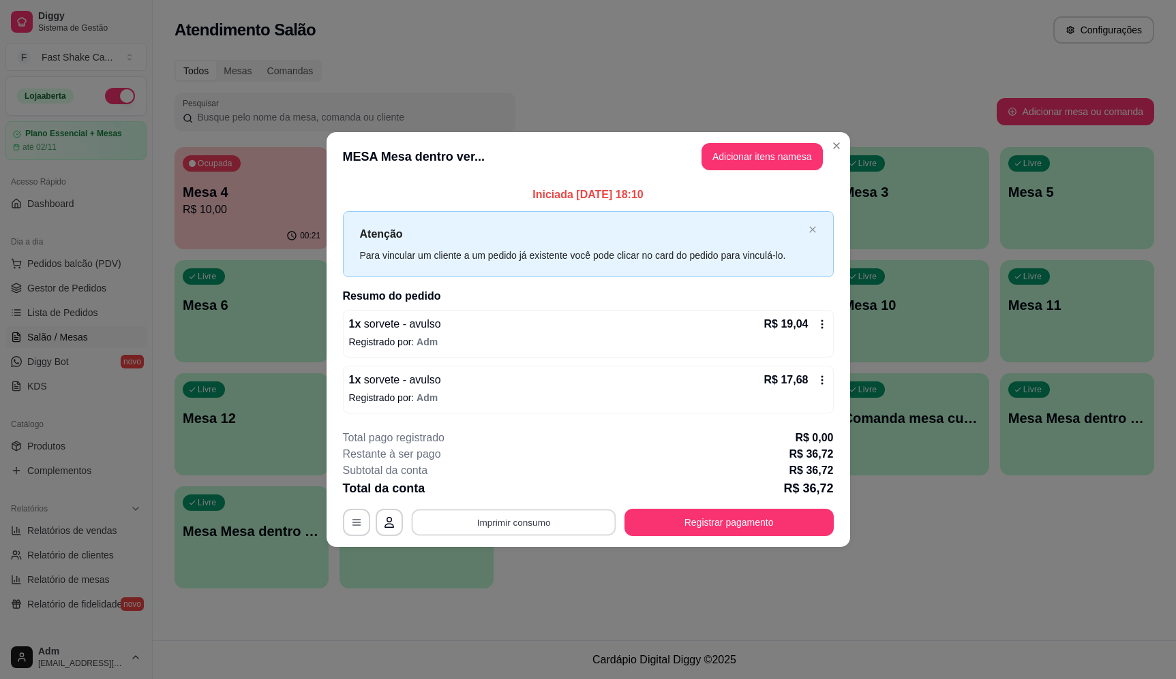
click at [521, 536] on button "Imprimir consumo" at bounding box center [513, 523] width 204 height 27
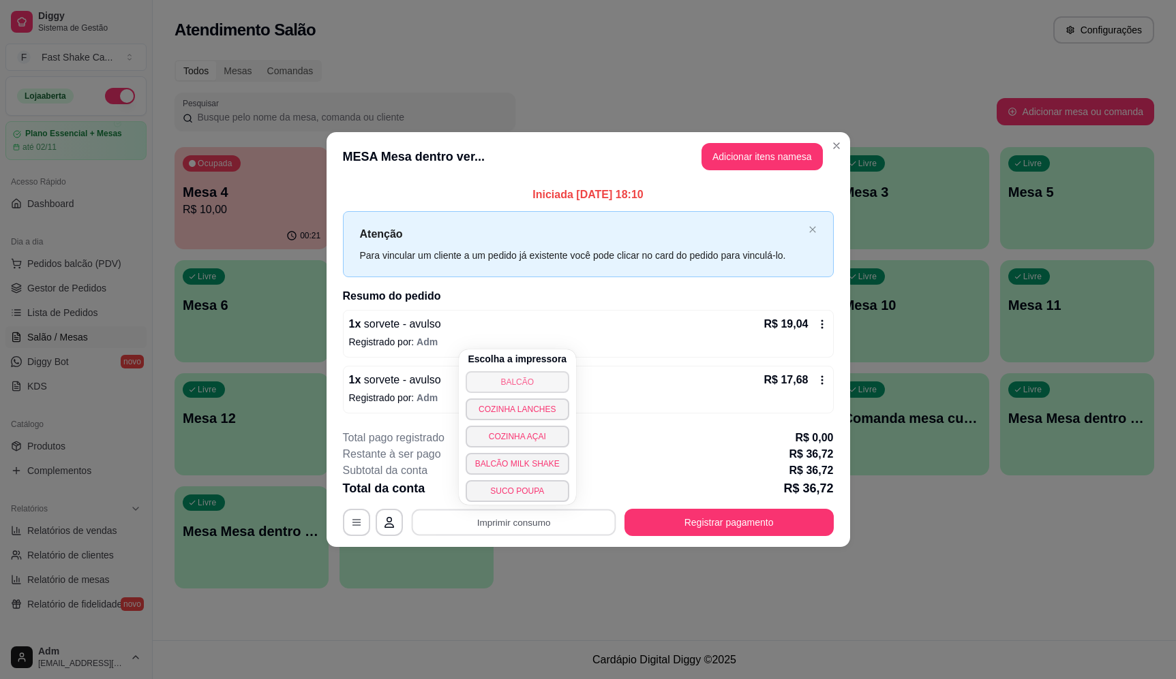
click at [535, 373] on button "BALCÃO" at bounding box center [517, 382] width 104 height 22
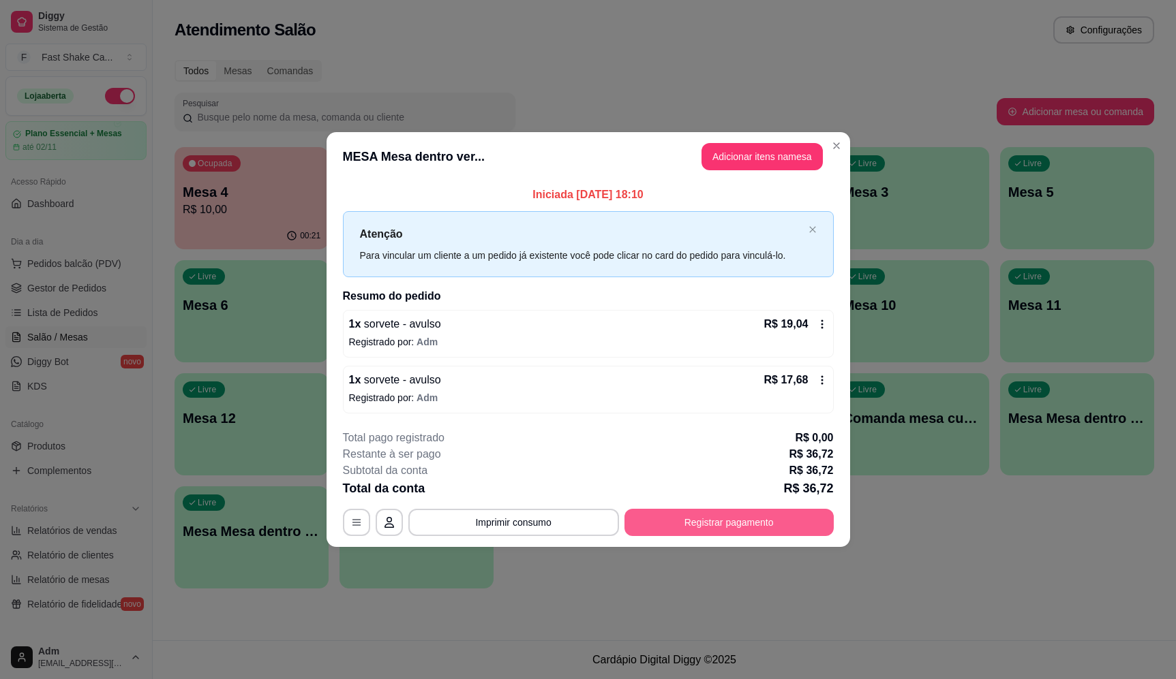
click at [797, 515] on button "Registrar pagamento" at bounding box center [728, 522] width 209 height 27
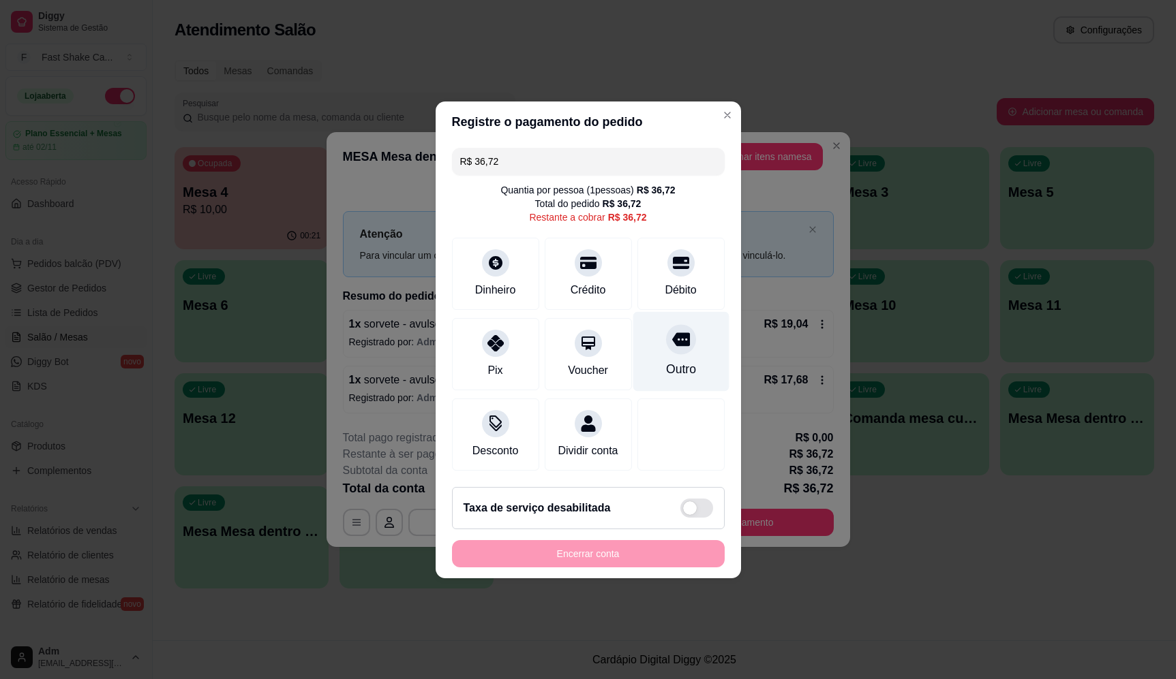
click at [671, 333] on icon at bounding box center [680, 340] width 18 height 14
type input "R$ 0,00"
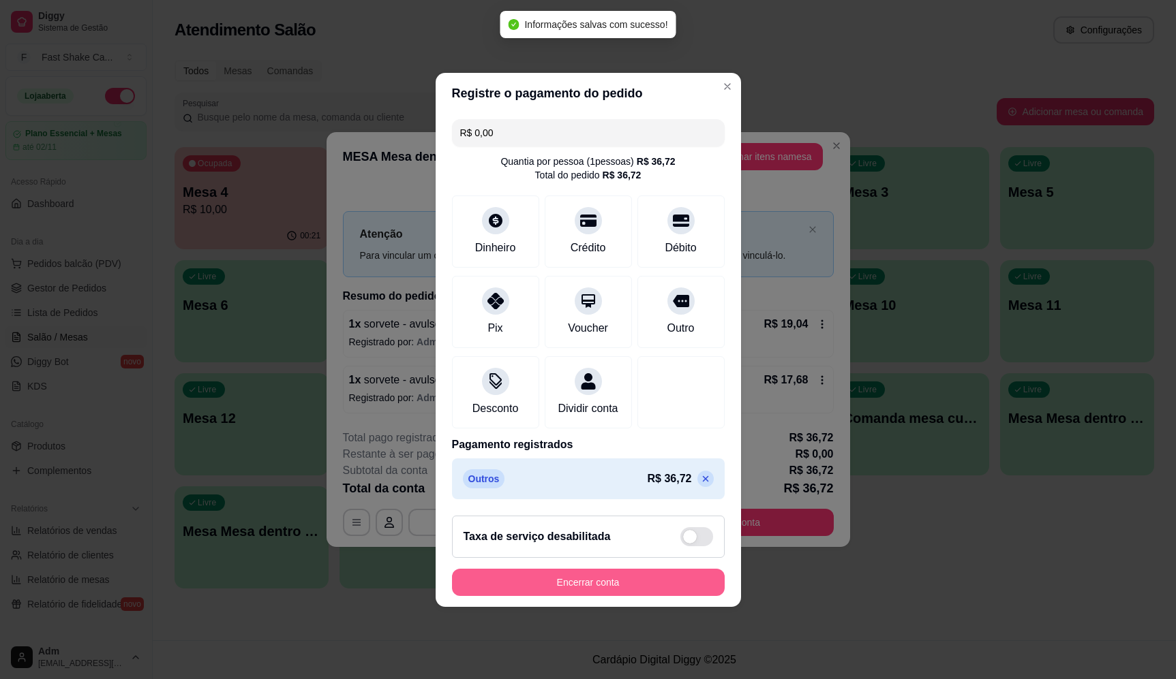
click at [617, 587] on button "Encerrar conta" at bounding box center [588, 582] width 273 height 27
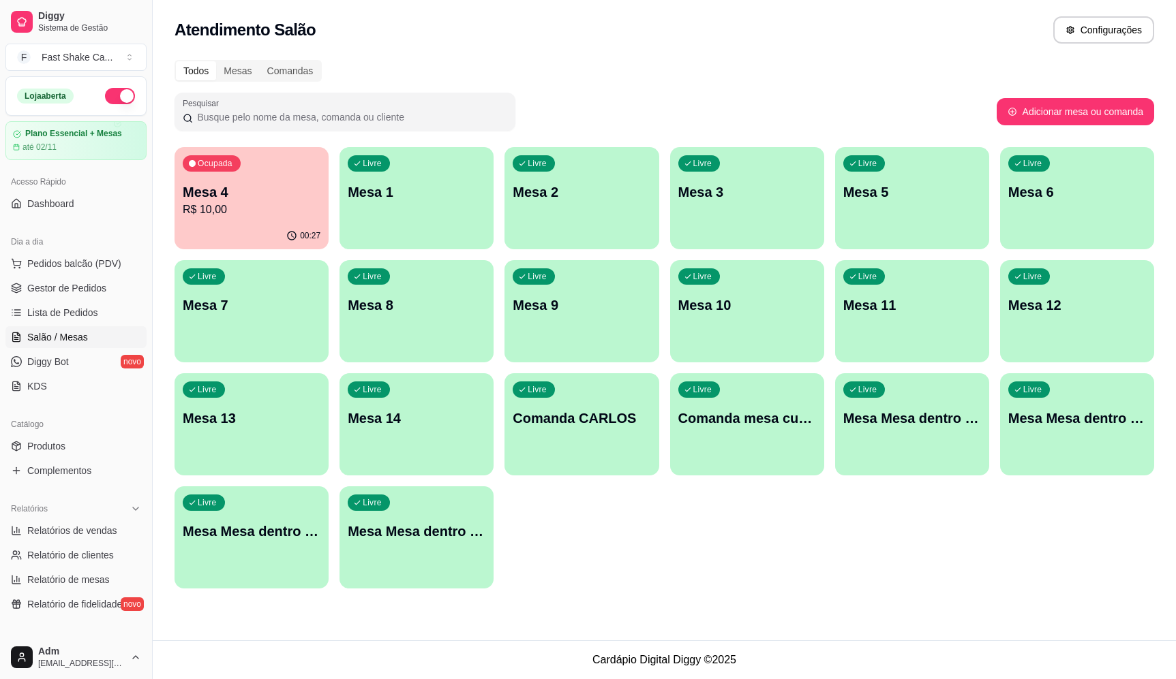
drag, startPoint x: 847, startPoint y: 485, endPoint x: 951, endPoint y: 69, distance: 429.2
click at [956, 67] on div "Todos Mesas Comandas" at bounding box center [663, 71] width 979 height 22
click at [250, 211] on p "R$ 10,00" at bounding box center [252, 210] width 138 height 16
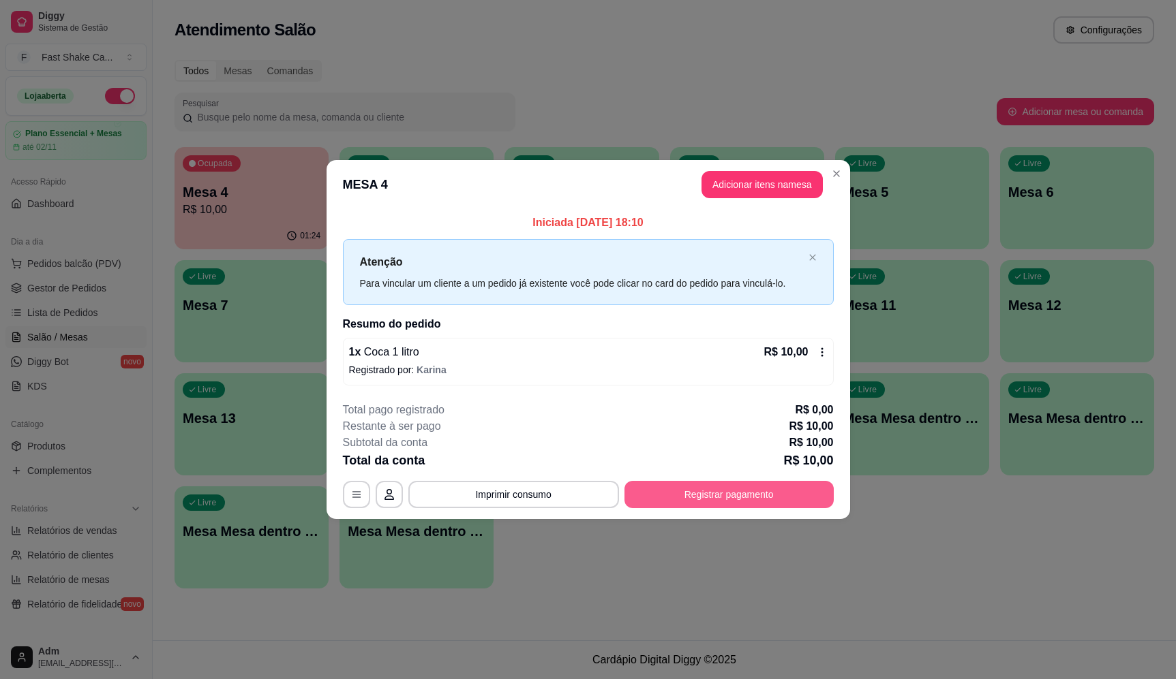
click at [730, 493] on button "Registrar pagamento" at bounding box center [728, 494] width 209 height 27
click at [666, 261] on div at bounding box center [681, 259] width 30 height 30
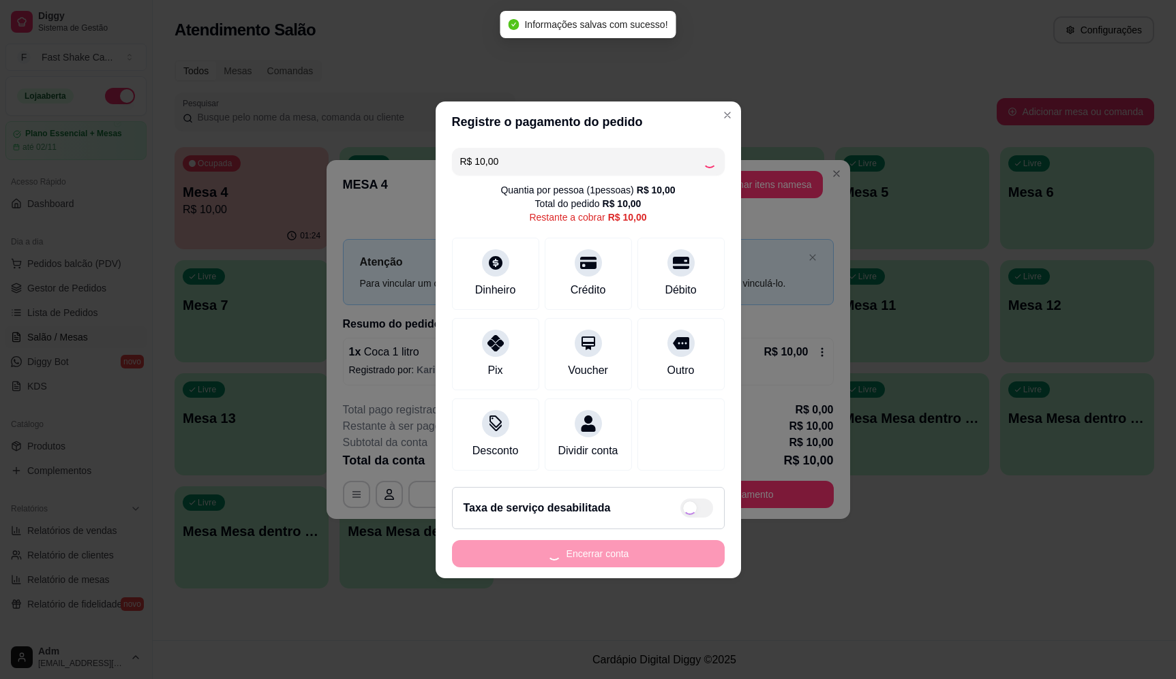
type input "R$ 0,00"
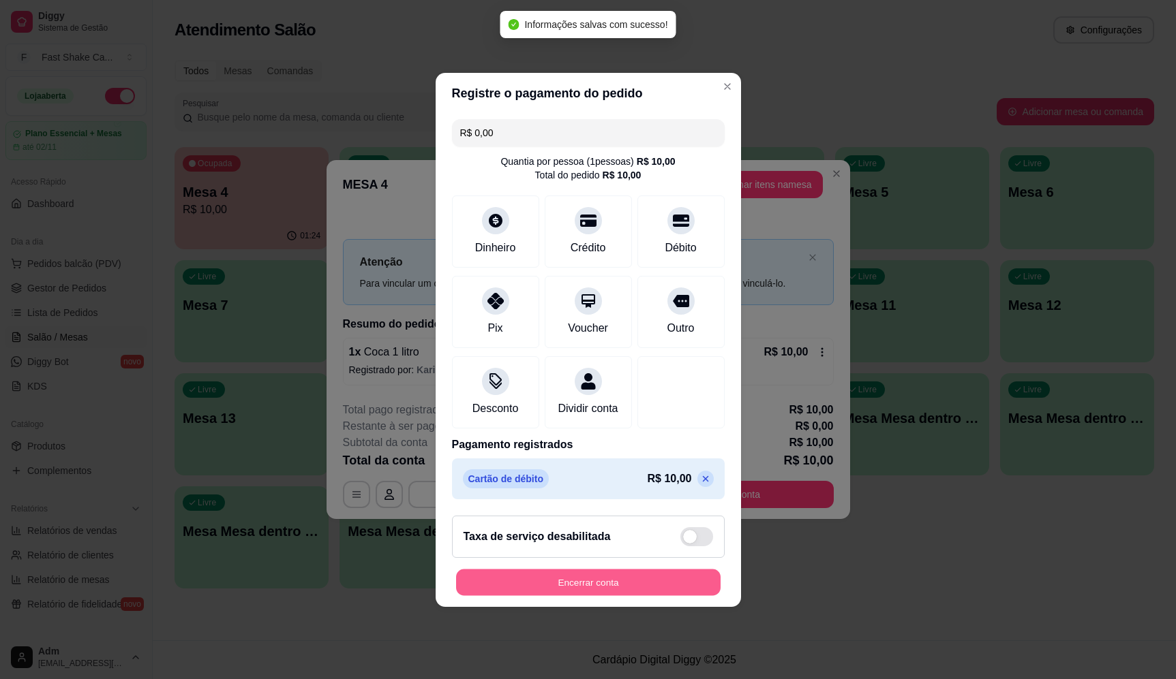
click at [614, 583] on button "Encerrar conta" at bounding box center [588, 582] width 264 height 27
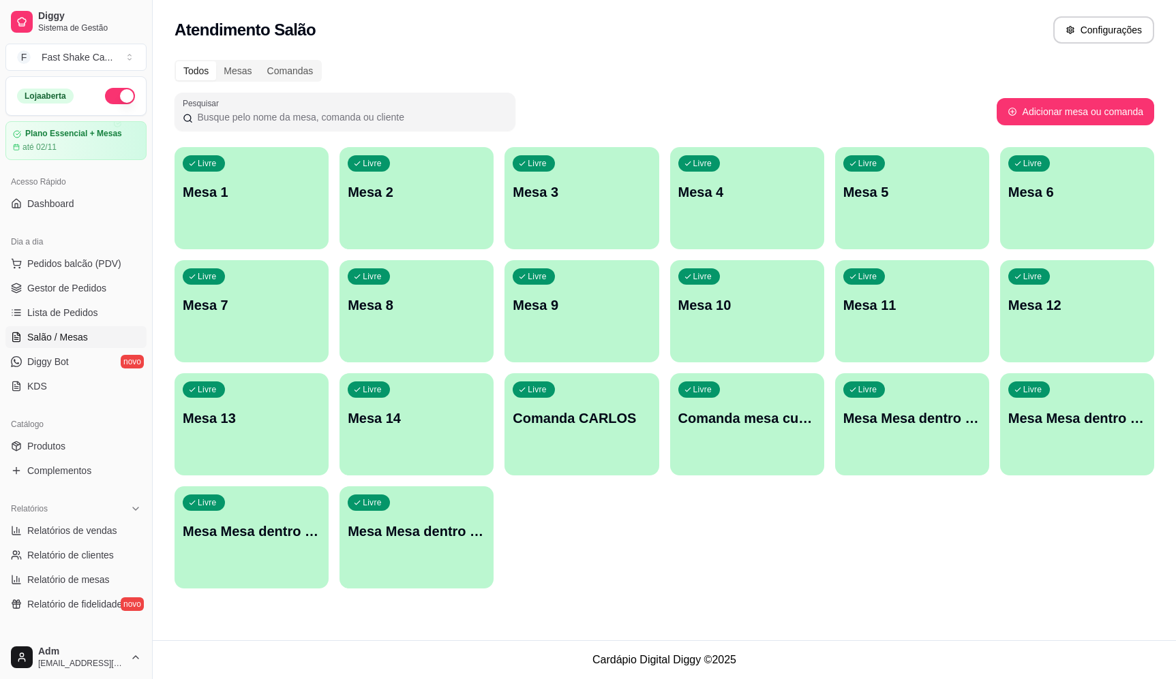
click at [761, 211] on div "Livre Mesa 4" at bounding box center [747, 190] width 154 height 86
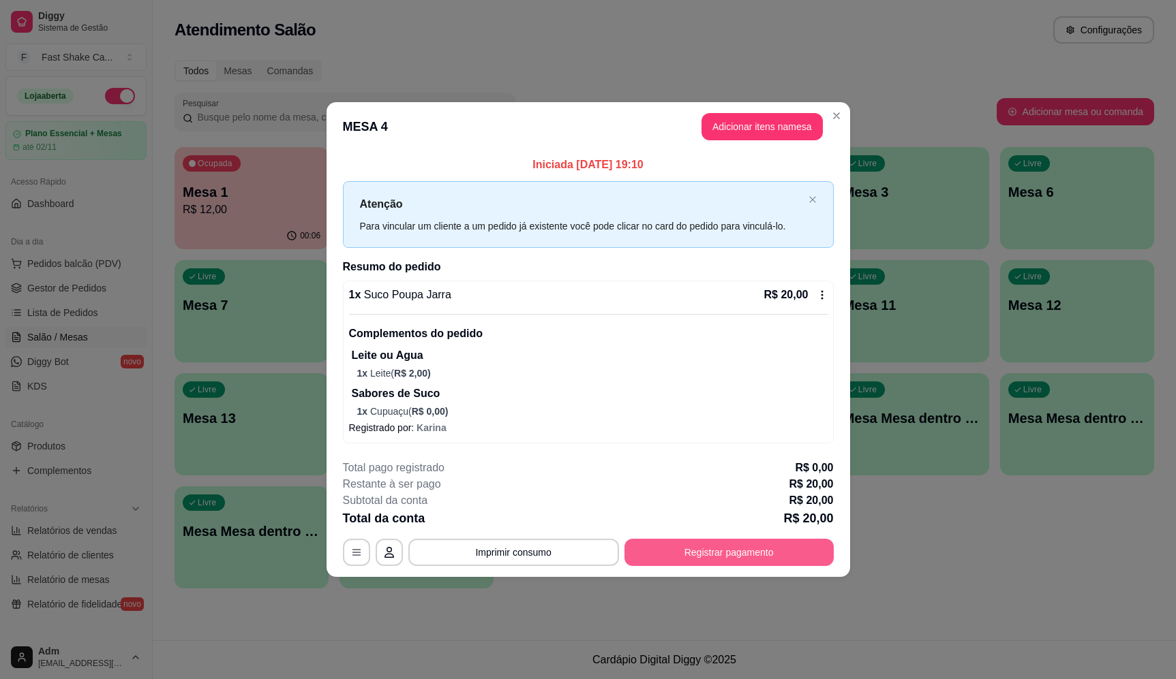
click at [724, 547] on button "Registrar pagamento" at bounding box center [728, 552] width 209 height 27
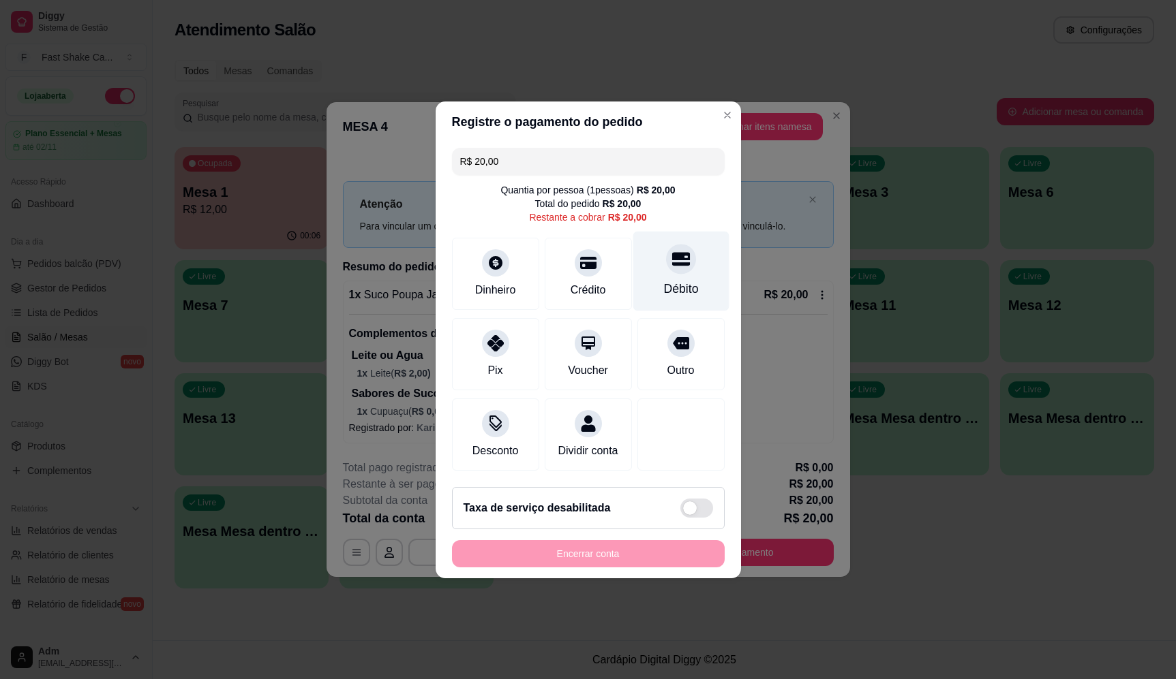
click at [689, 242] on div "Débito" at bounding box center [680, 271] width 96 height 80
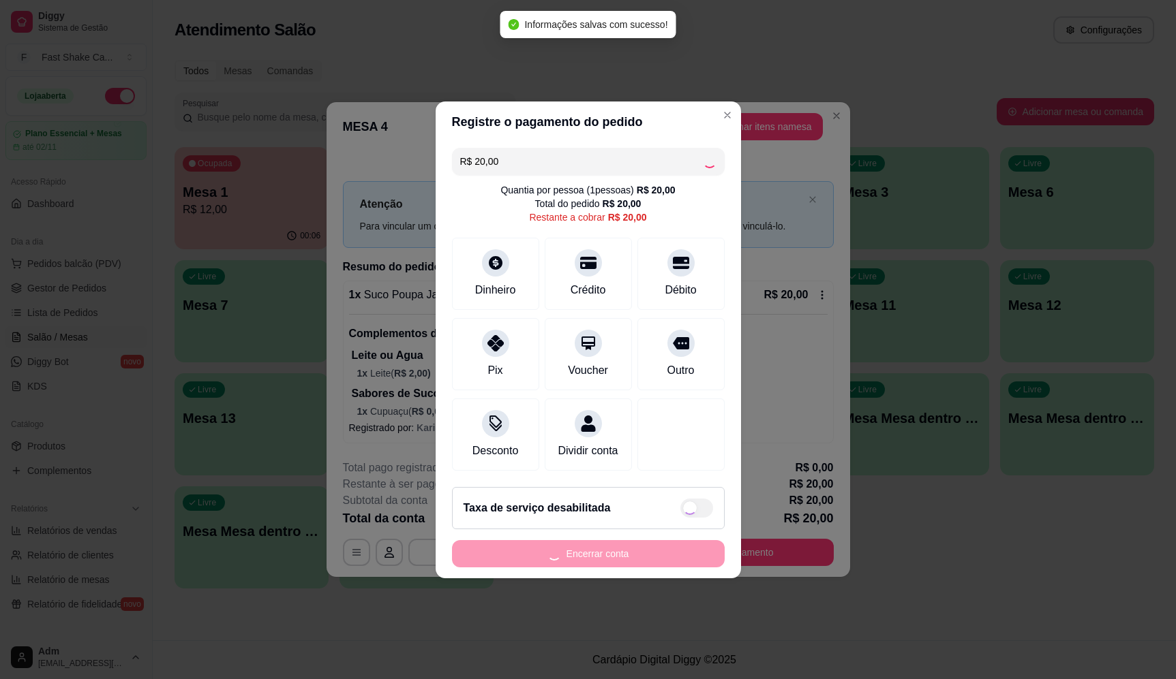
type input "R$ 0,00"
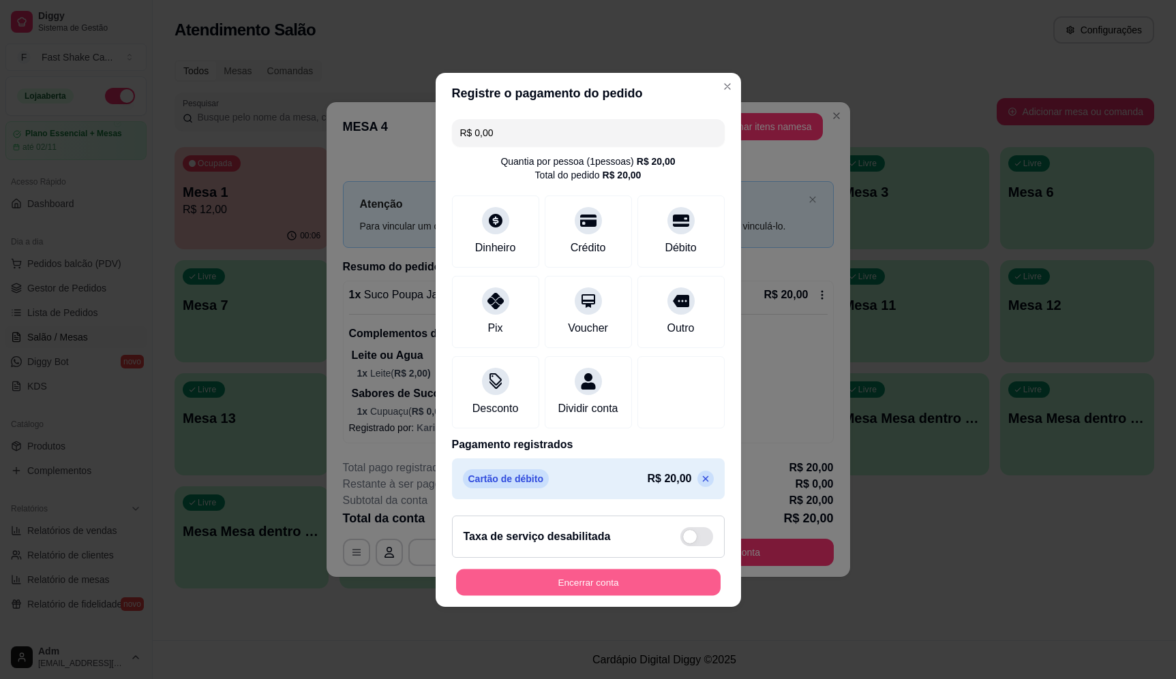
click at [630, 587] on button "Encerrar conta" at bounding box center [588, 582] width 264 height 27
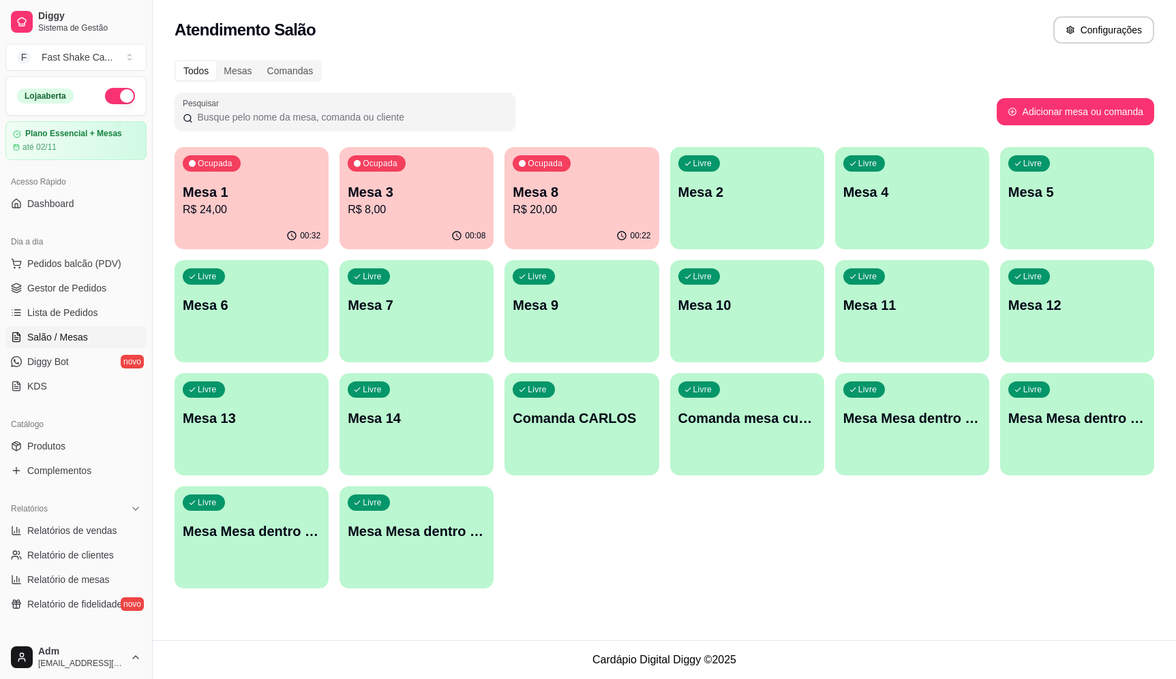
click at [613, 192] on p "Mesa 8" at bounding box center [581, 192] width 138 height 19
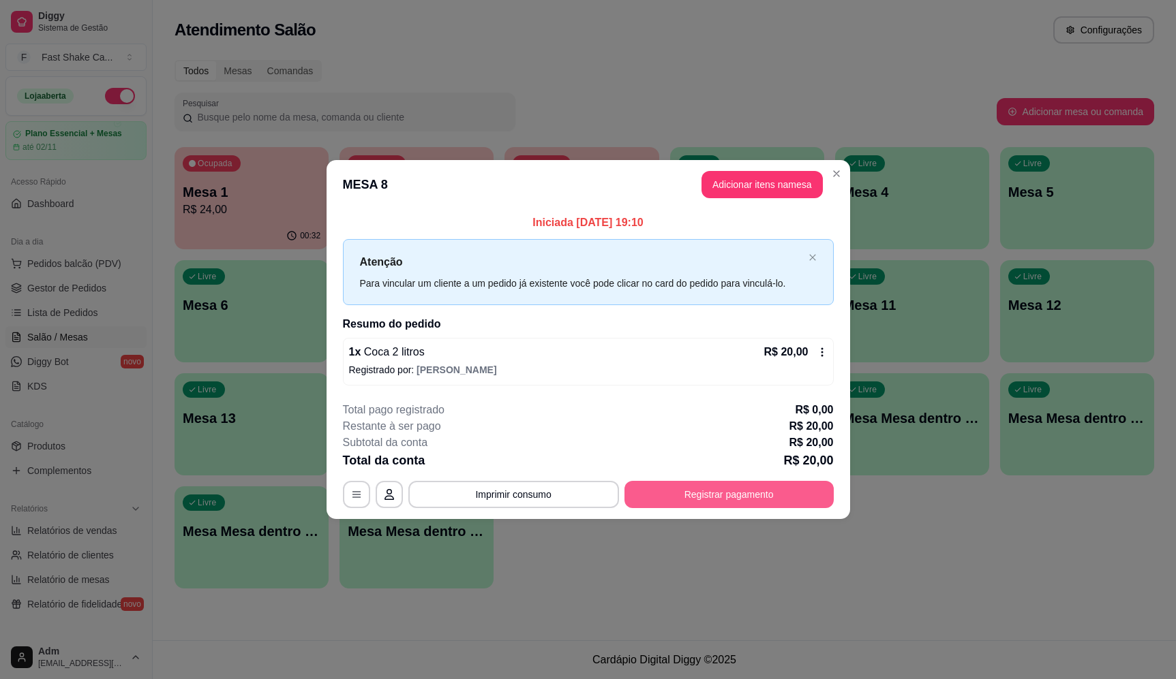
click at [740, 487] on button "Registrar pagamento" at bounding box center [728, 494] width 209 height 27
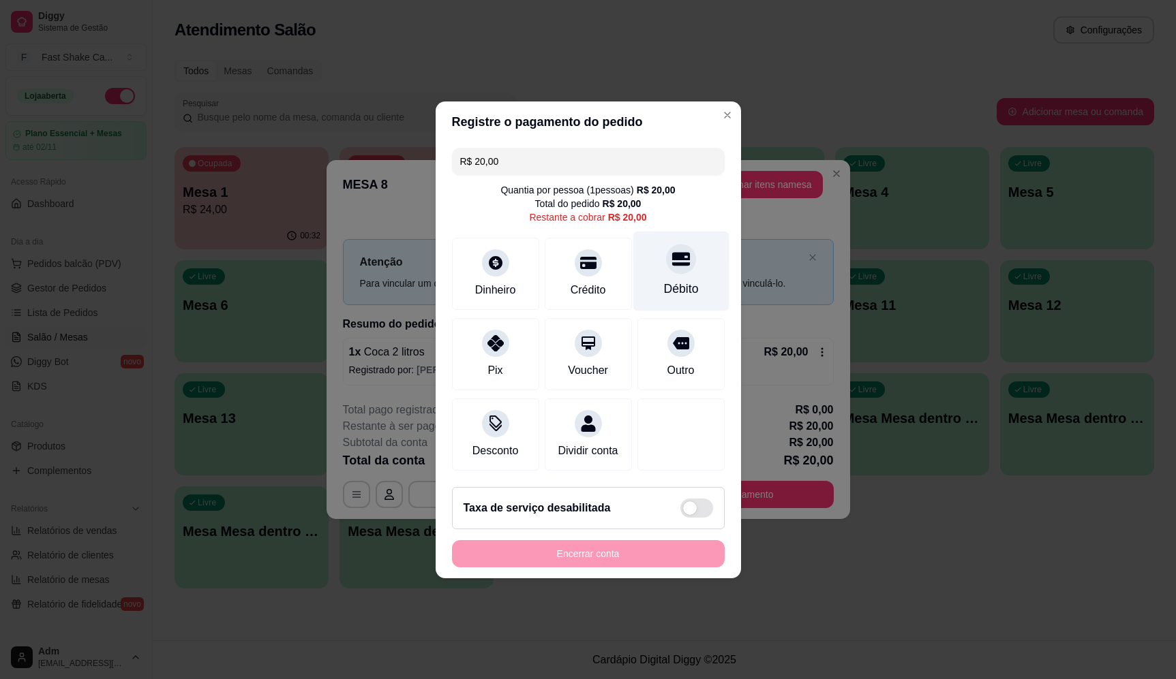
click at [688, 254] on div "Débito" at bounding box center [680, 271] width 96 height 80
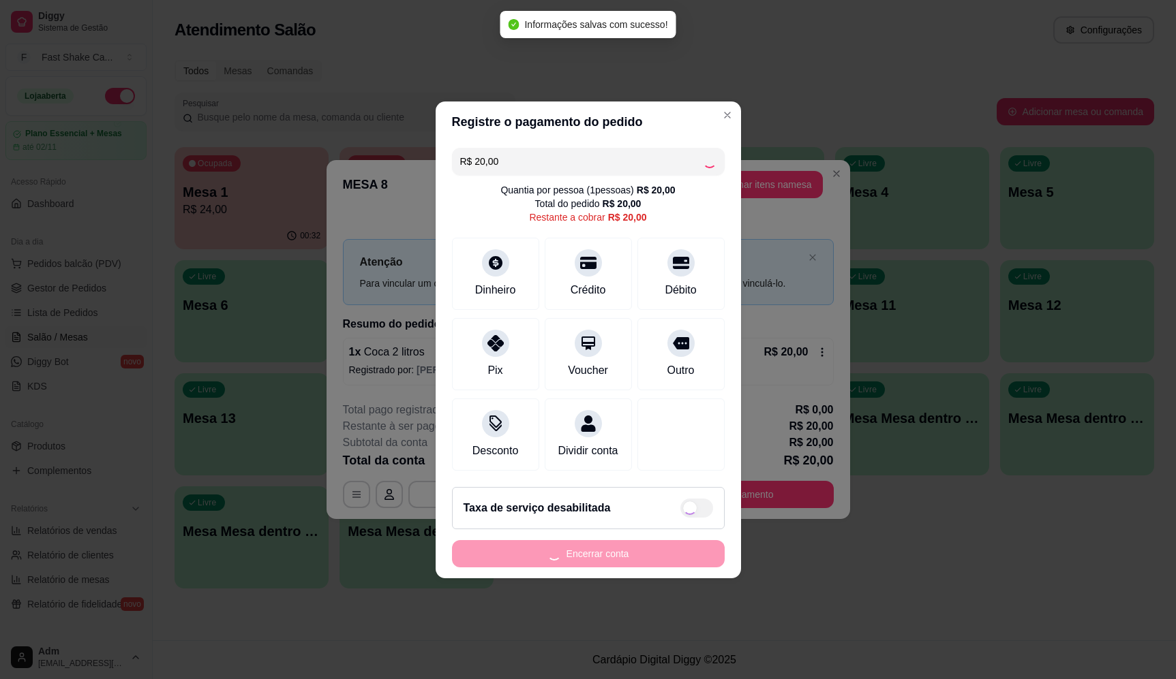
type input "R$ 0,00"
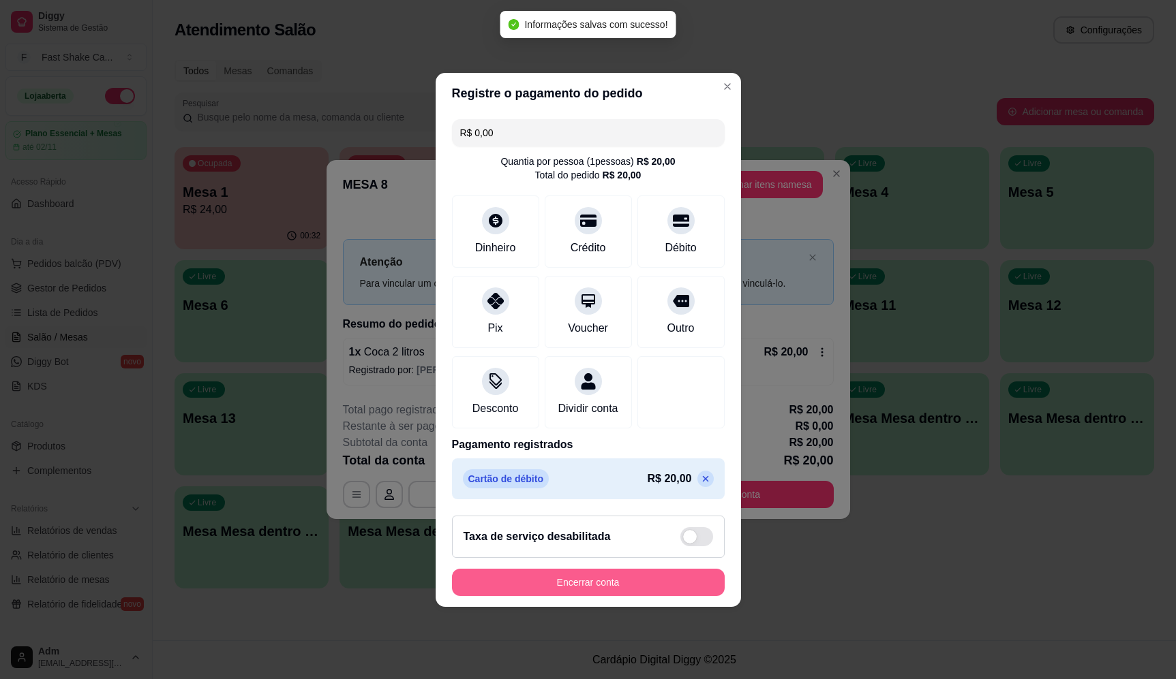
click at [622, 587] on button "Encerrar conta" at bounding box center [588, 582] width 273 height 27
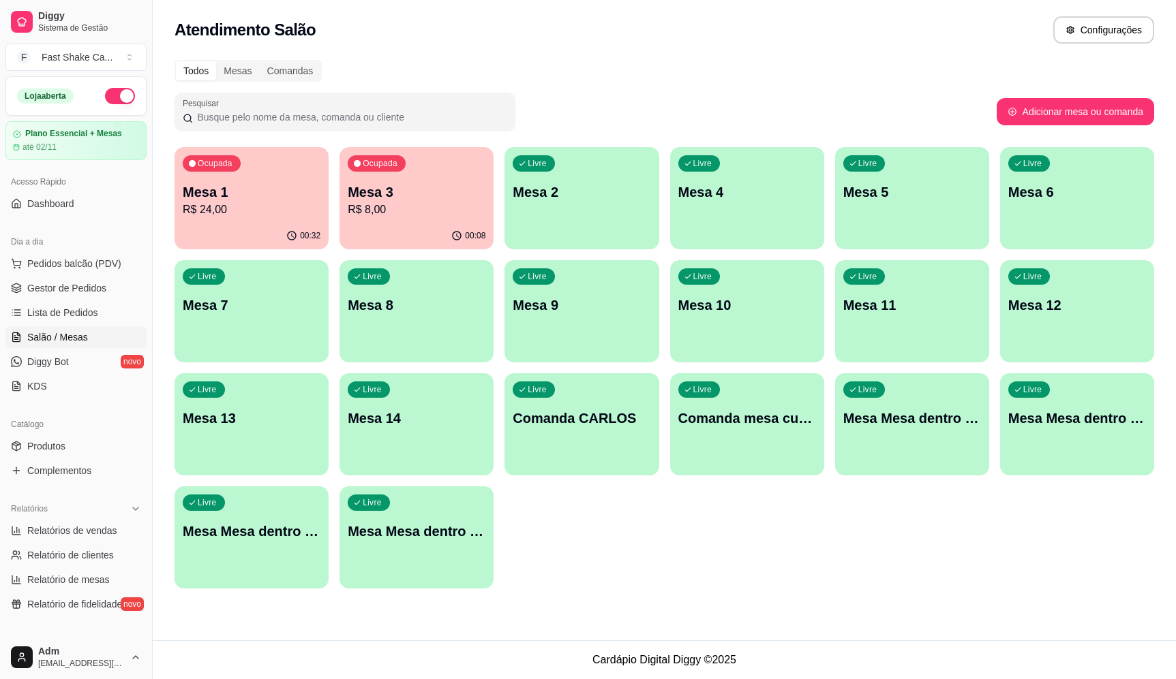
click at [253, 521] on div "Livre Mesa Mesa dentro verde" at bounding box center [251, 530] width 154 height 86
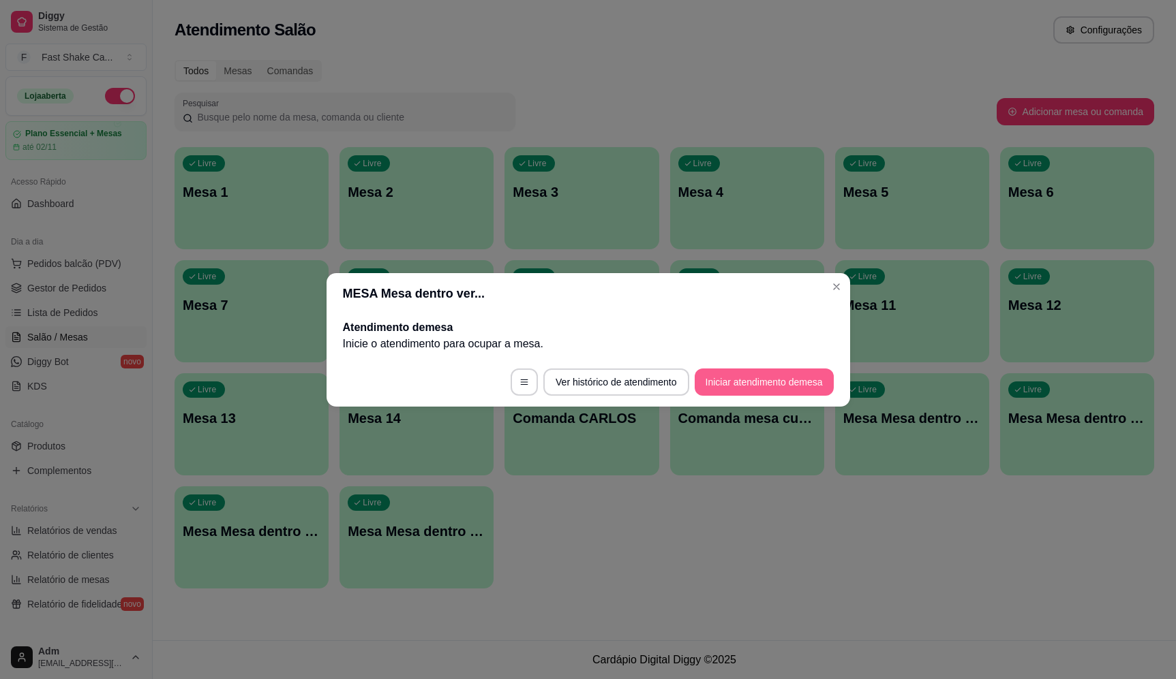
click at [780, 383] on button "Iniciar atendimento de mesa" at bounding box center [763, 382] width 139 height 27
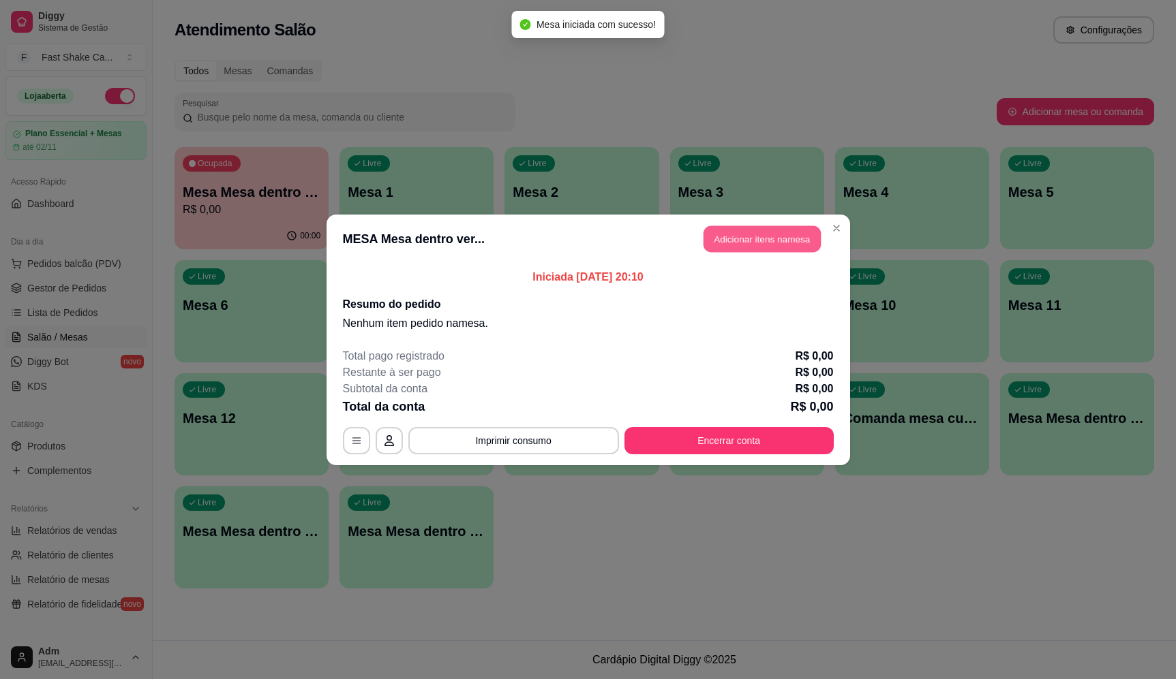
click at [773, 231] on button "Adicionar itens na mesa" at bounding box center [761, 239] width 117 height 27
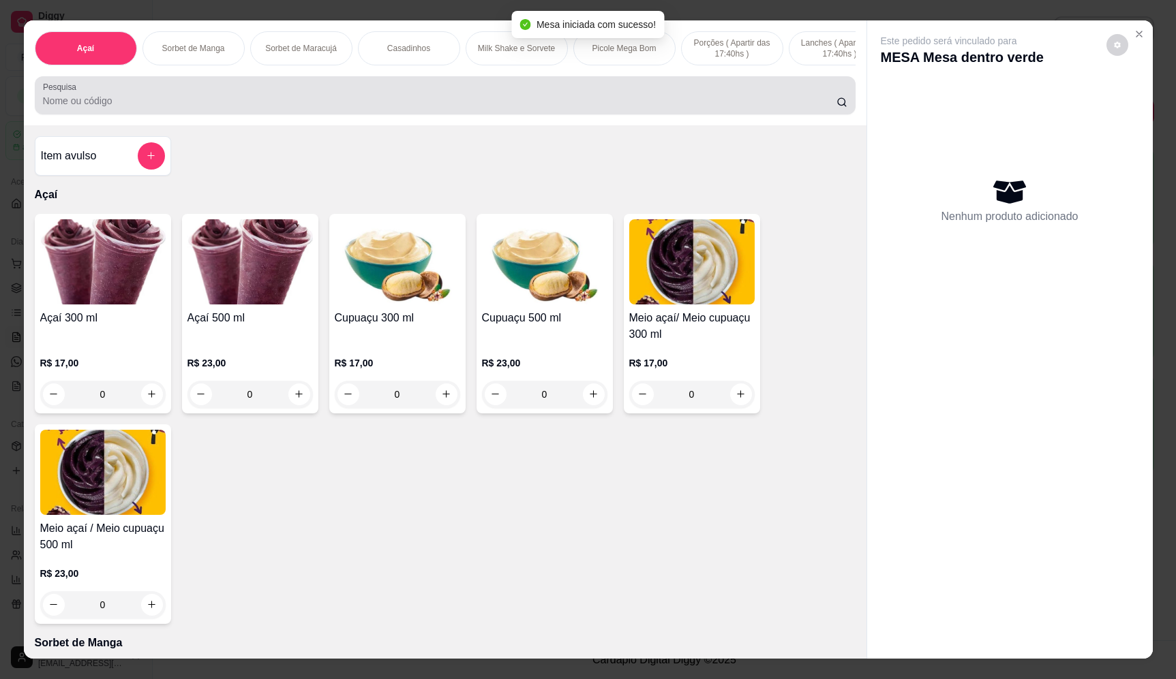
click at [369, 108] on input "Pesquisa" at bounding box center [439, 101] width 793 height 14
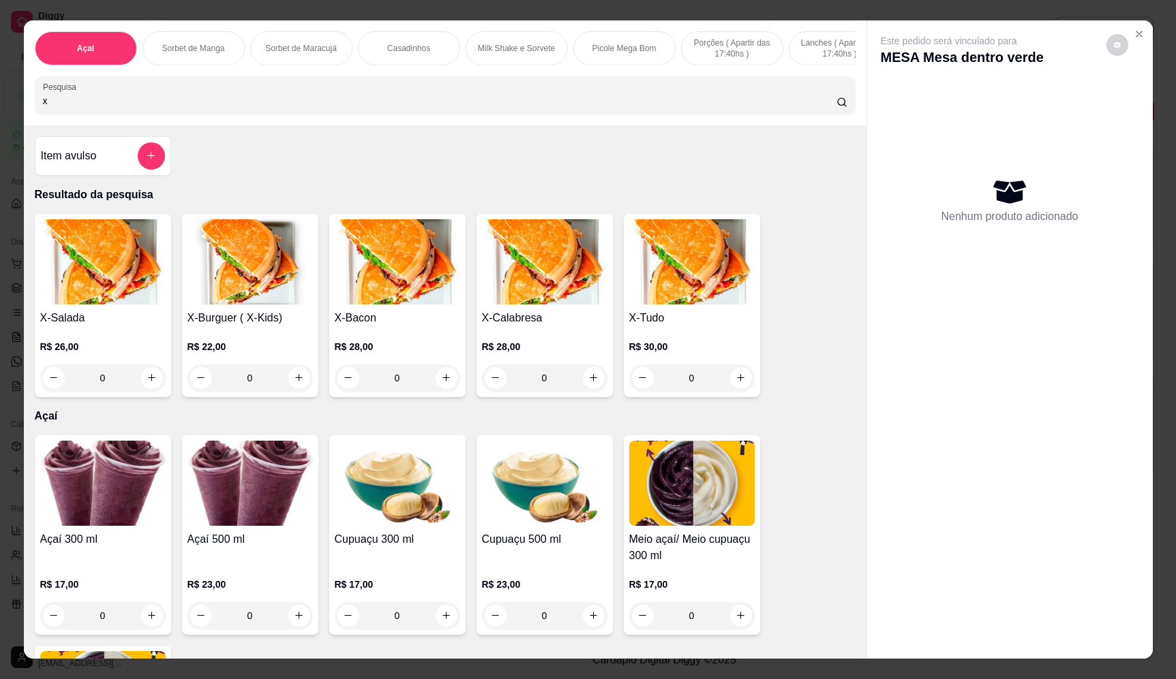
type input "x"
click at [742, 391] on div "0" at bounding box center [691, 378] width 125 height 27
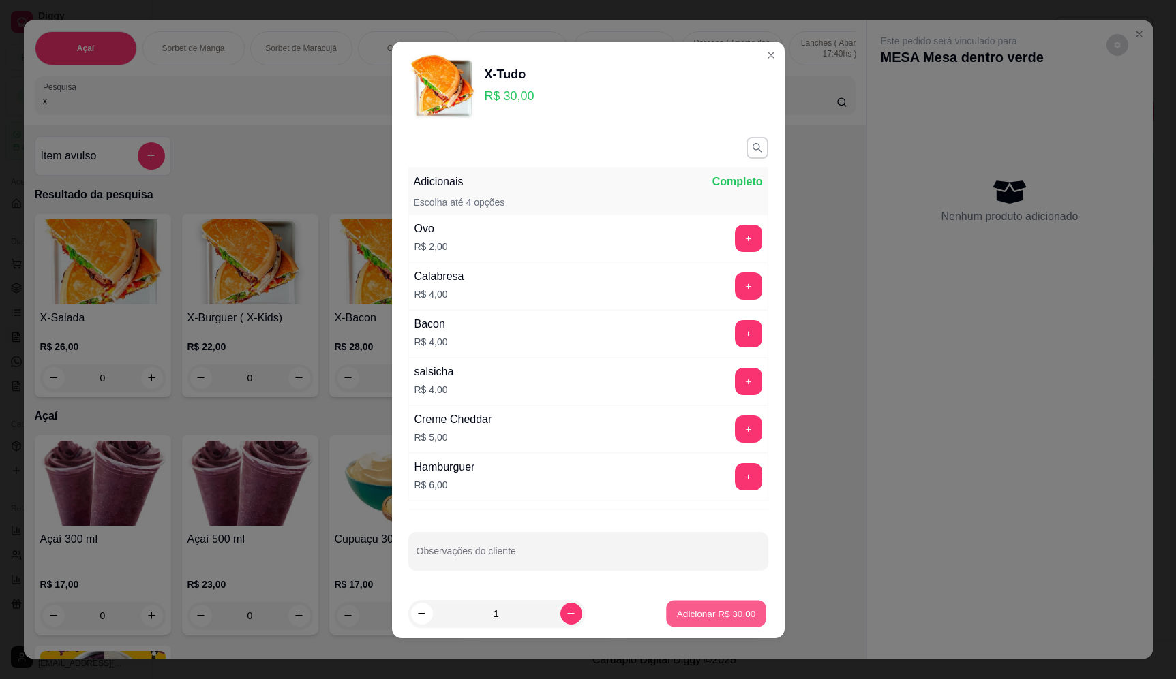
click at [709, 610] on p "Adicionar R$ 30,00" at bounding box center [716, 613] width 79 height 13
type input "1"
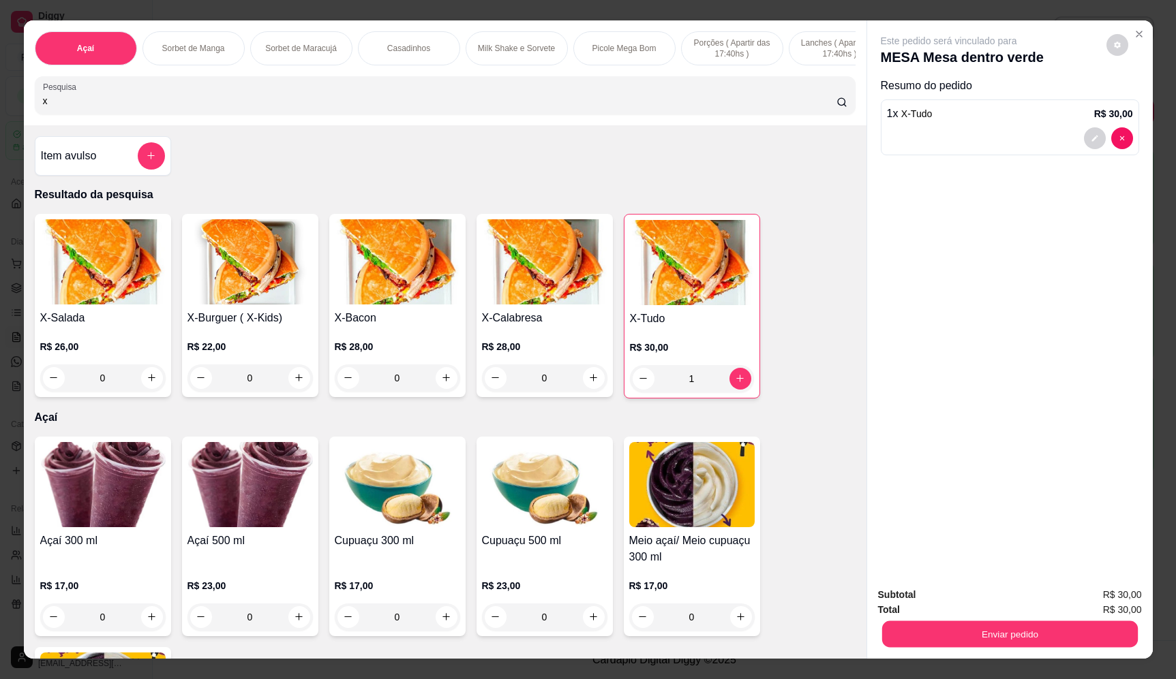
click at [1048, 648] on div "Enviar pedido" at bounding box center [1010, 632] width 264 height 31
click at [1091, 605] on button "Enviar pedido" at bounding box center [1106, 600] width 75 height 25
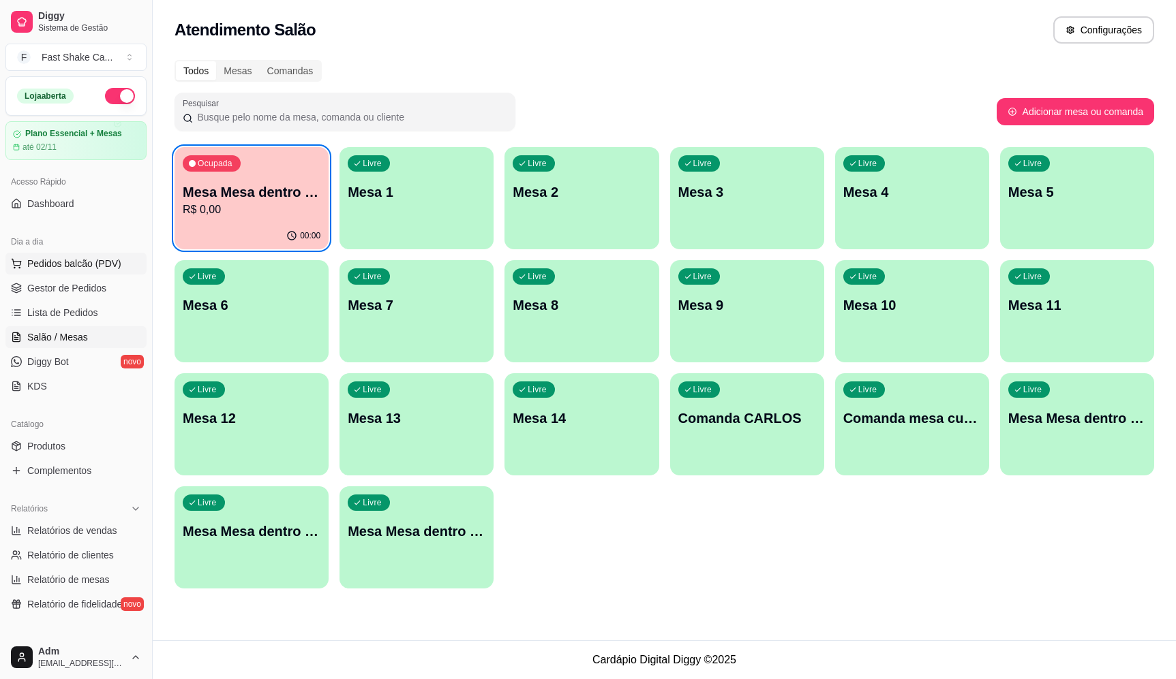
click at [89, 262] on span "Pedidos balcão (PDV)" at bounding box center [74, 264] width 94 height 14
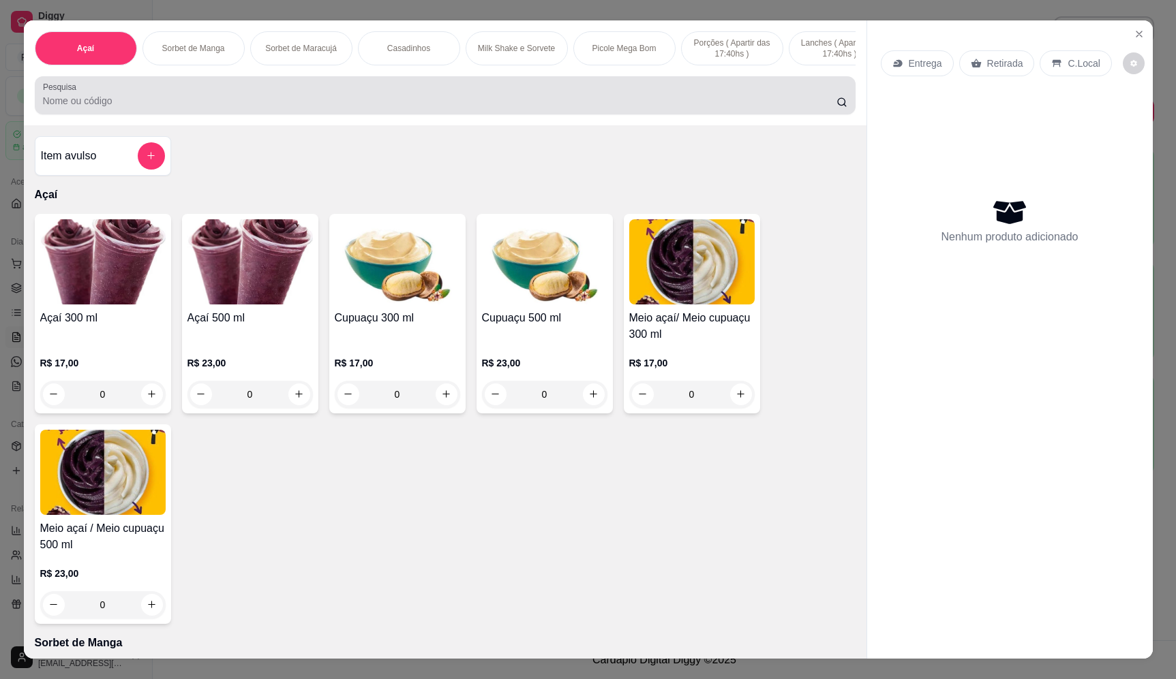
click at [177, 108] on input "Pesquisa" at bounding box center [439, 101] width 793 height 14
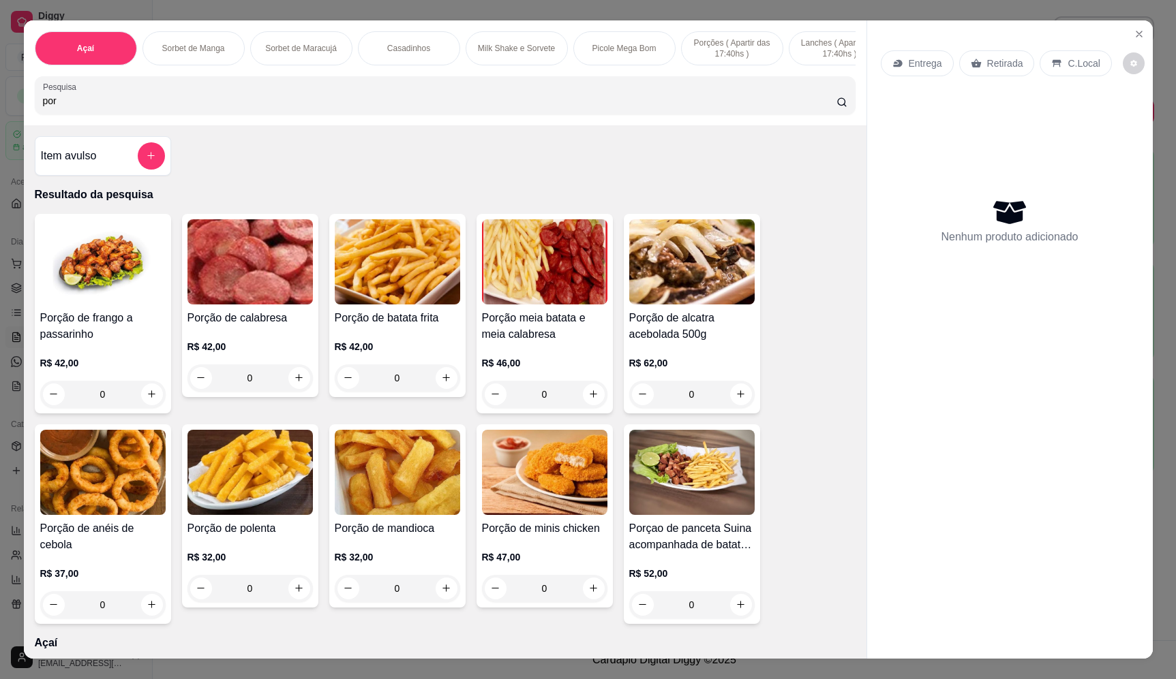
type input "por"
click at [734, 615] on div "0" at bounding box center [691, 605] width 125 height 27
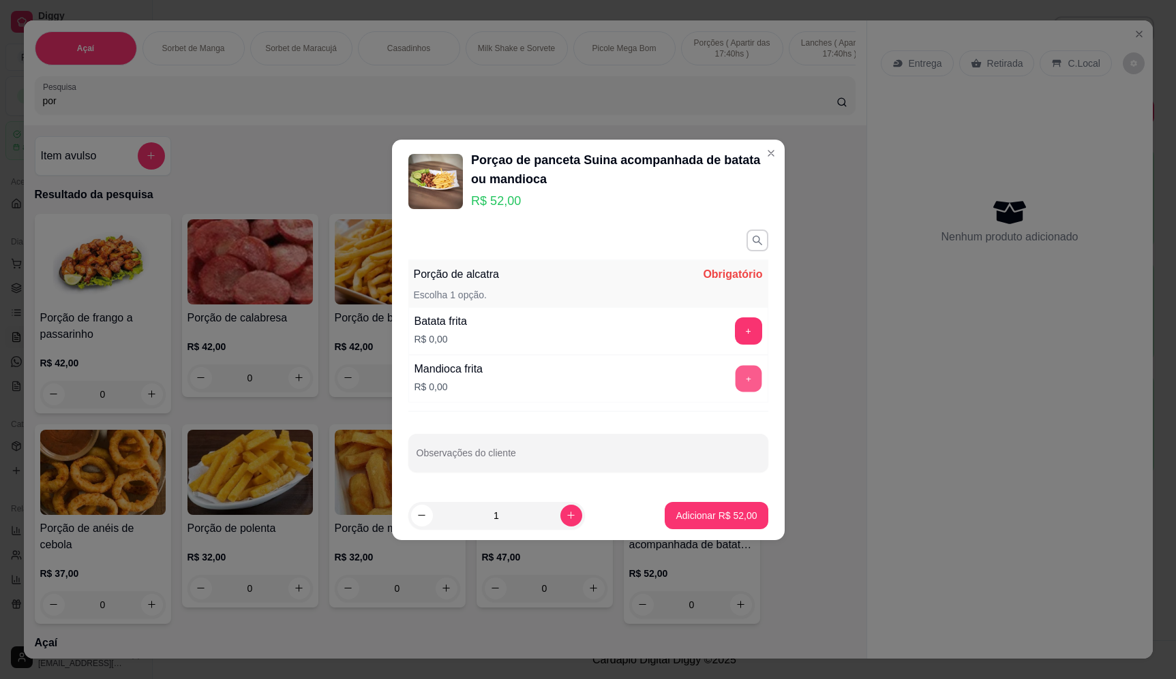
click at [737, 385] on button "+" at bounding box center [748, 378] width 27 height 27
click at [724, 506] on button "Adicionar R$ 52,00" at bounding box center [715, 515] width 103 height 27
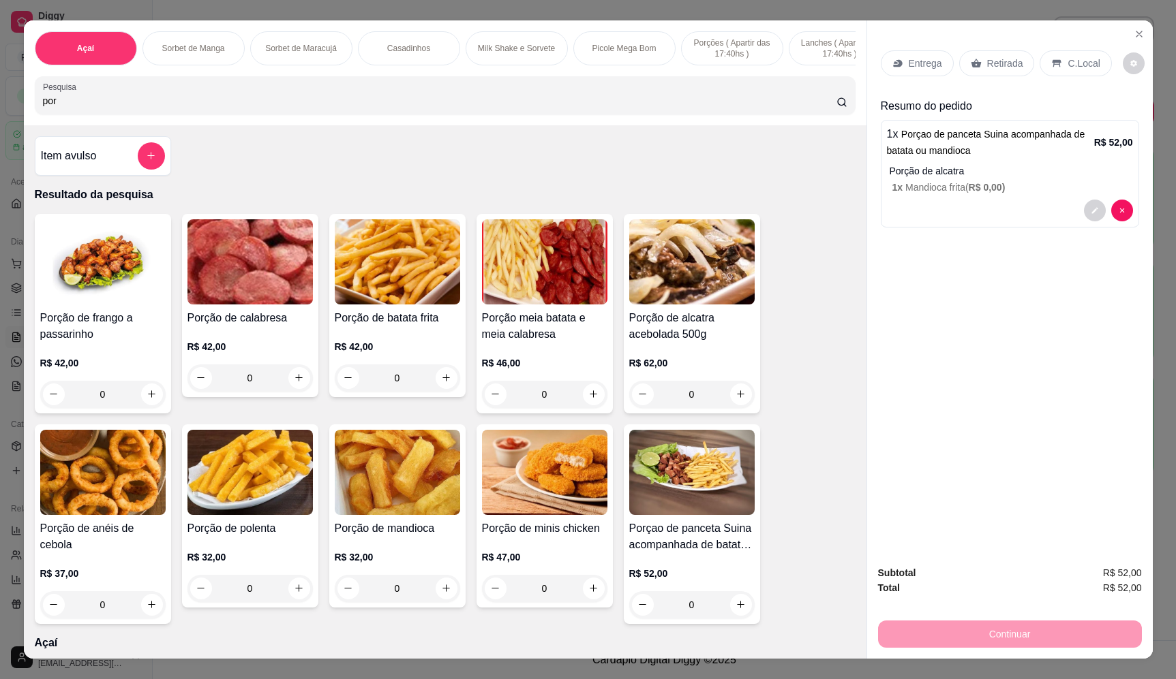
click at [735, 615] on div "0" at bounding box center [691, 605] width 125 height 27
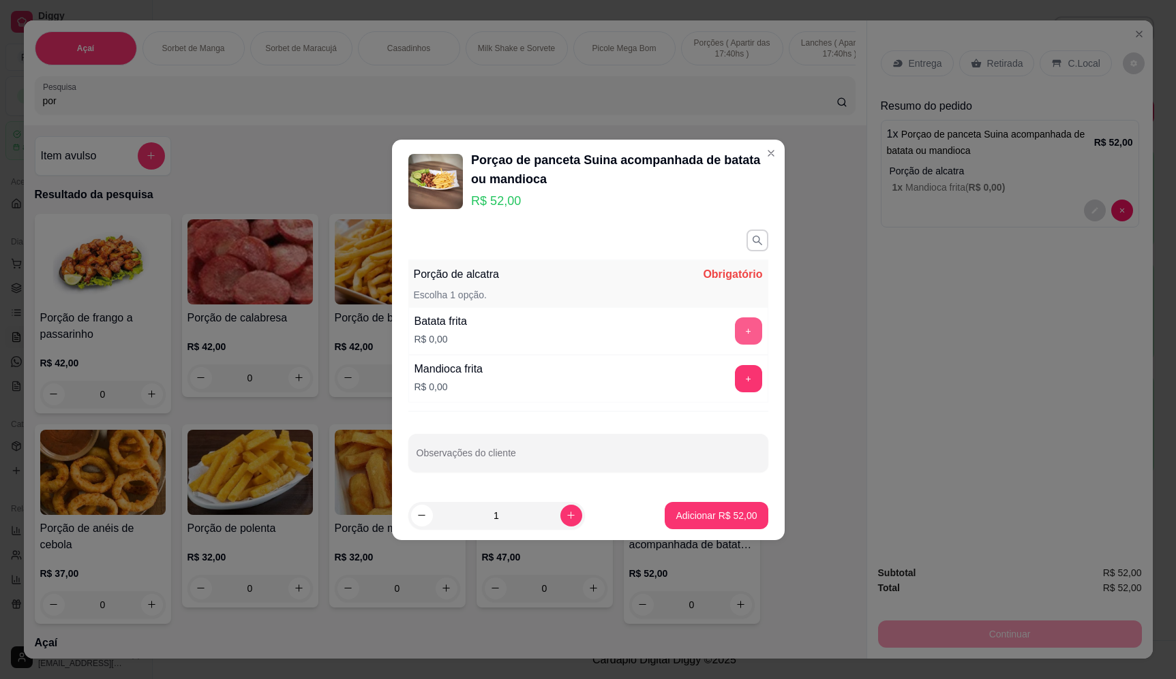
click at [740, 321] on button "+" at bounding box center [748, 331] width 27 height 27
click at [741, 521] on p "Adicionar R$ 52,00" at bounding box center [716, 515] width 79 height 13
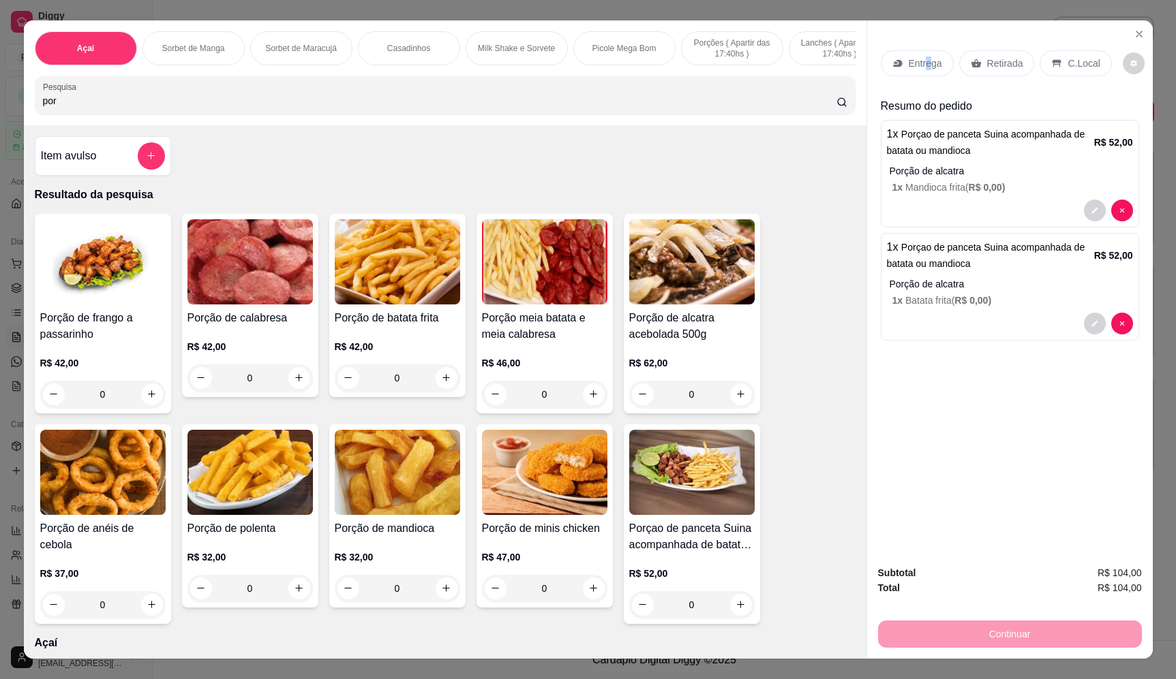
click at [922, 65] on p "Entrega" at bounding box center [924, 64] width 33 height 14
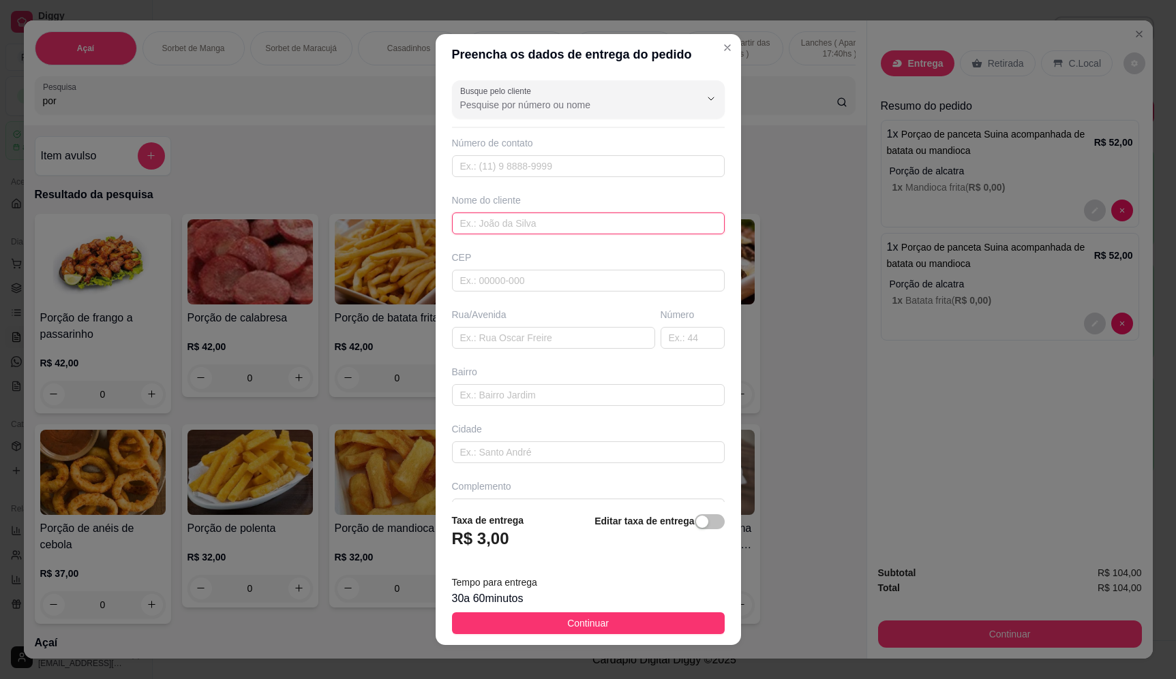
click at [589, 220] on input "text" at bounding box center [588, 224] width 273 height 22
type input "r"
type input "romario taxi"
click at [513, 333] on input "text" at bounding box center [553, 338] width 203 height 22
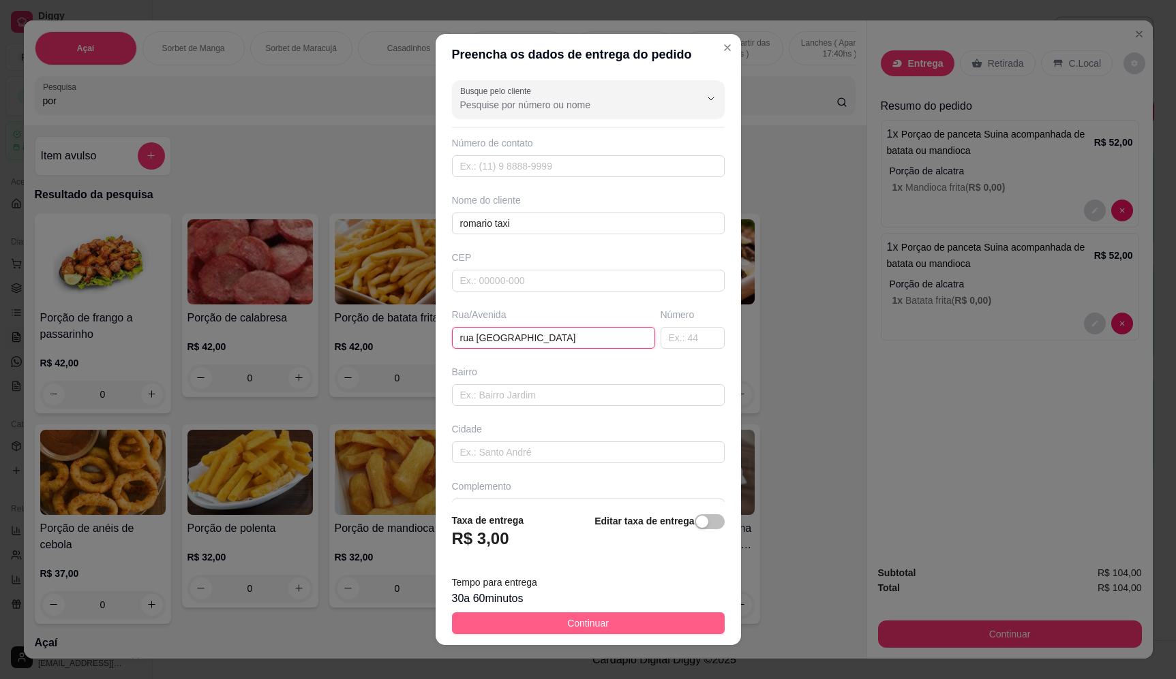
type input "rua [GEOGRAPHIC_DATA]"
click at [657, 628] on button "Continuar" at bounding box center [588, 624] width 273 height 22
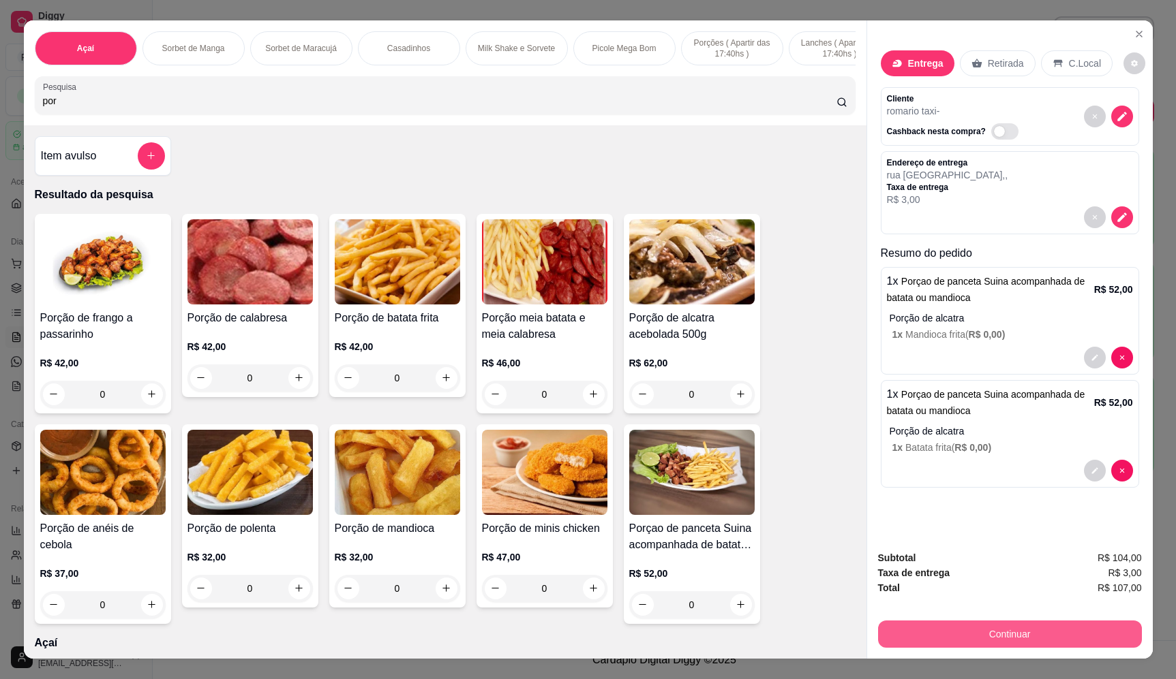
click at [1082, 643] on button "Continuar" at bounding box center [1010, 634] width 264 height 27
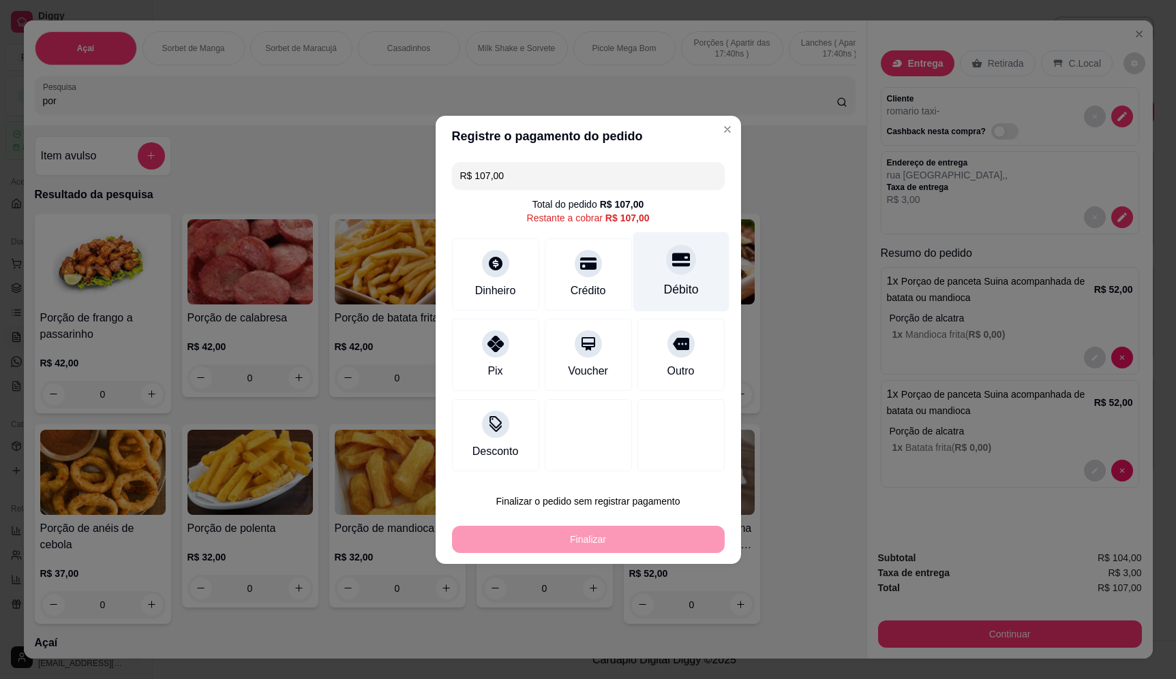
click at [695, 275] on div "Débito" at bounding box center [680, 272] width 96 height 80
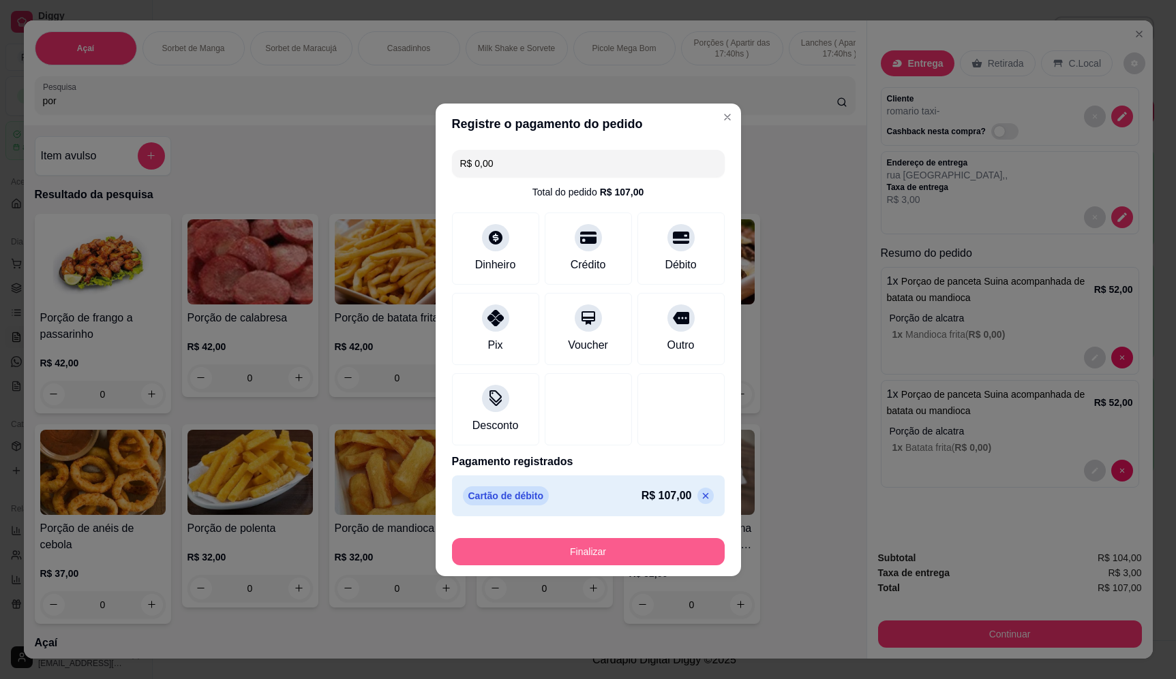
click at [606, 552] on button "Finalizar" at bounding box center [588, 551] width 273 height 27
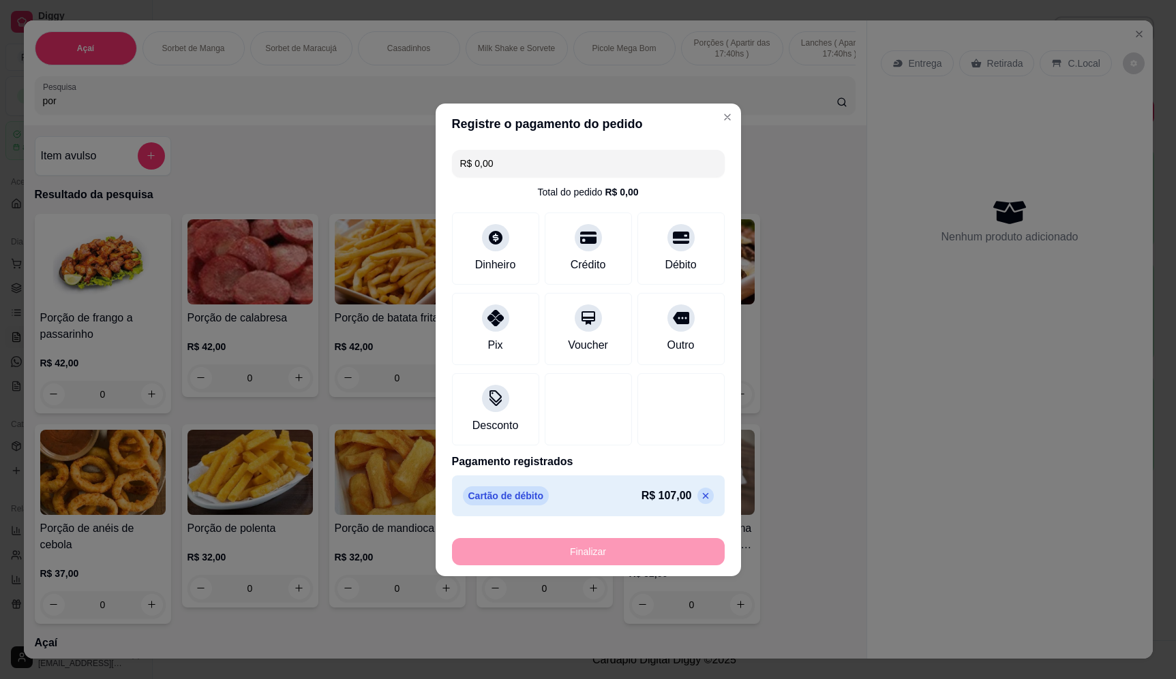
type input "-R$ 107,00"
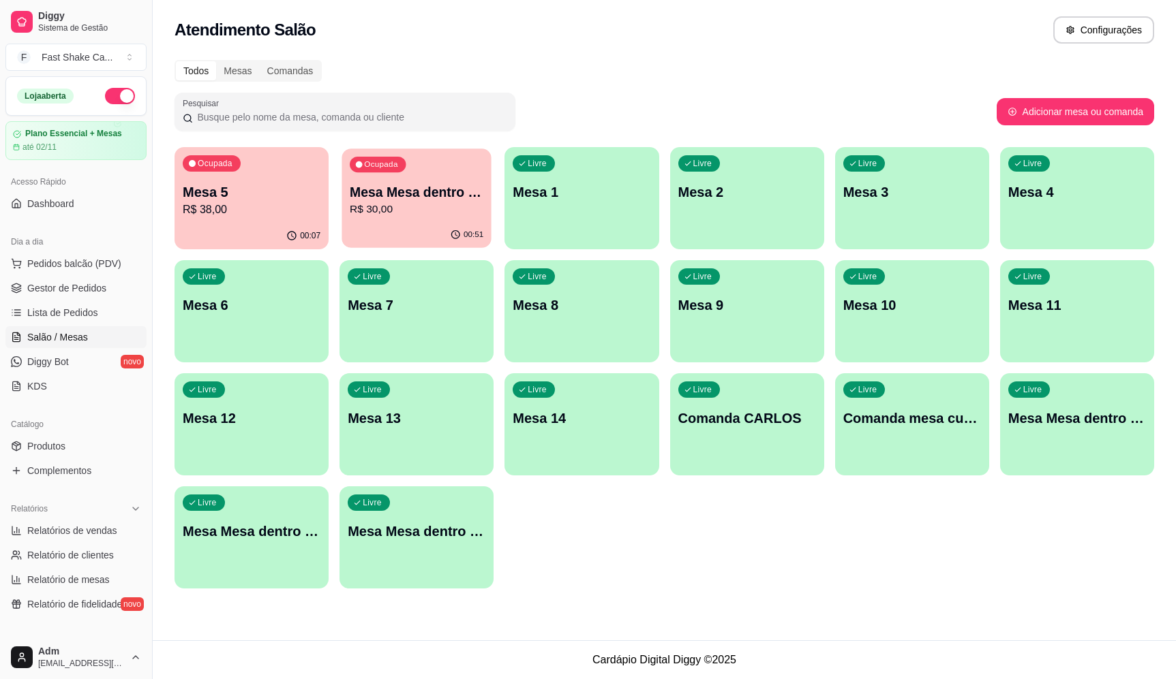
click at [425, 191] on p "Mesa Mesa dentro verde" at bounding box center [417, 192] width 134 height 18
click at [203, 202] on p "R$ 38,00" at bounding box center [252, 210] width 134 height 16
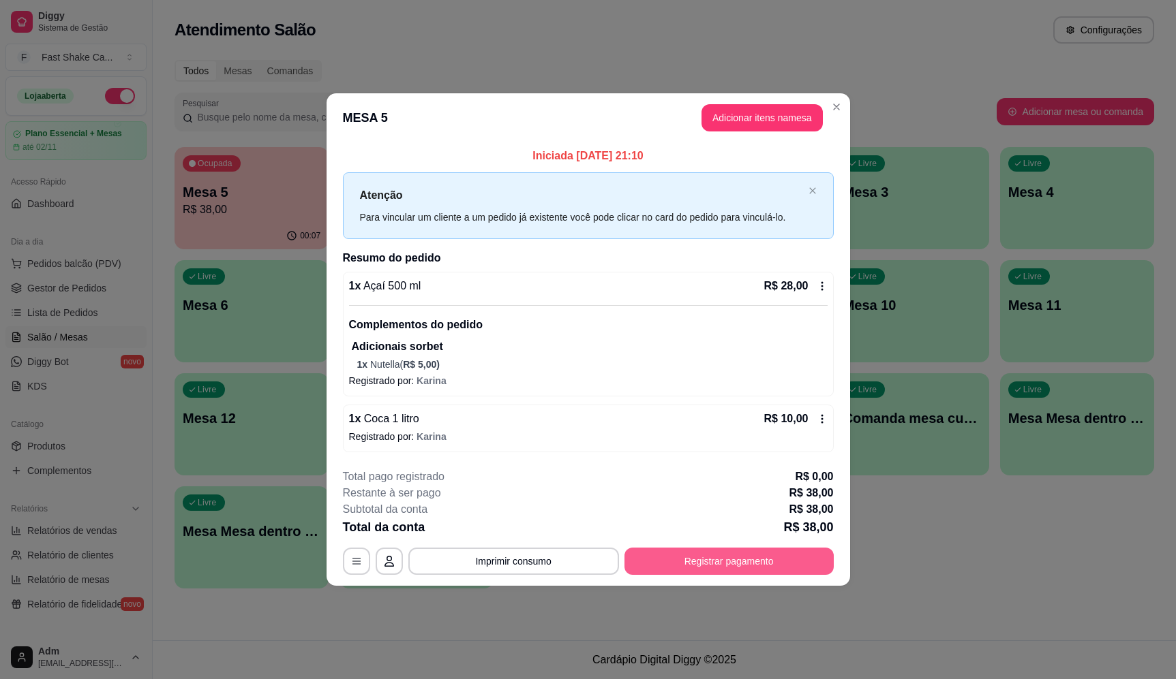
click at [774, 553] on button "Registrar pagamento" at bounding box center [728, 561] width 209 height 27
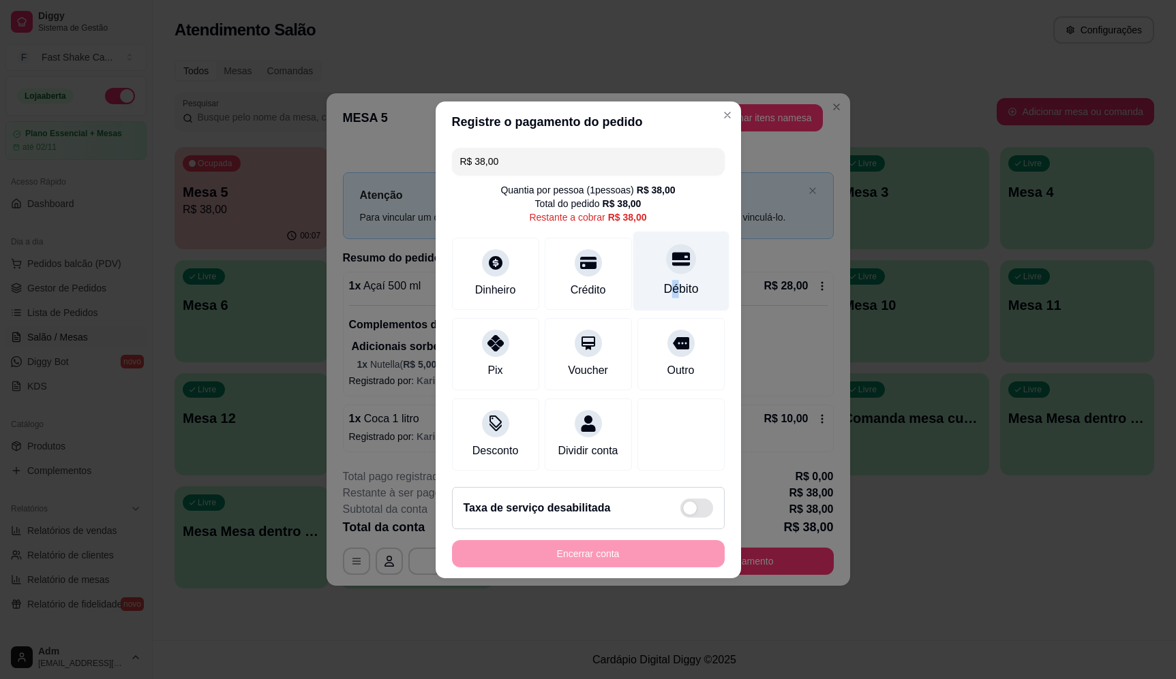
click at [667, 280] on div "Débito" at bounding box center [680, 289] width 35 height 18
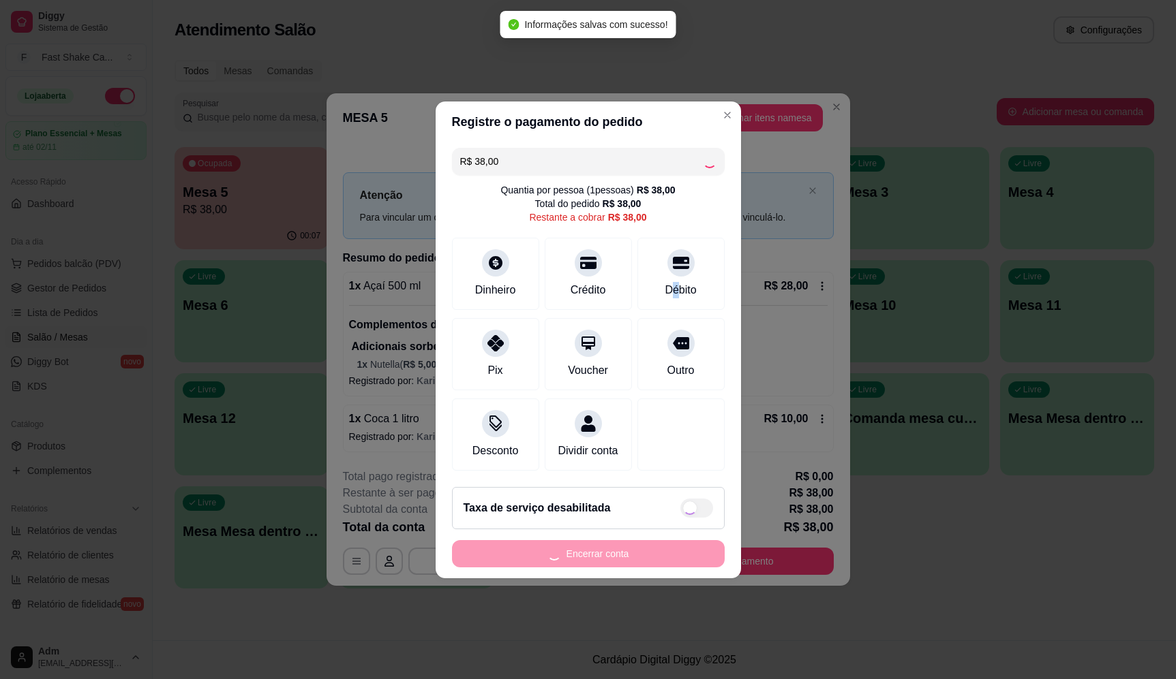
type input "R$ 0,00"
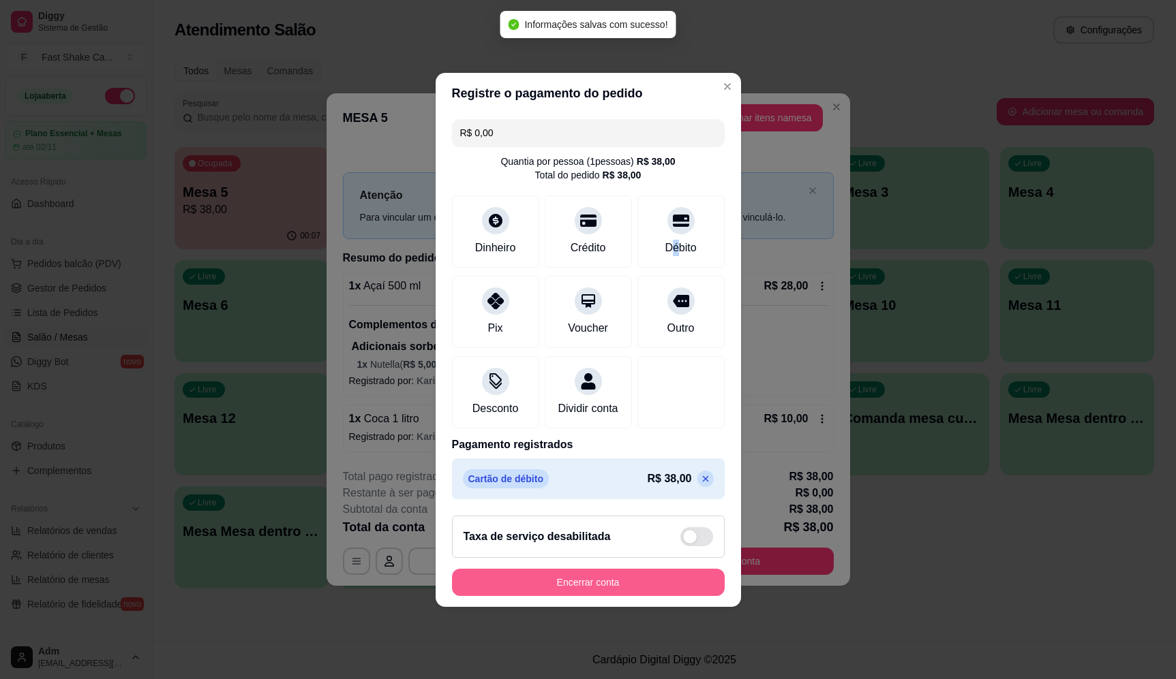
click at [647, 587] on button "Encerrar conta" at bounding box center [588, 582] width 273 height 27
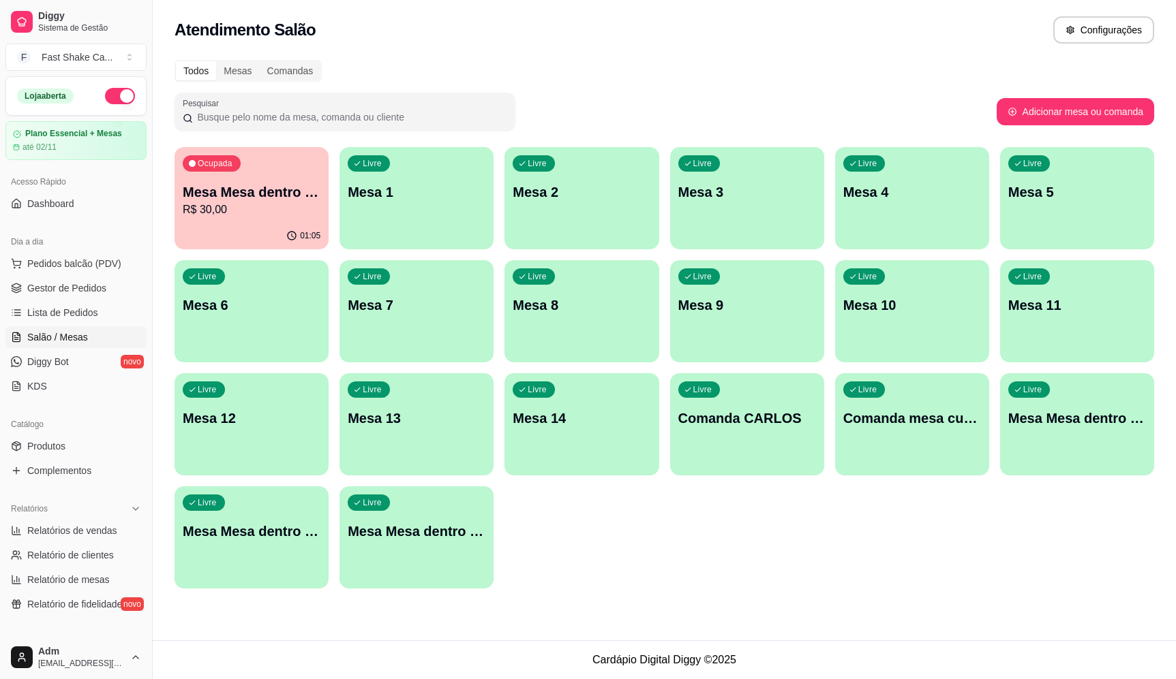
click at [199, 190] on p "Mesa Mesa dentro verde" at bounding box center [252, 192] width 138 height 19
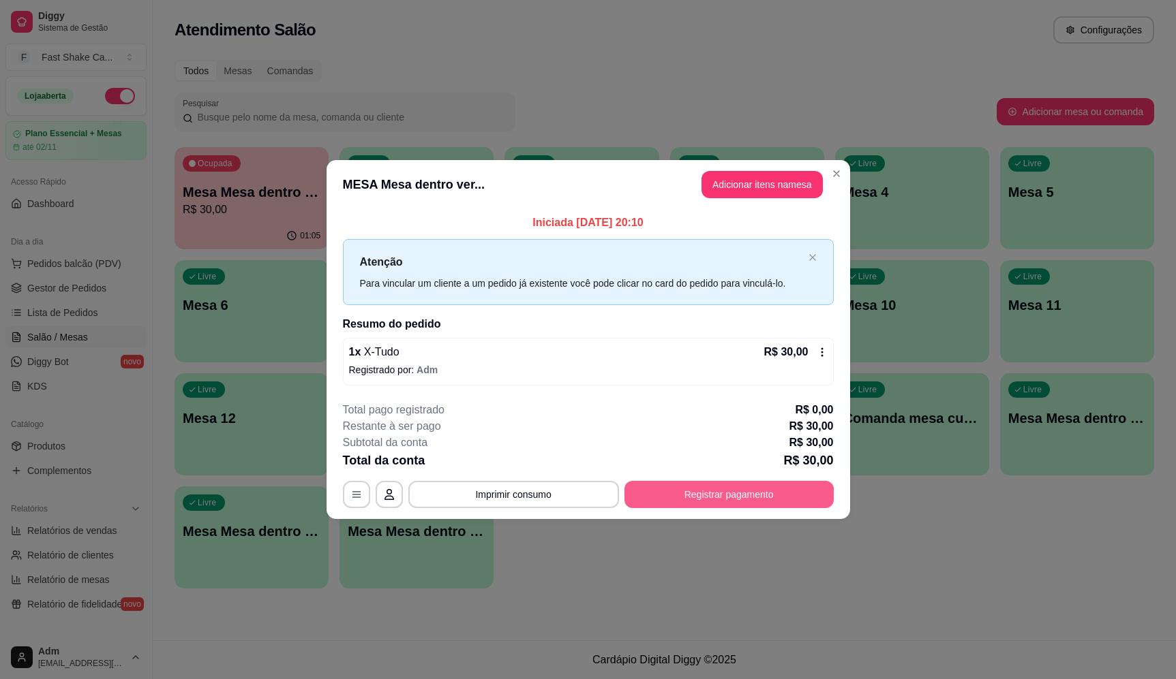
click at [730, 490] on button "Registrar pagamento" at bounding box center [728, 494] width 209 height 27
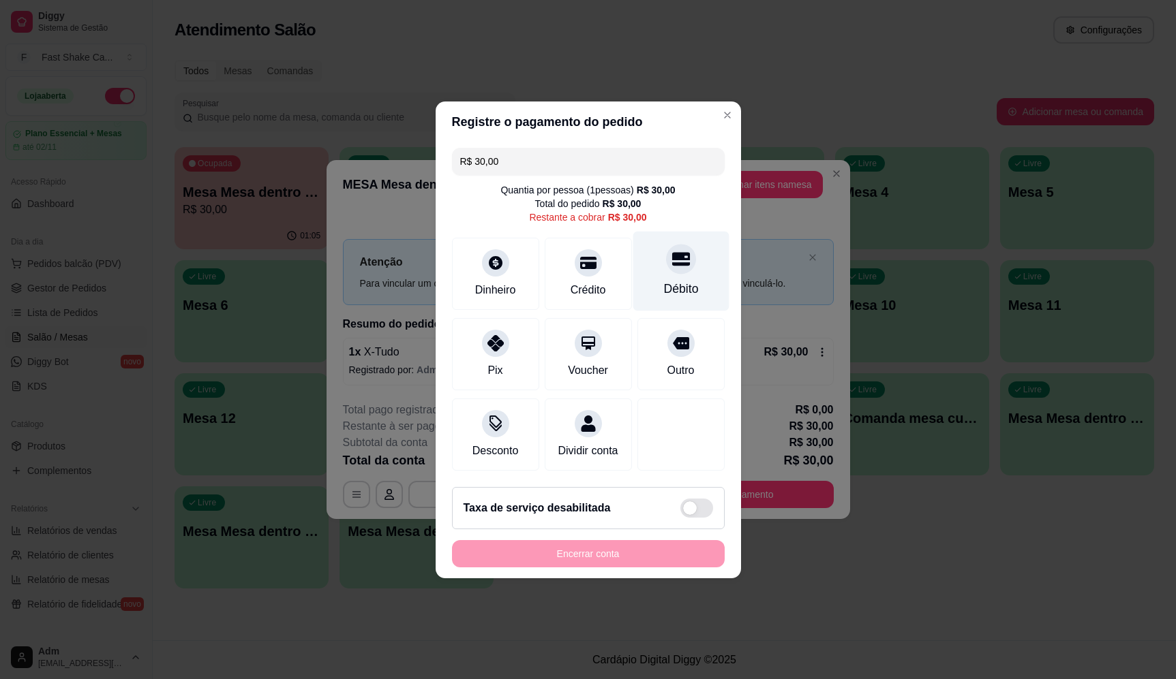
drag, startPoint x: 662, startPoint y: 273, endPoint x: 653, endPoint y: 305, distance: 33.9
click at [661, 274] on div "Débito" at bounding box center [680, 271] width 96 height 80
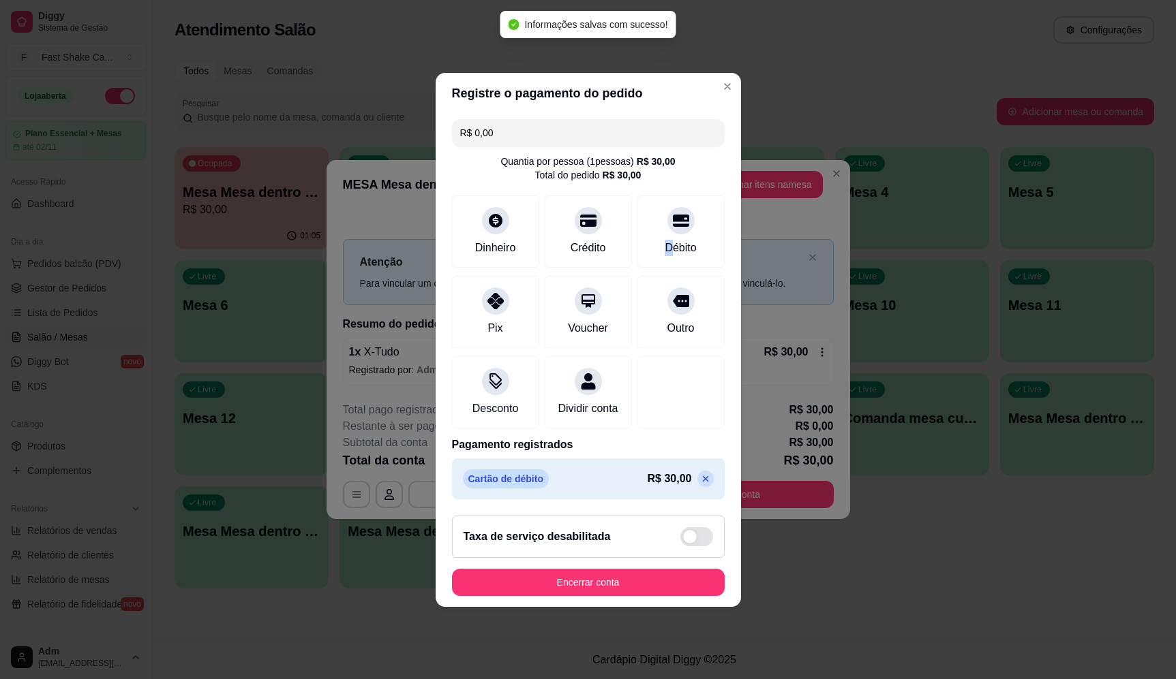
type input "R$ 0,00"
click at [604, 585] on button "Encerrar conta" at bounding box center [588, 582] width 273 height 27
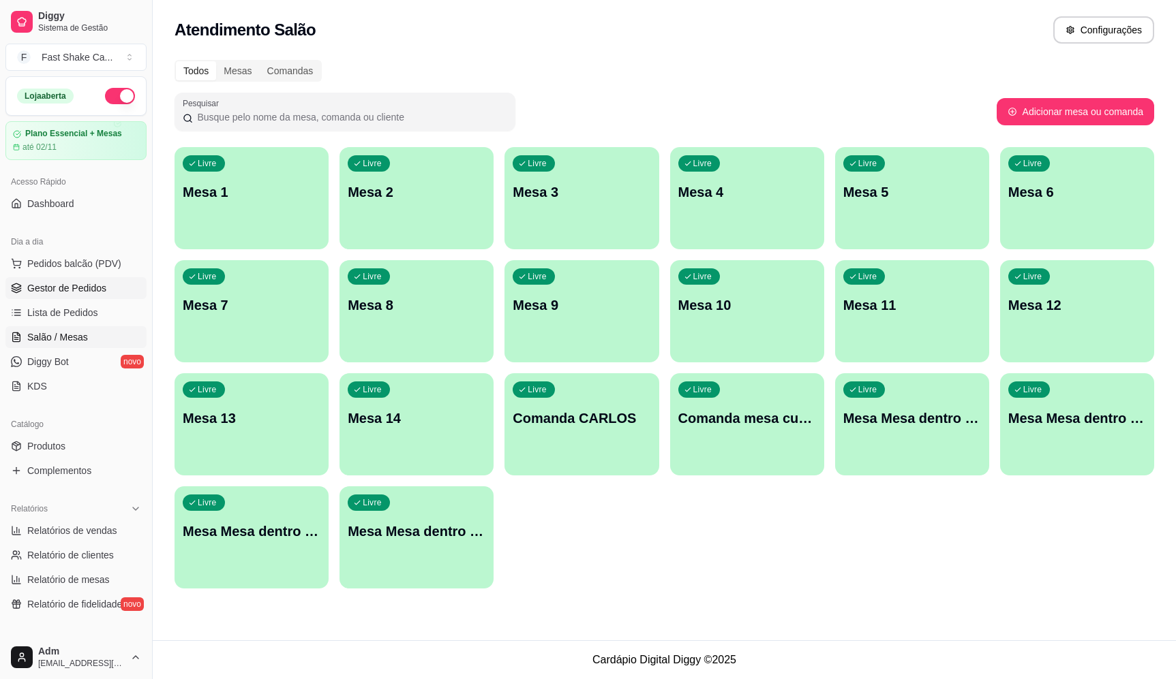
click at [80, 288] on span "Gestor de Pedidos" at bounding box center [66, 288] width 79 height 14
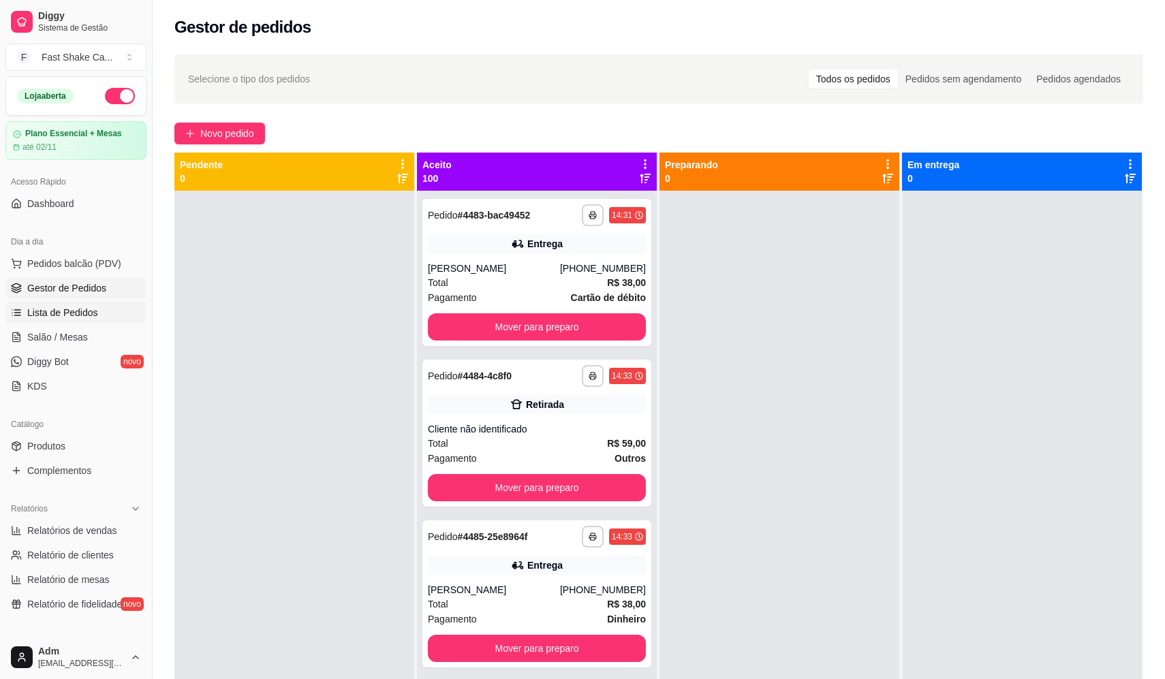
click at [60, 309] on span "Lista de Pedidos" at bounding box center [62, 313] width 71 height 14
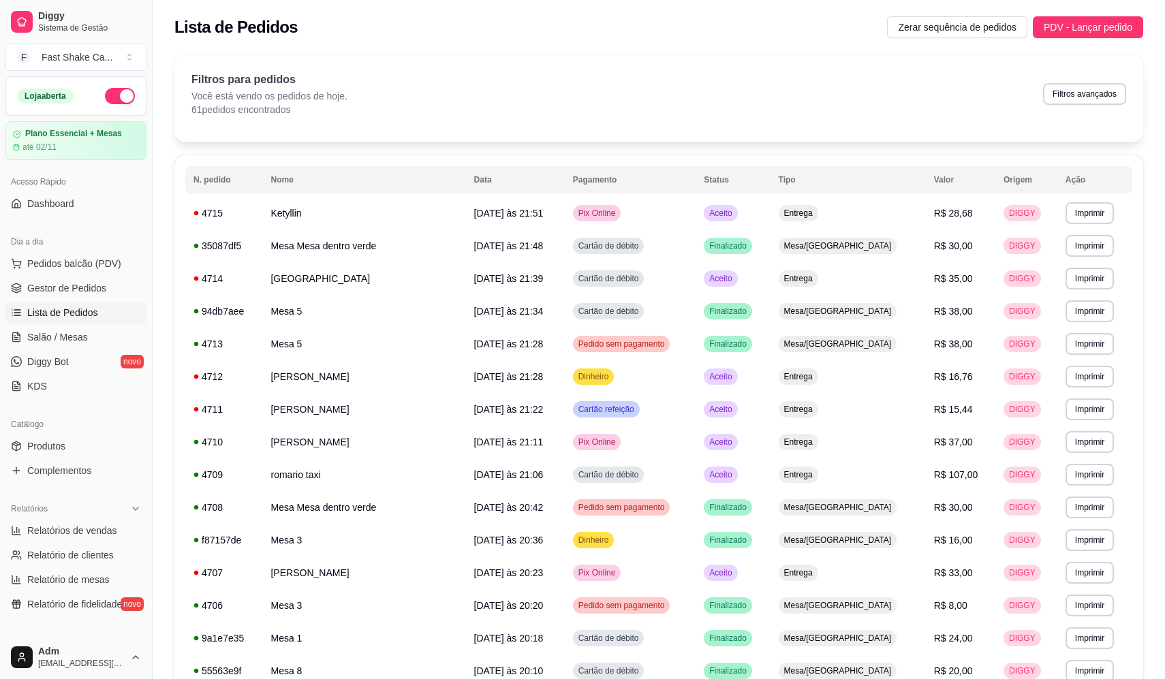
click at [1101, 94] on button "Filtros avançados" at bounding box center [1084, 94] width 83 height 22
select select "0"
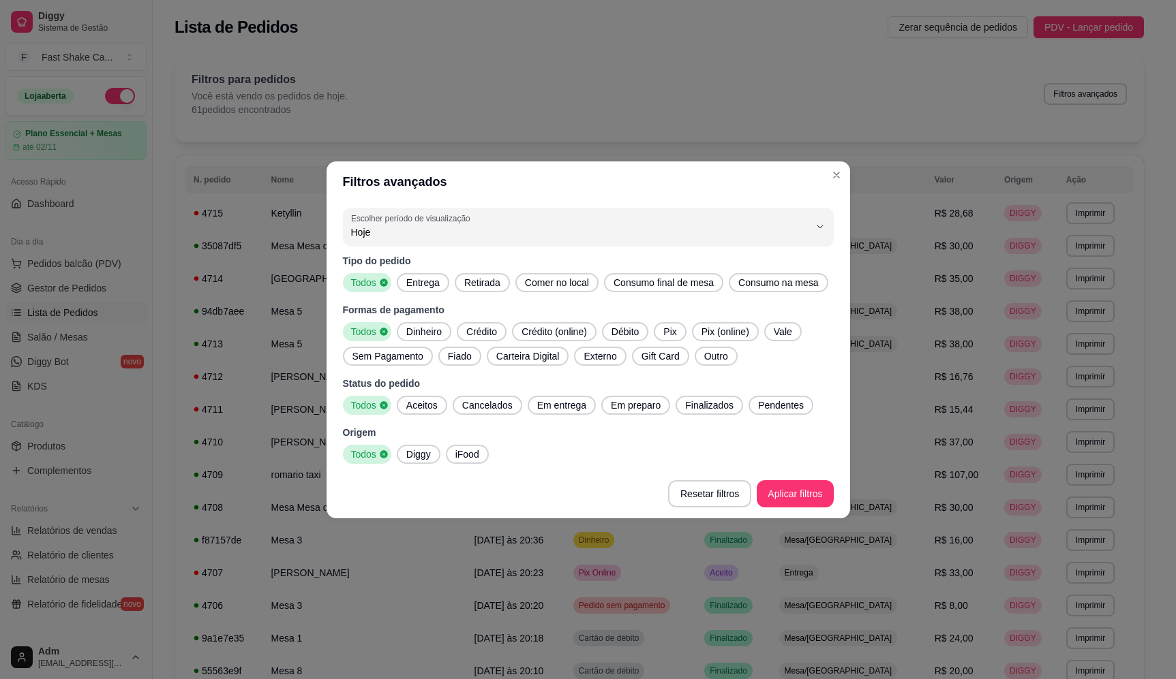
click at [722, 328] on span "Pix (online)" at bounding box center [725, 332] width 59 height 14
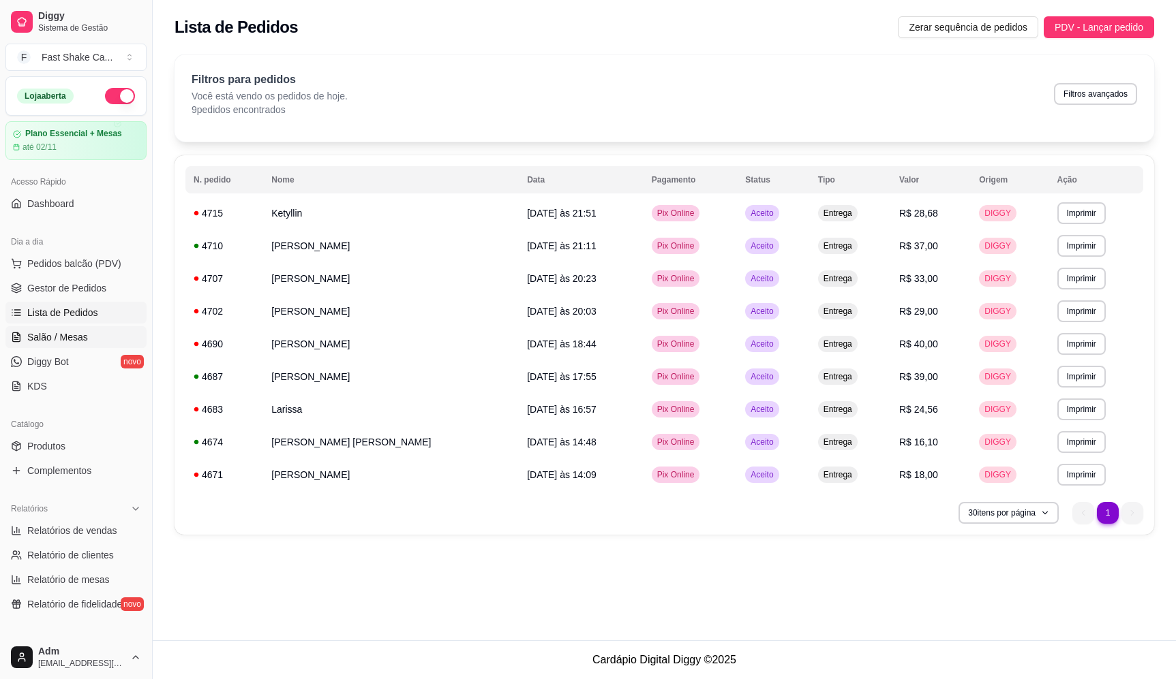
click at [86, 333] on link "Salão / Mesas" at bounding box center [75, 337] width 141 height 22
